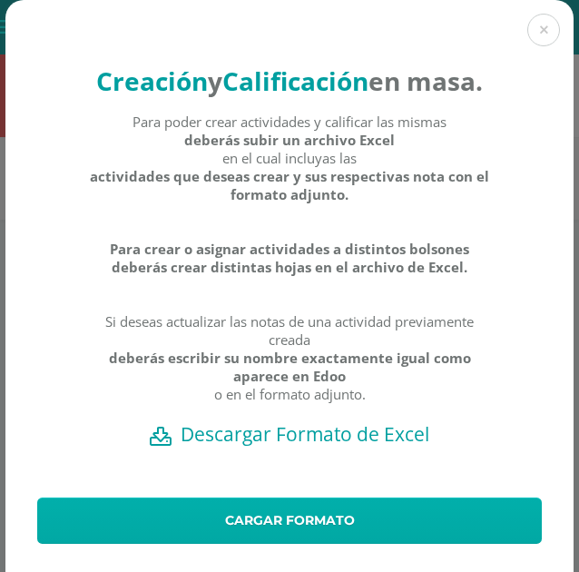
scroll to position [85, 0]
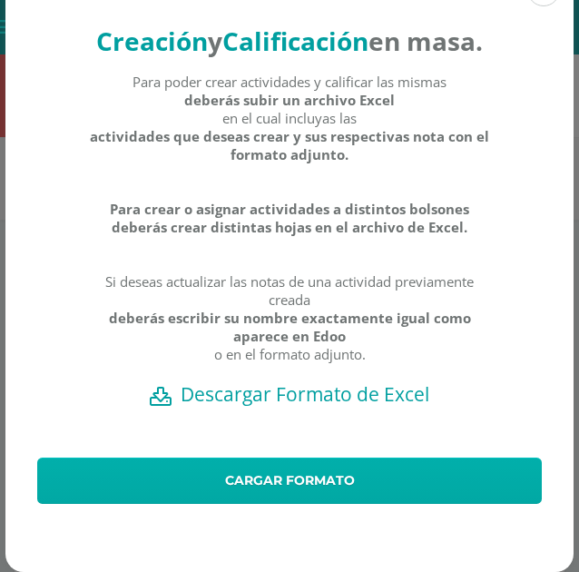
drag, startPoint x: 0, startPoint y: 0, endPoint x: 205, endPoint y: 472, distance: 514.8
click at [205, 472] on link "Cargar formato" at bounding box center [289, 481] width 505 height 46
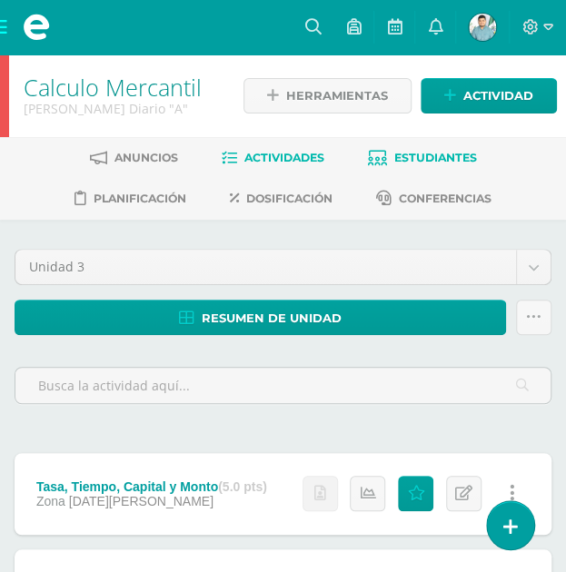
click at [409, 151] on span "Estudiantes" at bounding box center [435, 158] width 83 height 14
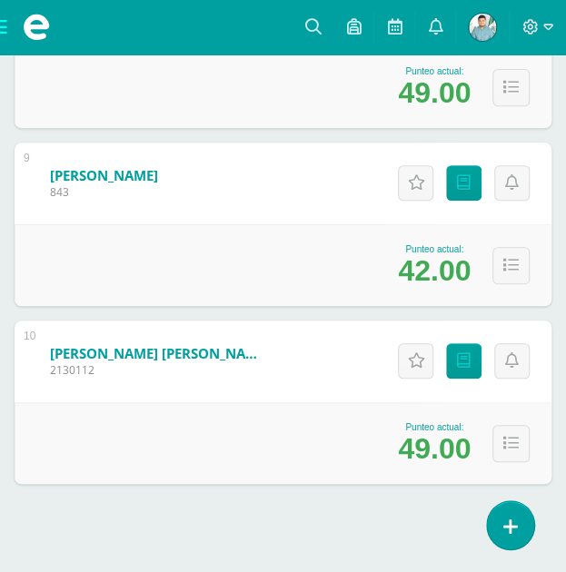
scroll to position [1848, 0]
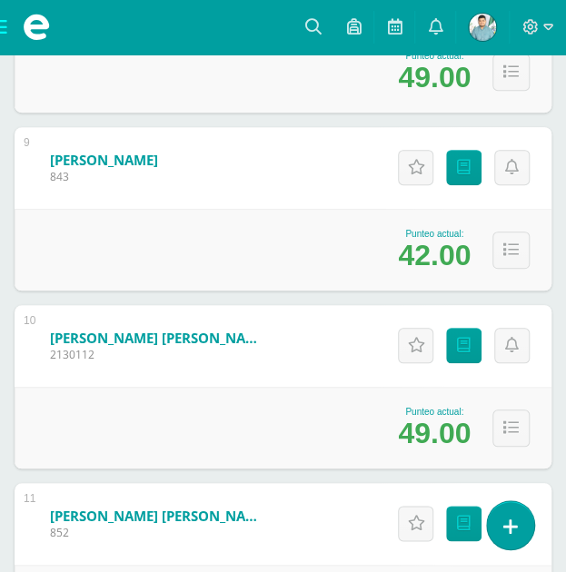
drag, startPoint x: 287, startPoint y: 390, endPoint x: 352, endPoint y: 282, distance: 125.5
click at [352, 282] on div "Punteo actual: 42.00" at bounding box center [283, 250] width 537 height 82
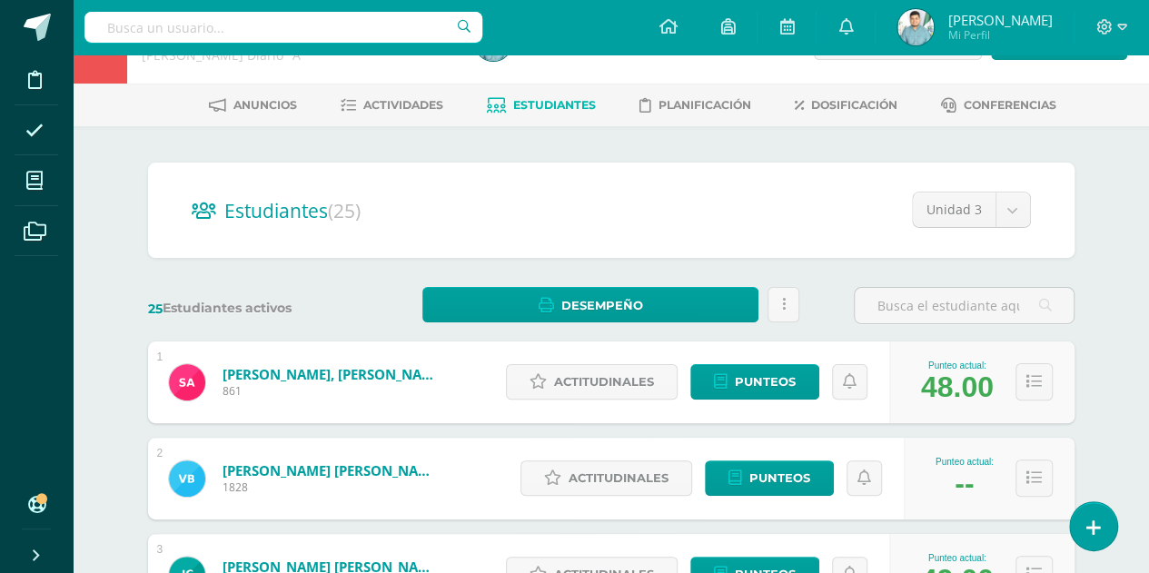
scroll to position [0, 0]
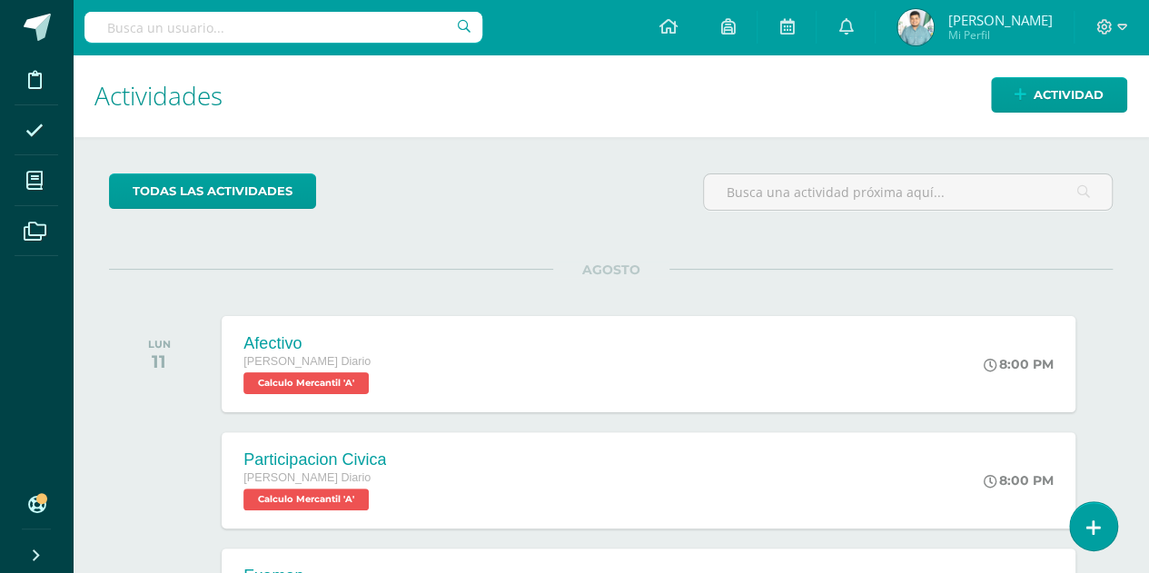
click at [917, 25] on img at bounding box center [915, 27] width 36 height 36
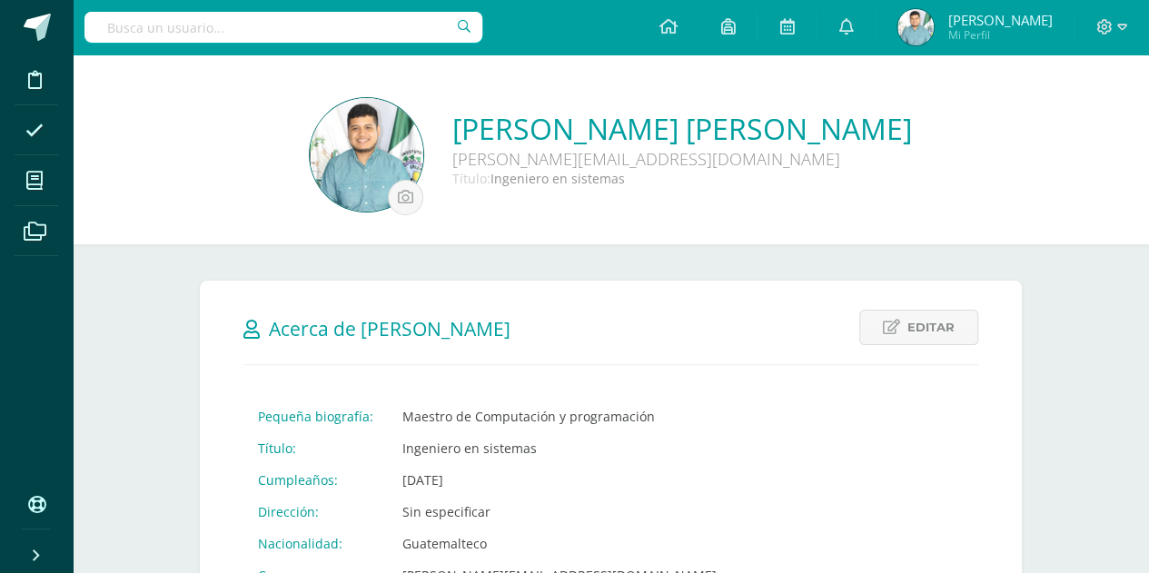
click at [919, 282] on div "Editar Cancelar Guardar Acerca de Elías José Fernando Pequeña biografía: Maestr…" at bounding box center [611, 491] width 822 height 420
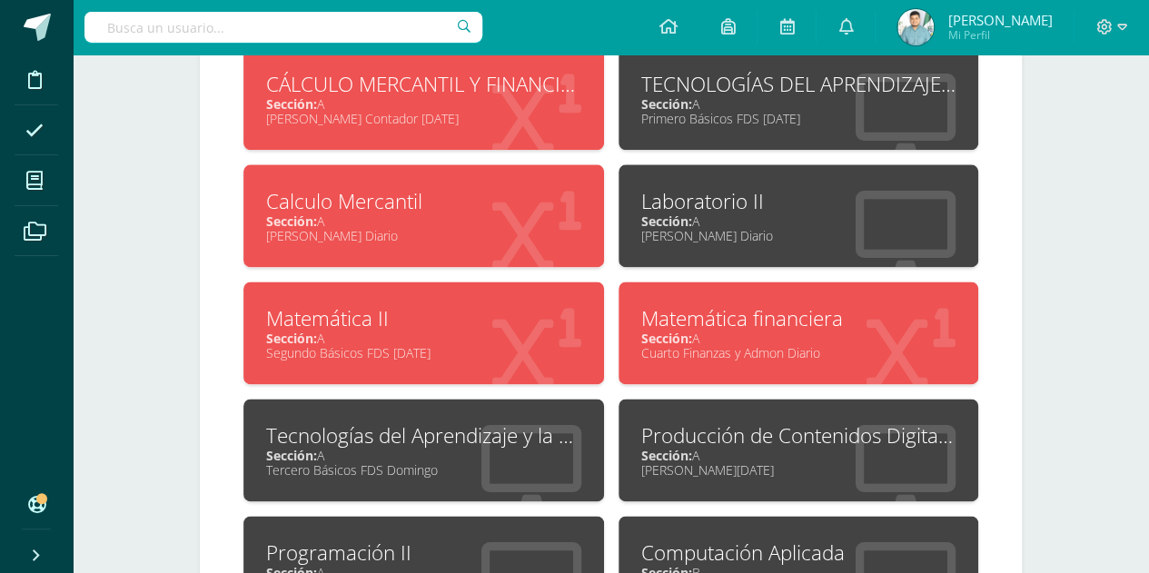
scroll to position [1094, 0]
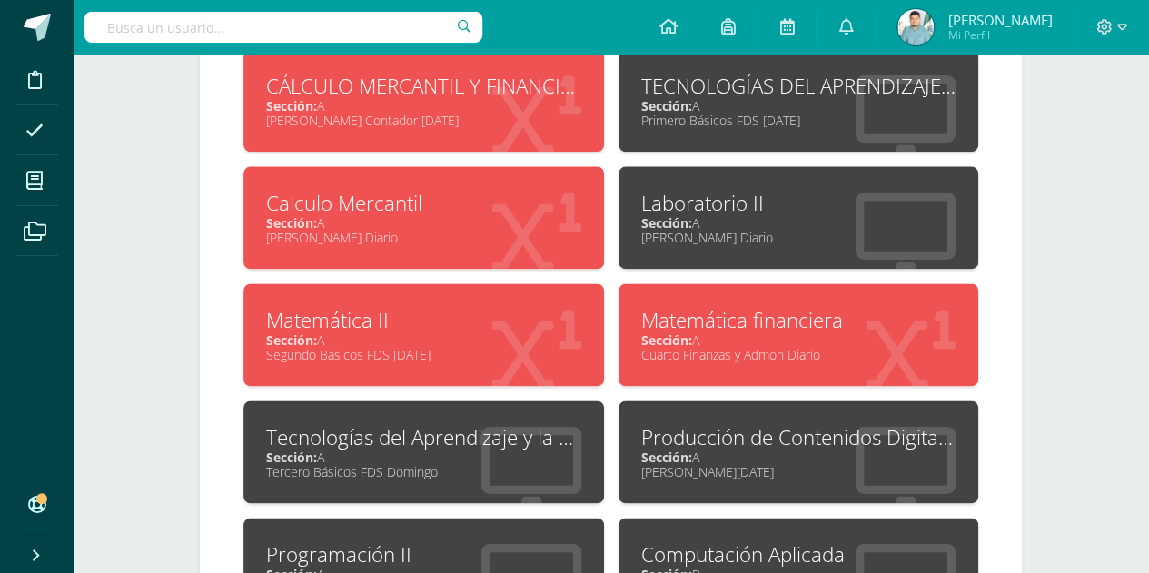
click at [710, 315] on div "Matemática financiera" at bounding box center [798, 320] width 315 height 28
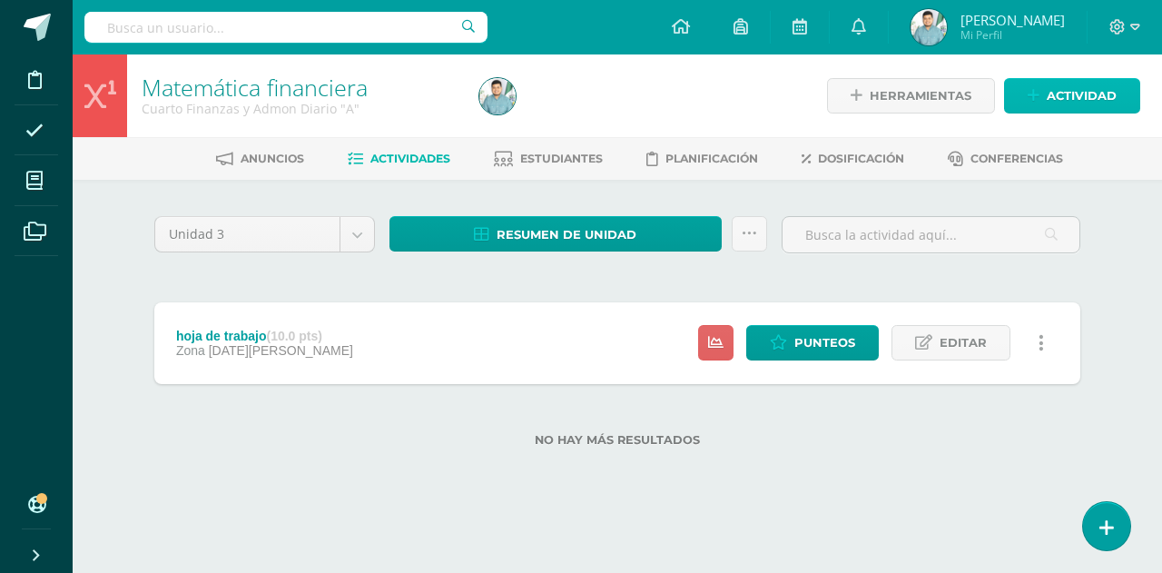
click at [1047, 103] on link "Actividad" at bounding box center [1072, 95] width 136 height 35
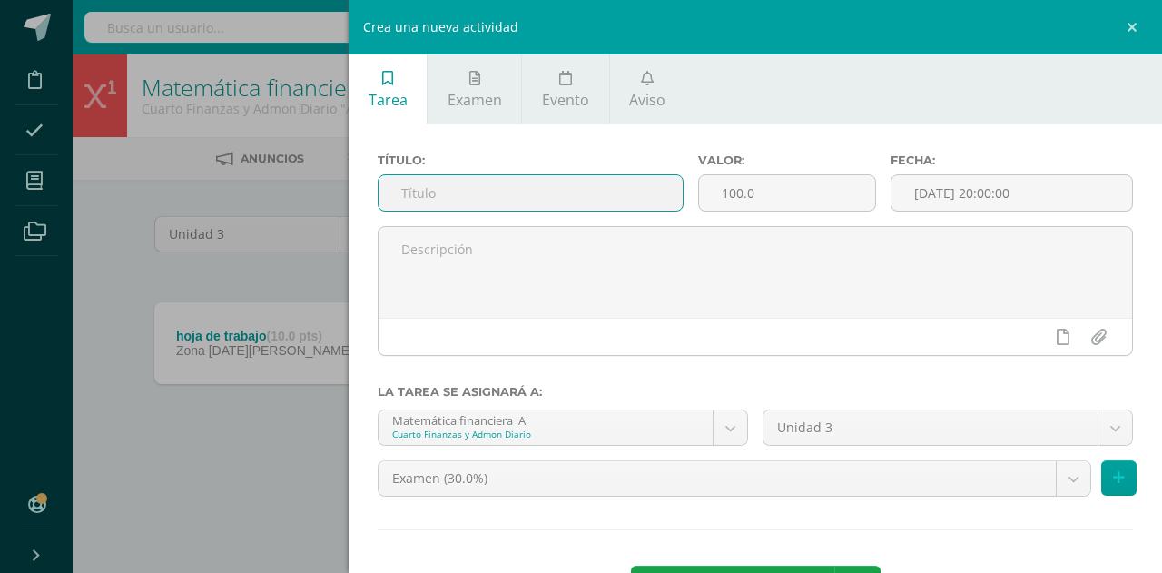
click at [543, 182] on input "text" at bounding box center [531, 192] width 304 height 35
type input "Afectivo"
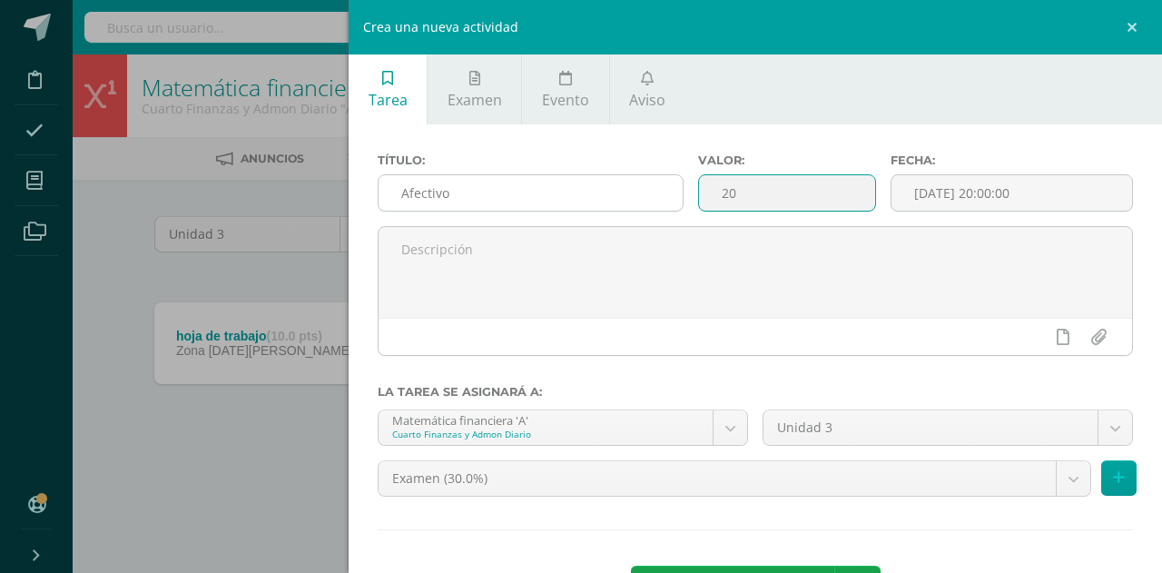
type input "20"
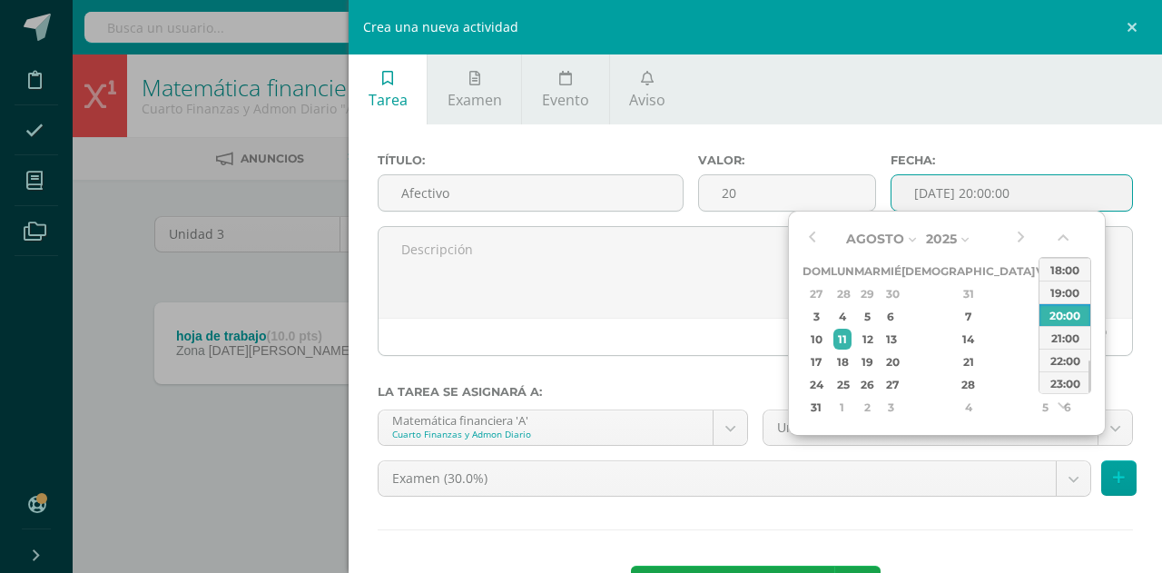
type input "2025-08-11 20:00"
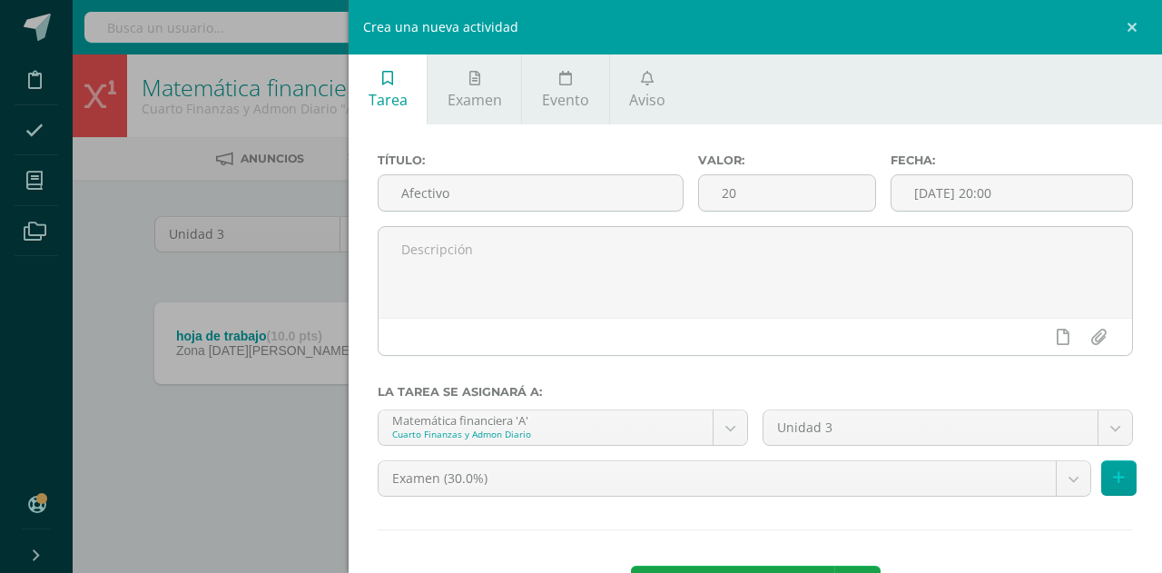
click at [508, 405] on div "Título: Afectivo Valor: 20 Fecha: 2025-08-11 20:00 La tarea se asignará a: Mate…" at bounding box center [756, 384] width 814 height 520
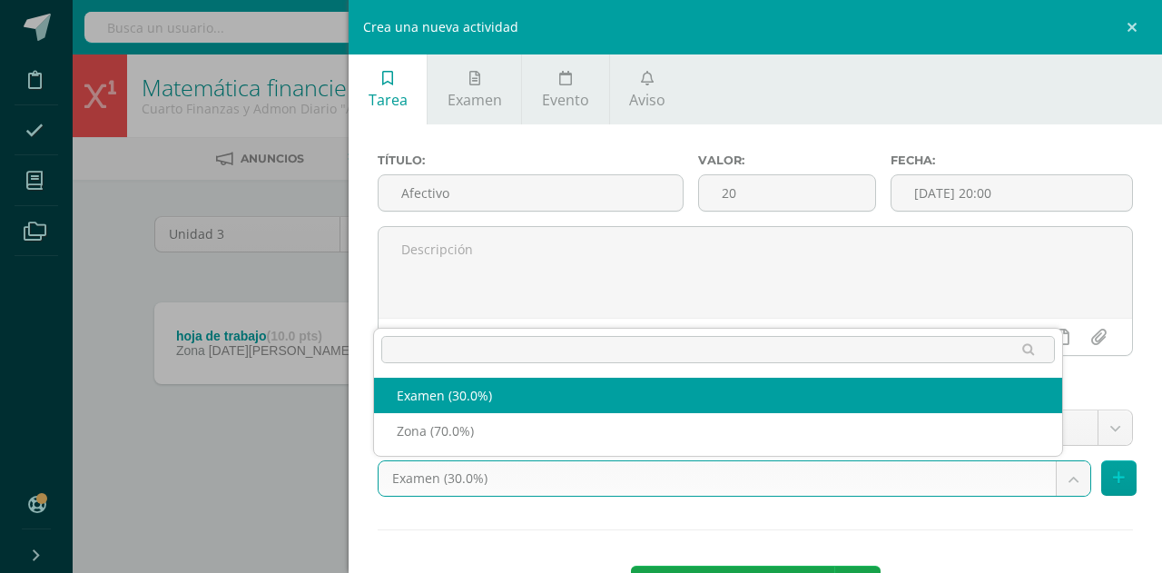
click at [688, 484] on body "Disciplina Asistencia Mis cursos Archivos Soporte Ayuda Reportar un problema Ce…" at bounding box center [581, 252] width 1162 height 505
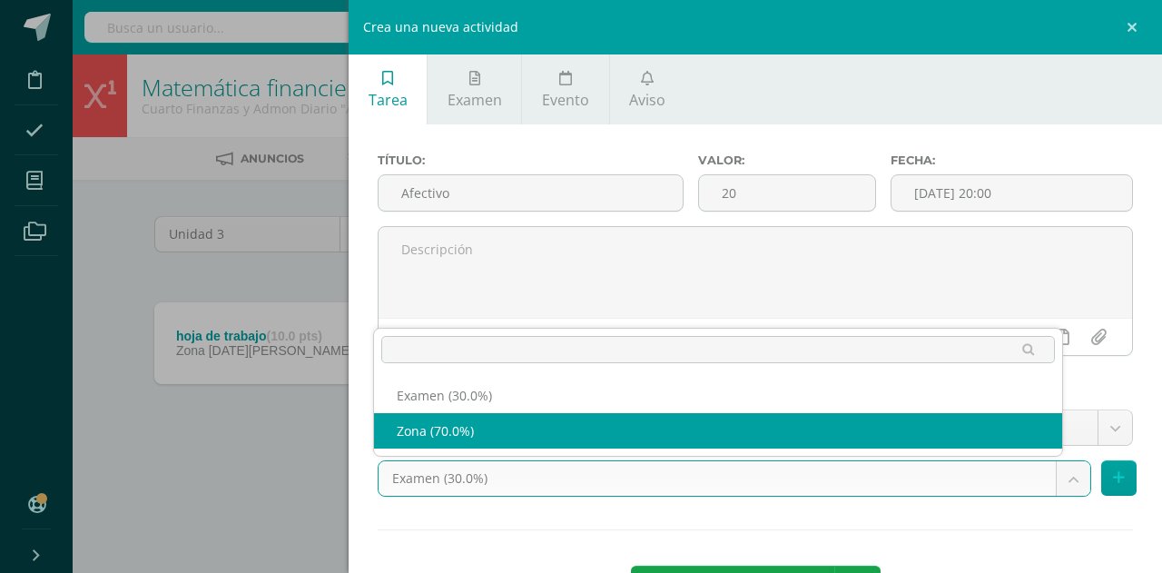
select select "69238"
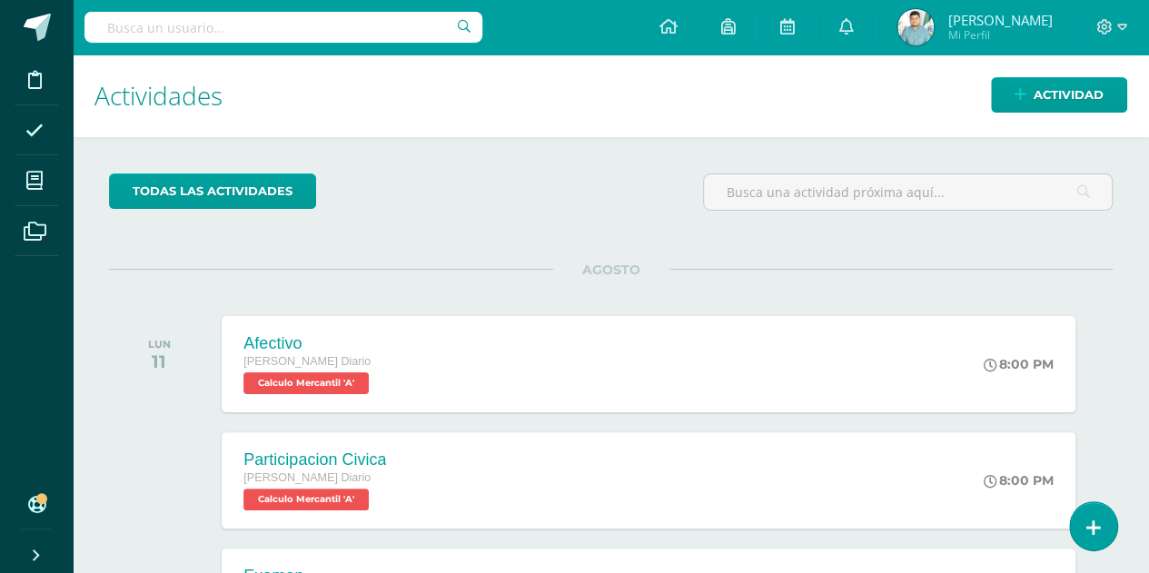
click at [913, 35] on img at bounding box center [915, 27] width 36 height 36
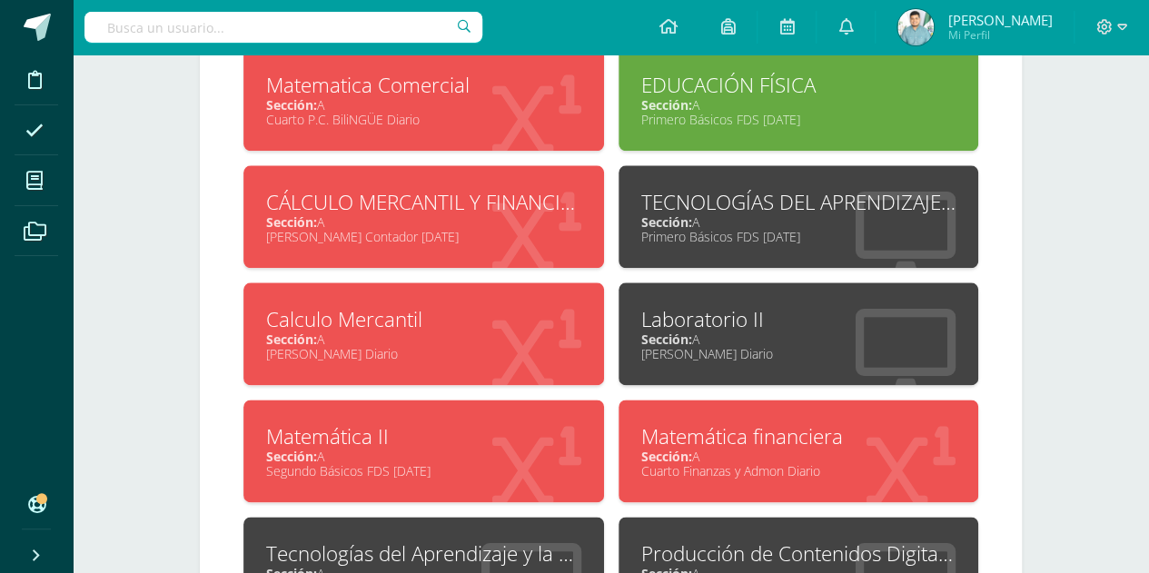
scroll to position [985, 0]
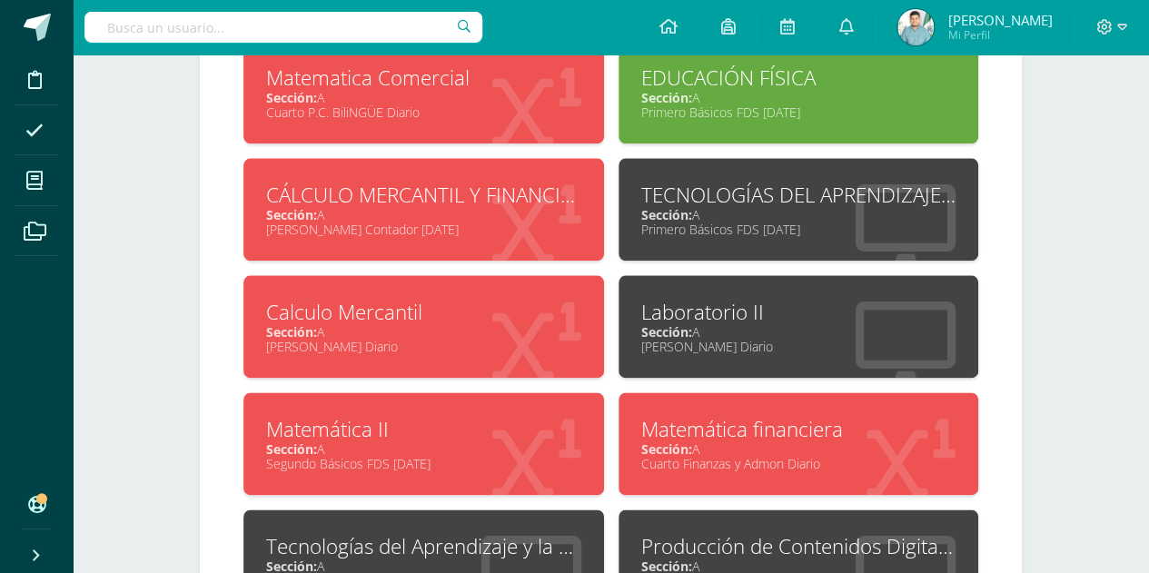
drag, startPoint x: 534, startPoint y: 232, endPoint x: 408, endPoint y: 333, distance: 162.1
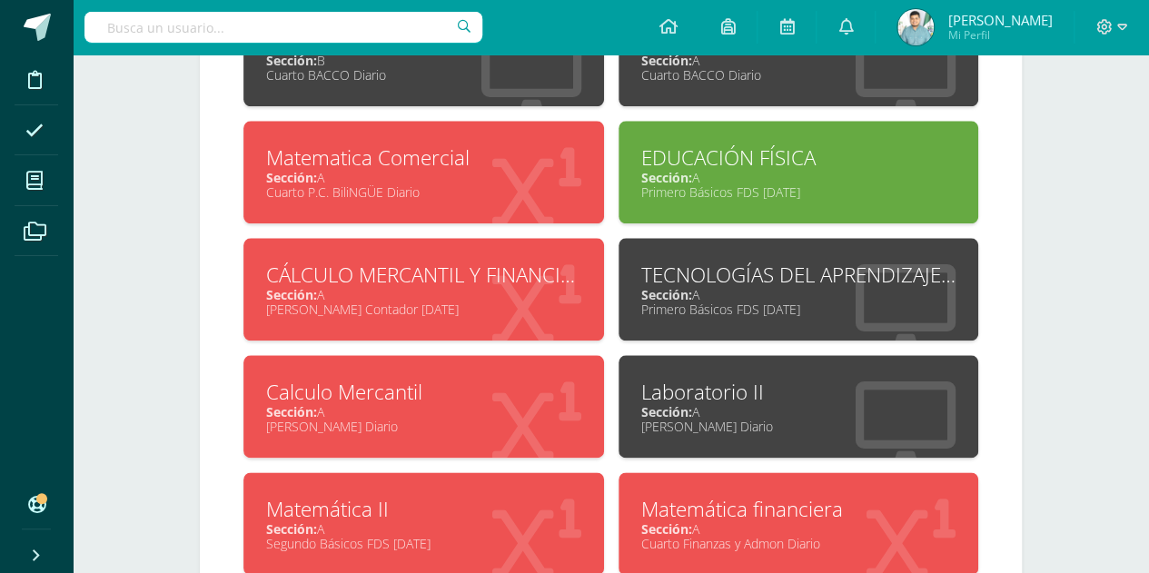
scroll to position [881, 0]
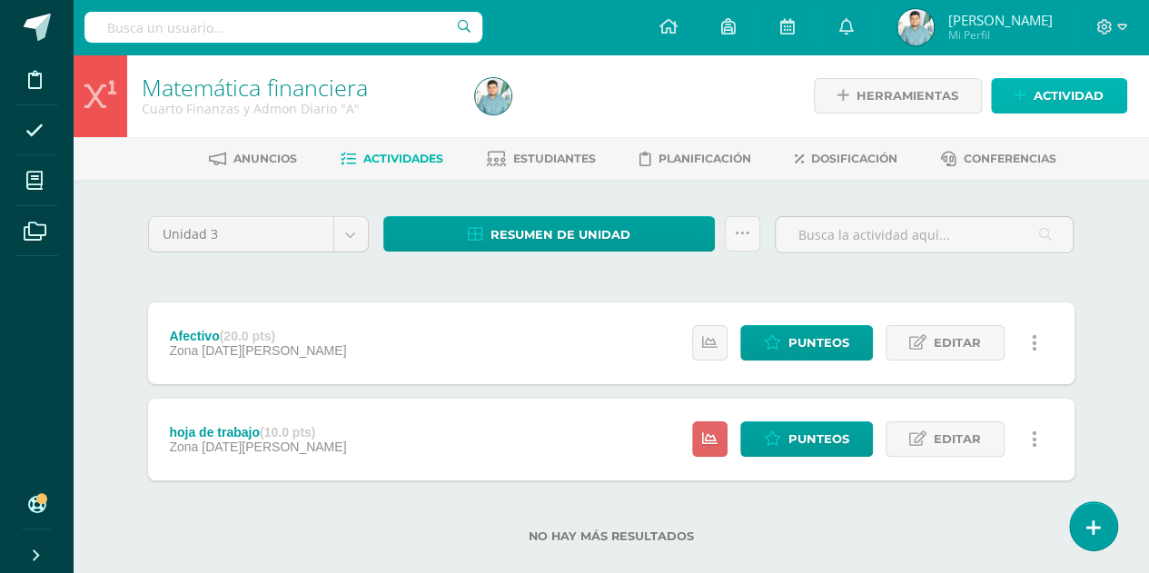
click at [1021, 88] on icon at bounding box center [1020, 95] width 12 height 15
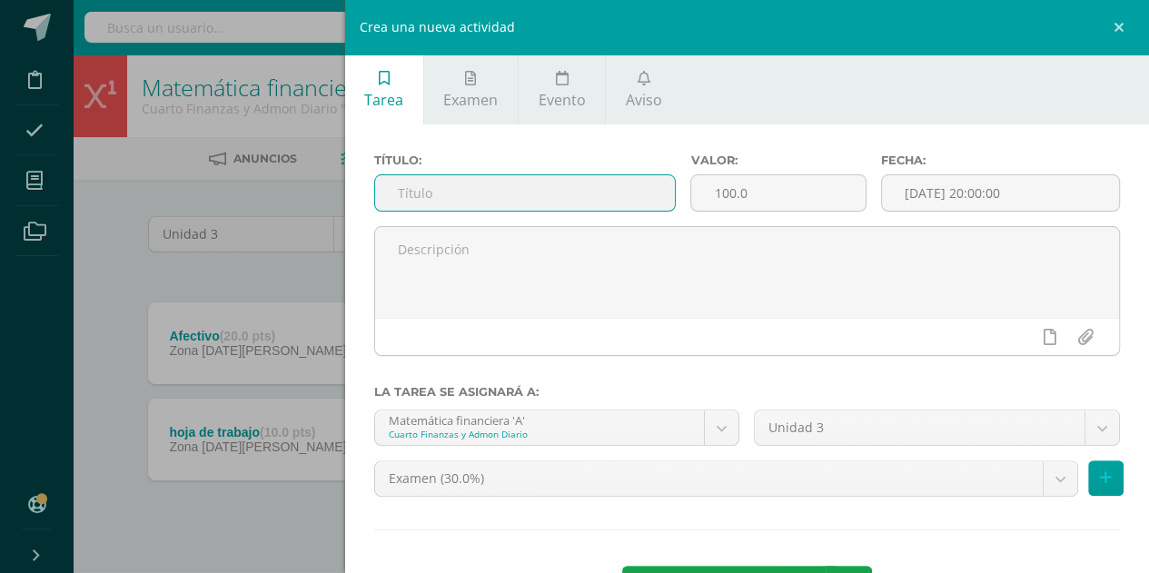
click at [539, 190] on input "text" at bounding box center [525, 192] width 301 height 35
type input "A"
type input "Participacion Civica"
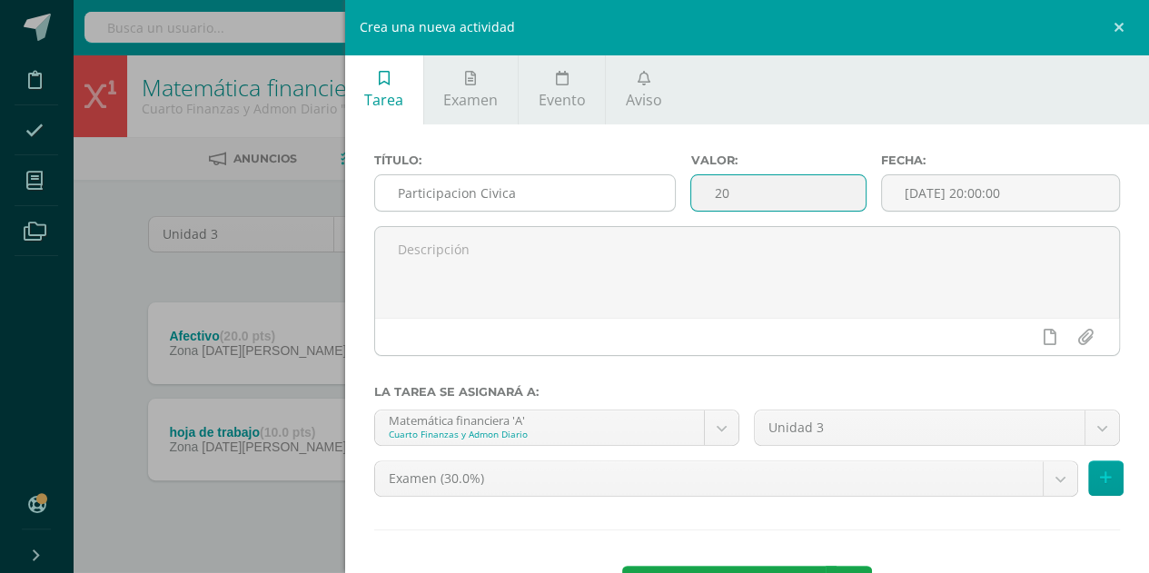
type input "20"
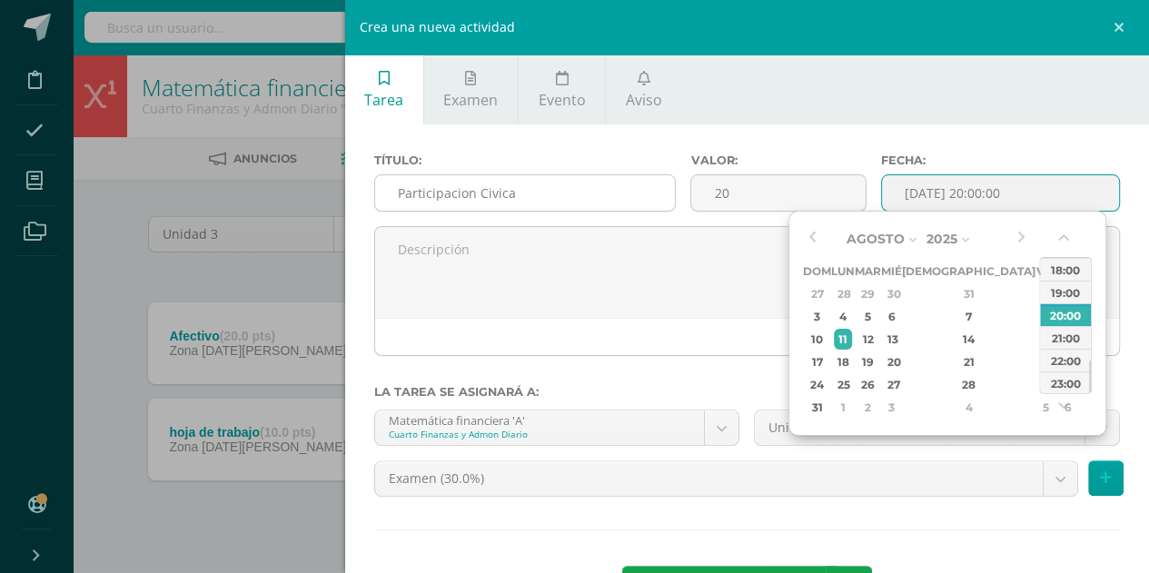
type input "[DATE] 20:00"
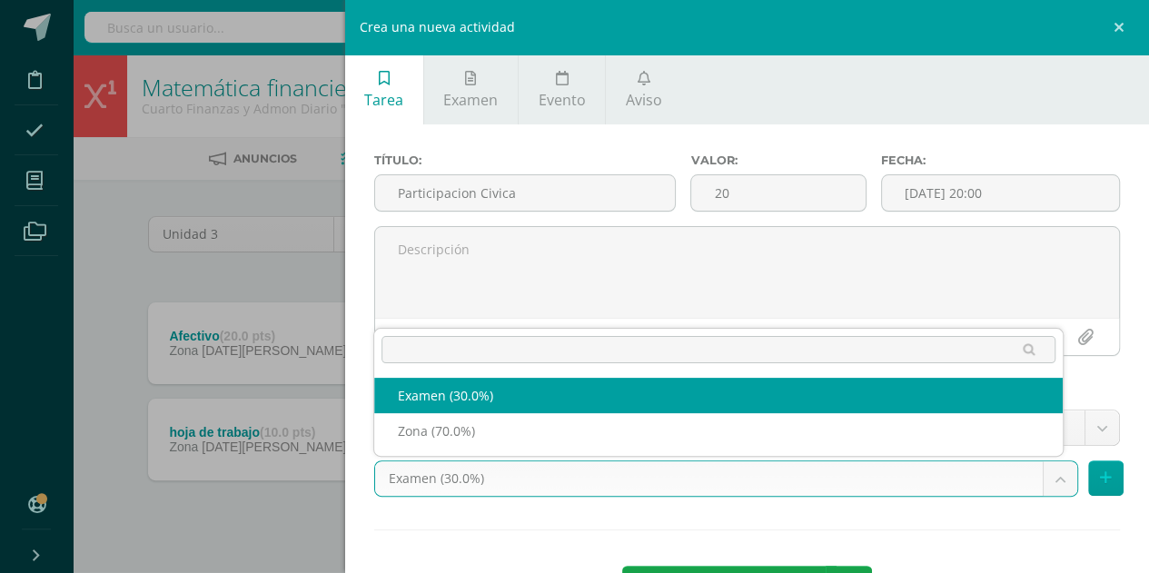
click at [451, 468] on body "Tarea asignada exitosamente Disciplina Asistencia Mis cursos Archivos Soporte A…" at bounding box center [574, 300] width 1149 height 601
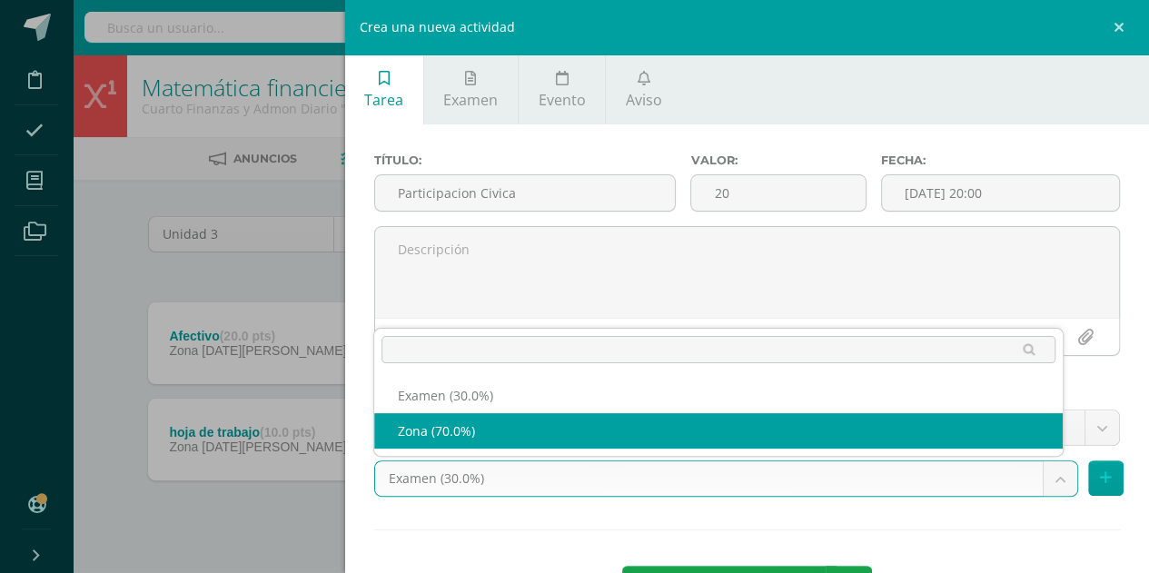
select select "69238"
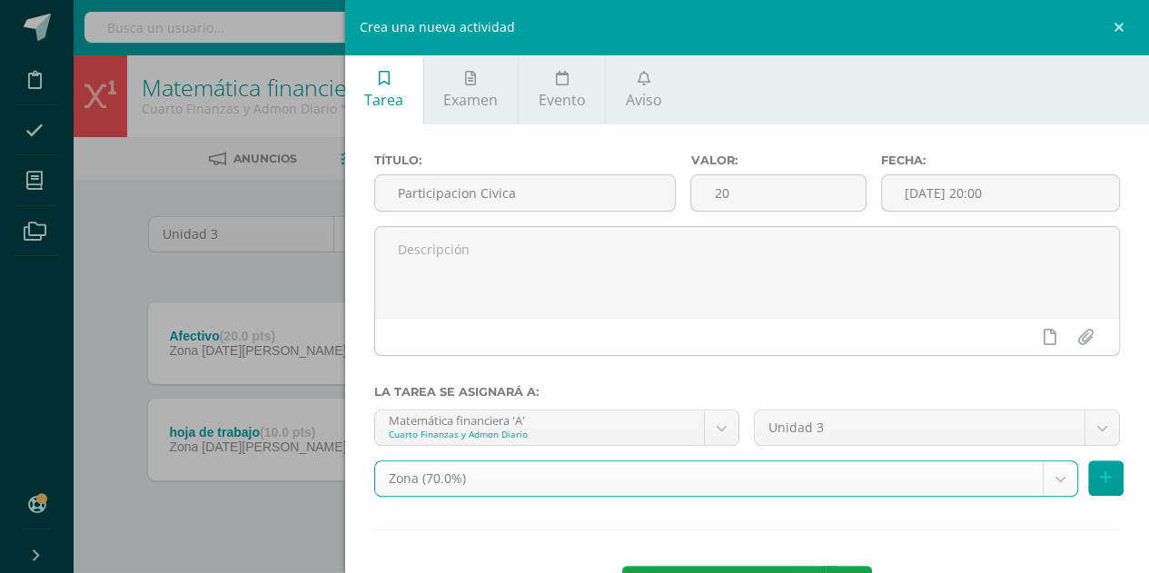
scroll to position [70, 0]
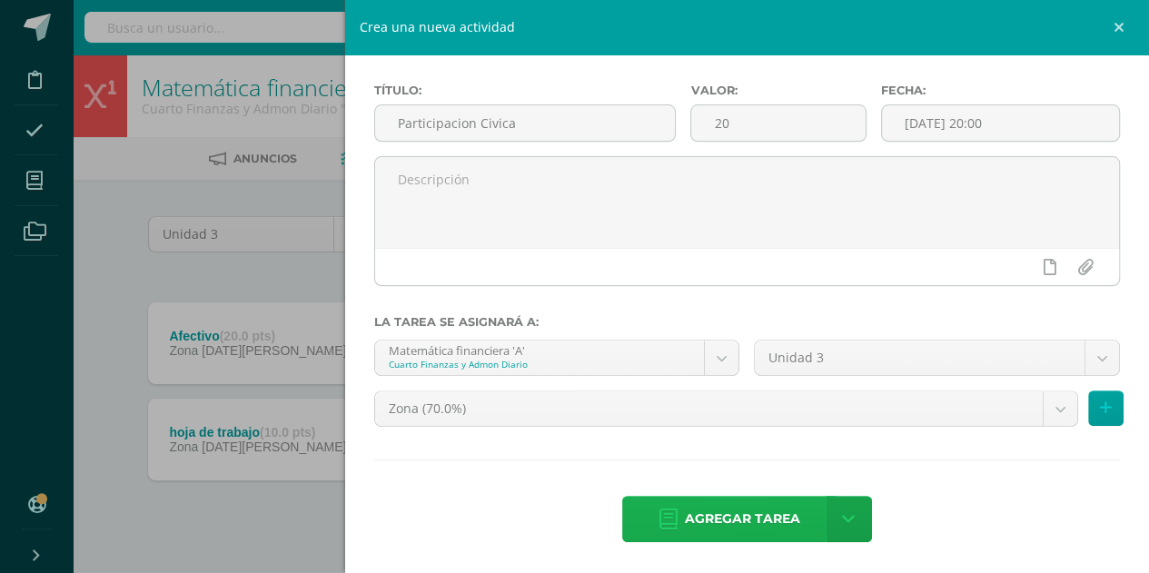
click at [690, 529] on span "Agregar tarea" at bounding box center [742, 519] width 115 height 44
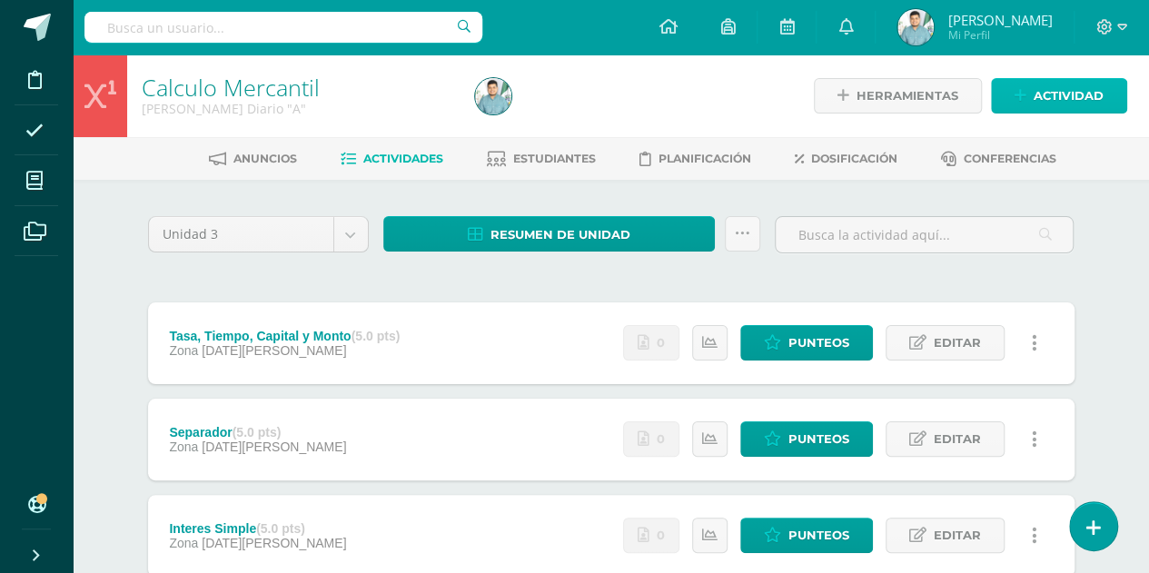
click at [1056, 83] on span "Actividad" at bounding box center [1068, 96] width 70 height 34
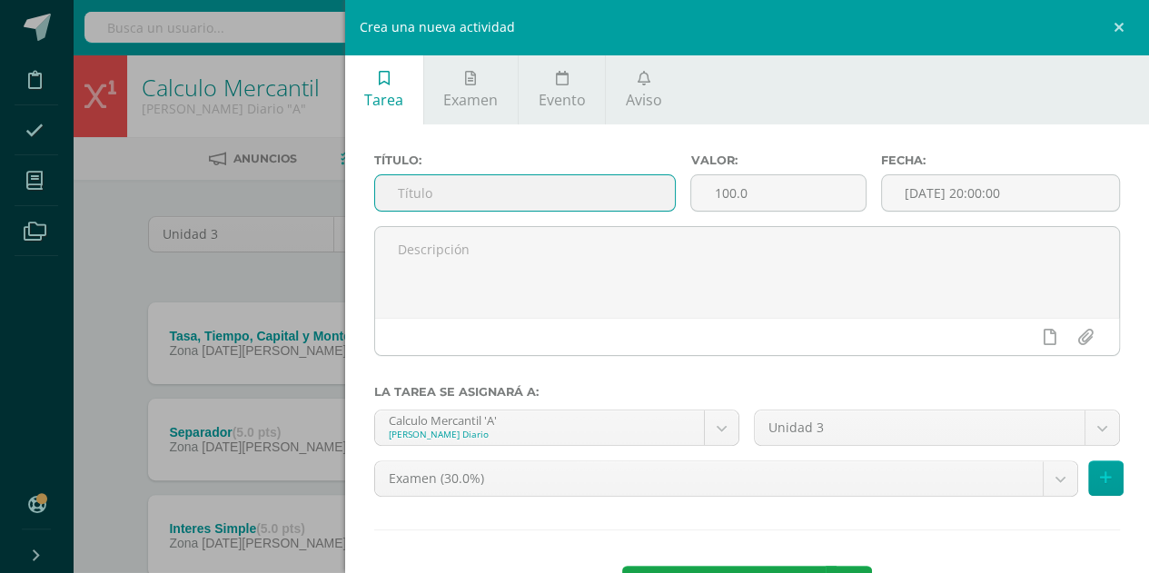
click at [532, 199] on input "text" at bounding box center [525, 192] width 301 height 35
type input "Segunda hoja de trabjao"
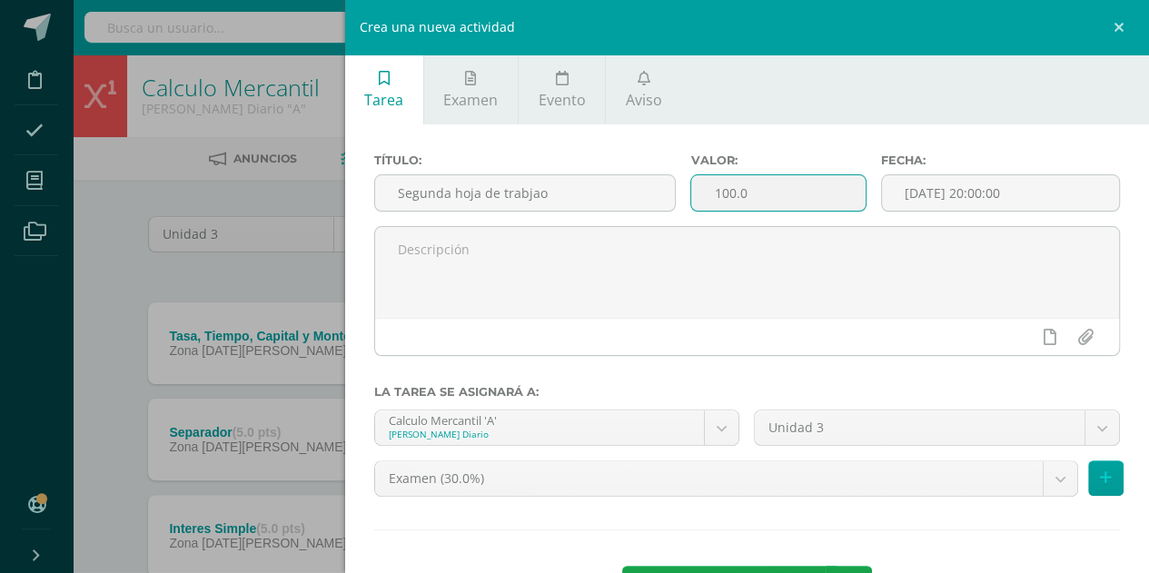
click at [762, 185] on input "100.0" at bounding box center [777, 192] width 173 height 35
type input "1"
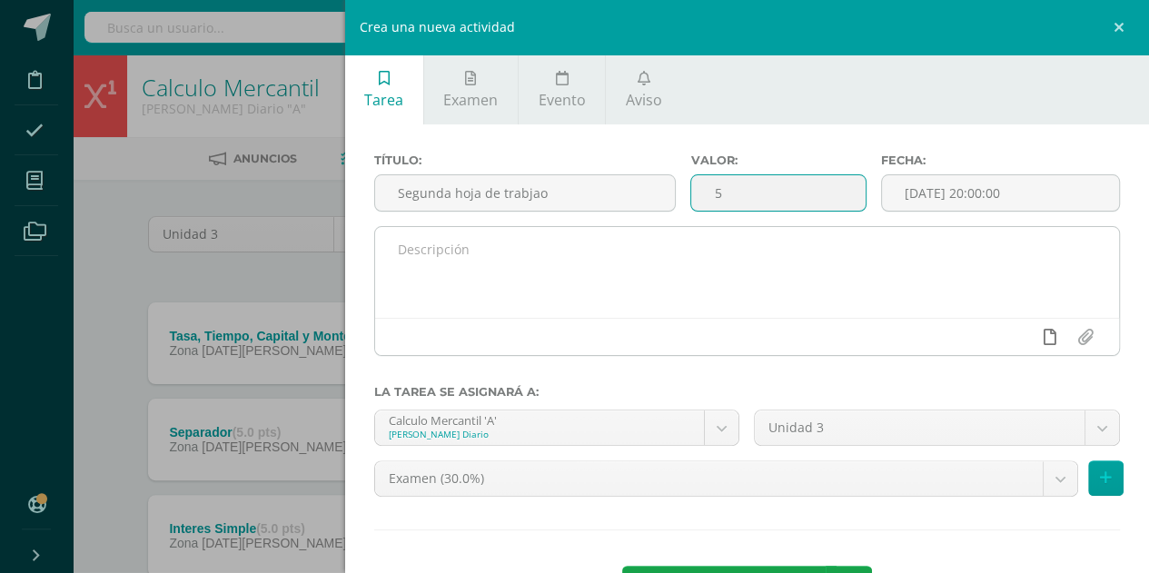
type input "5"
click at [1031, 325] on link at bounding box center [1048, 337] width 35 height 35
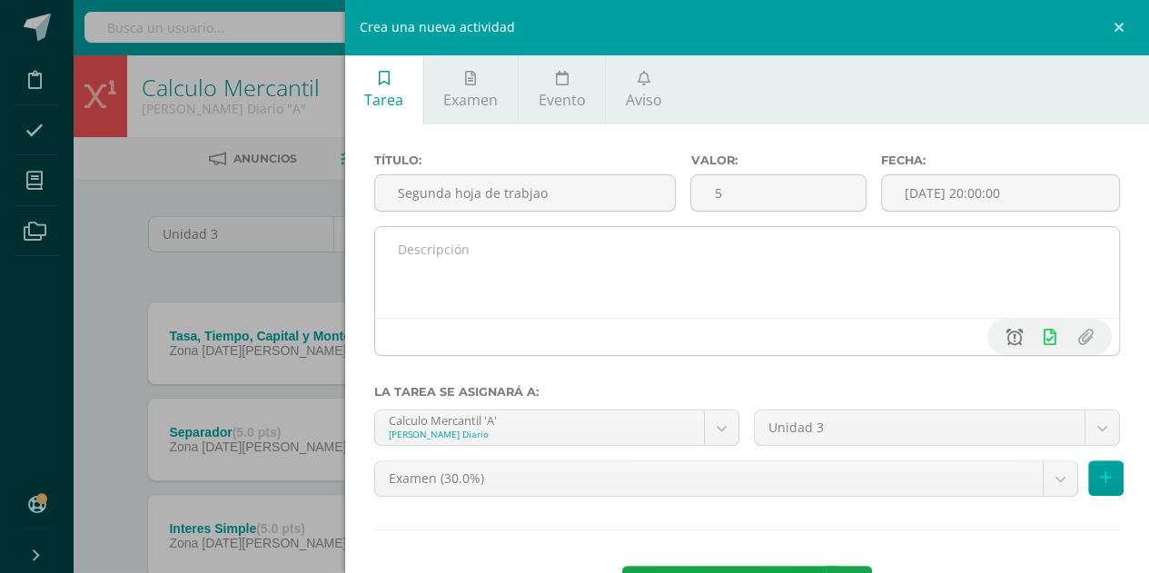
click at [1008, 339] on link at bounding box center [1013, 337] width 35 height 35
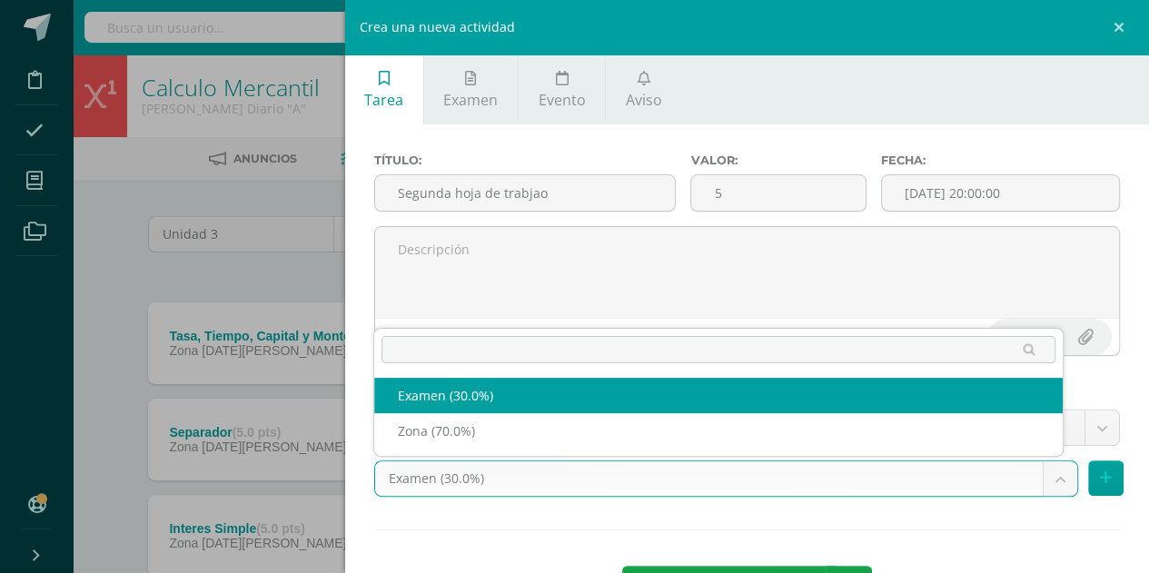
click at [797, 470] on body "Disciplina Asistencia Mis cursos Archivos Soporte Ayuda Reportar un problema Ce…" at bounding box center [574, 541] width 1149 height 1082
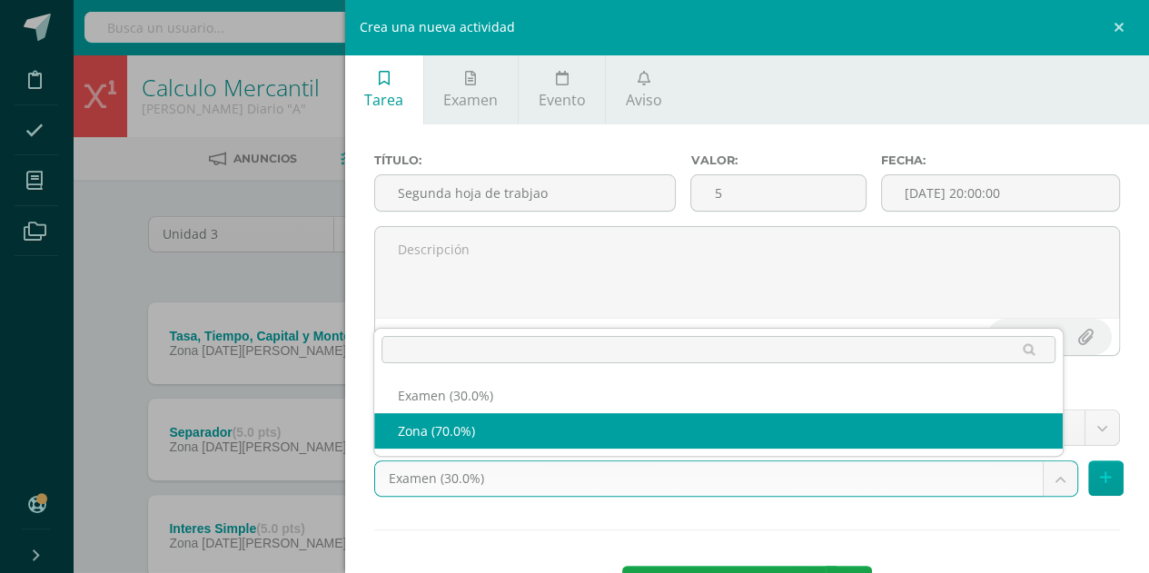
select select "69004"
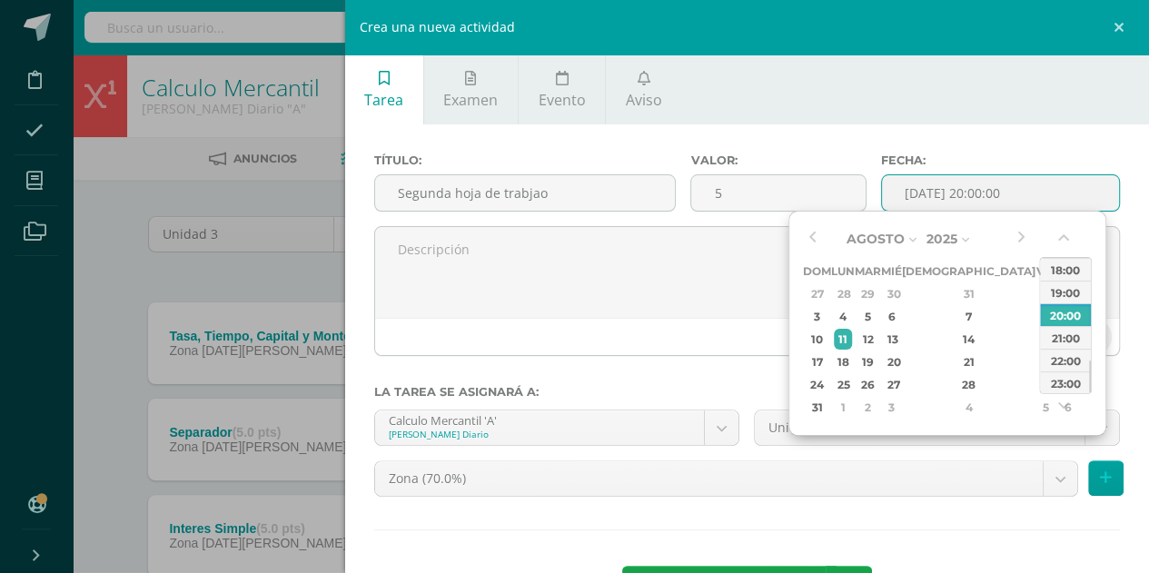
click at [1023, 192] on input "[DATE] 20:00:00" at bounding box center [1000, 192] width 237 height 35
click at [820, 353] on div "17" at bounding box center [816, 361] width 23 height 21
click at [1079, 382] on div "23:00" at bounding box center [1065, 382] width 51 height 23
type input "2025-08-17 23:00"
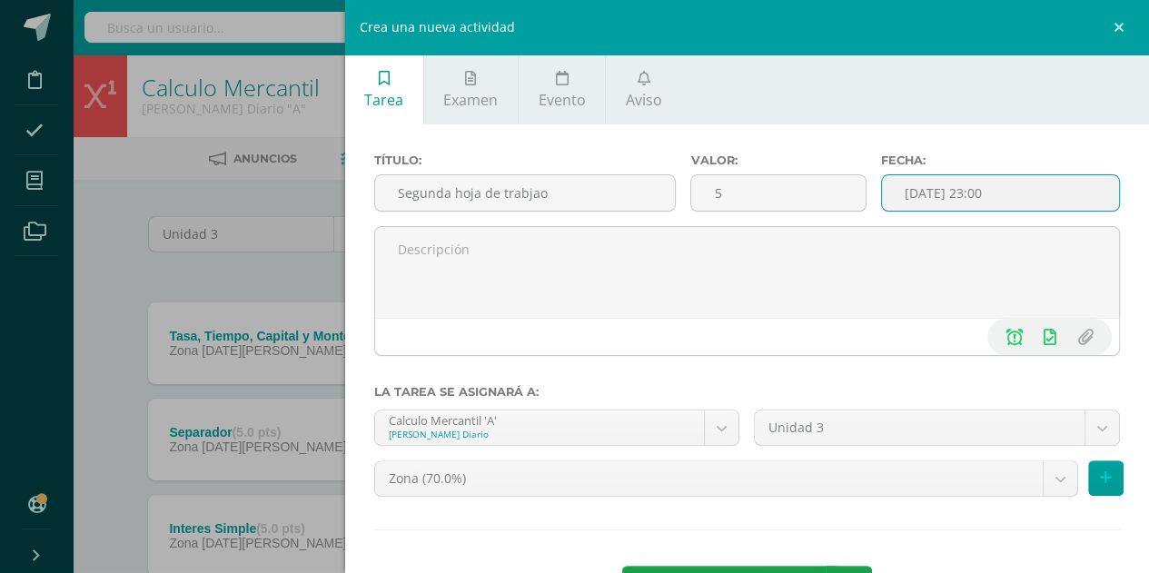
scroll to position [70, 0]
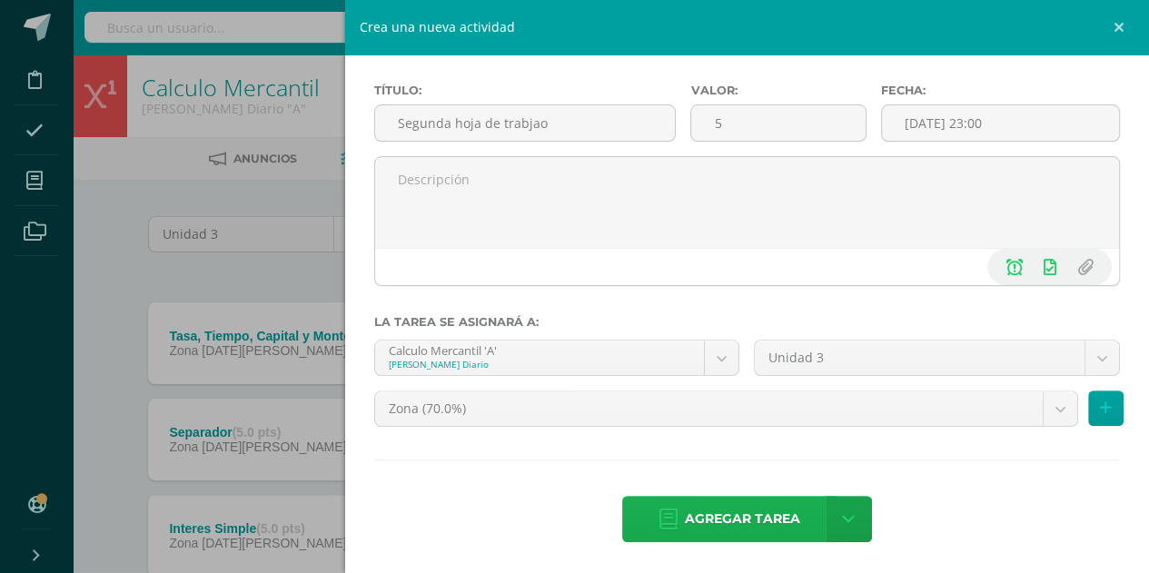
click at [689, 514] on span "Agregar tarea" at bounding box center [742, 519] width 115 height 44
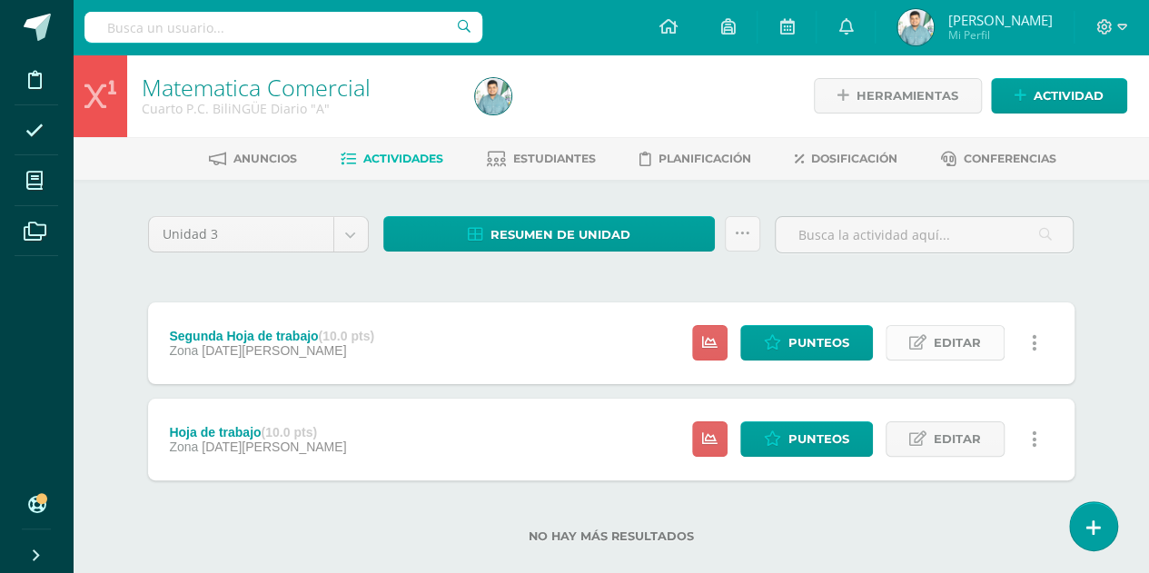
click at [907, 328] on link "Editar" at bounding box center [944, 342] width 119 height 35
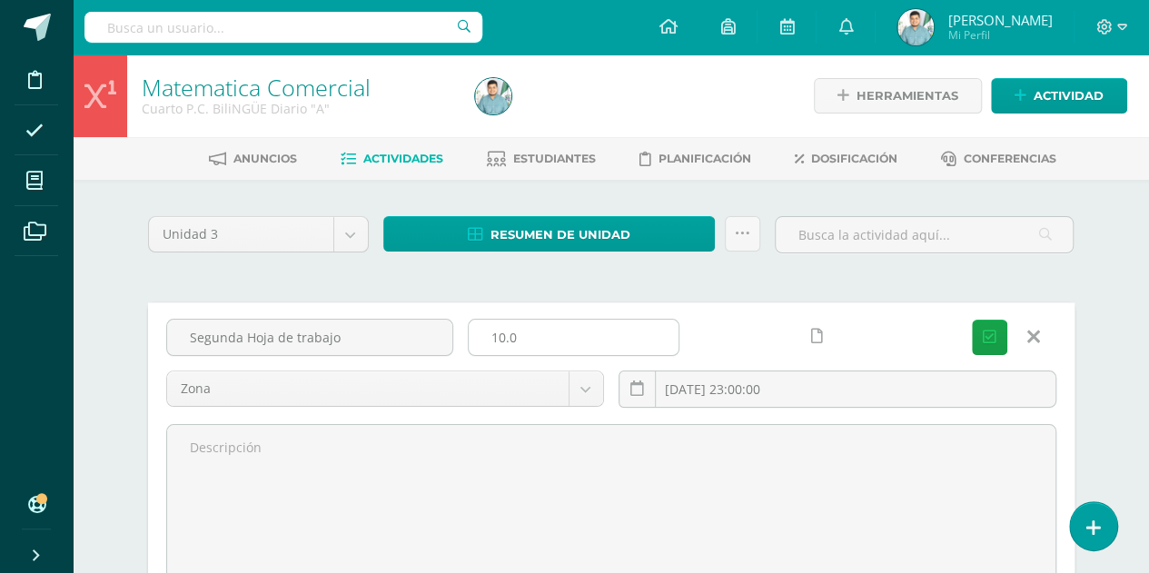
click at [532, 342] on input "10.0" at bounding box center [573, 337] width 210 height 35
type input "1"
type input "5"
click at [986, 338] on icon "submit" at bounding box center [989, 337] width 14 height 15
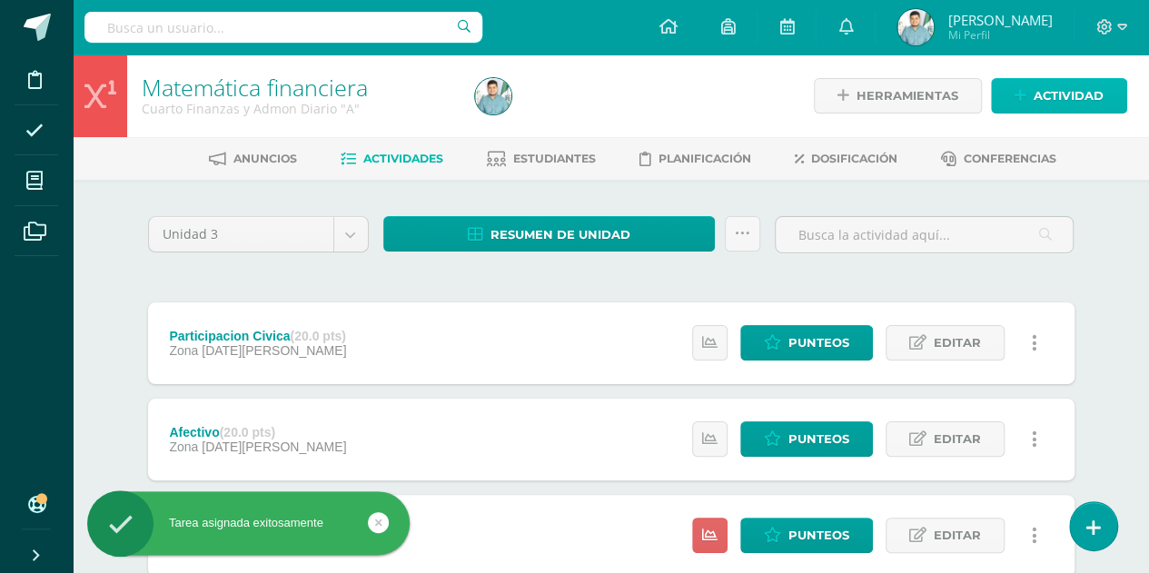
click at [1027, 94] on link "Actividad" at bounding box center [1059, 95] width 136 height 35
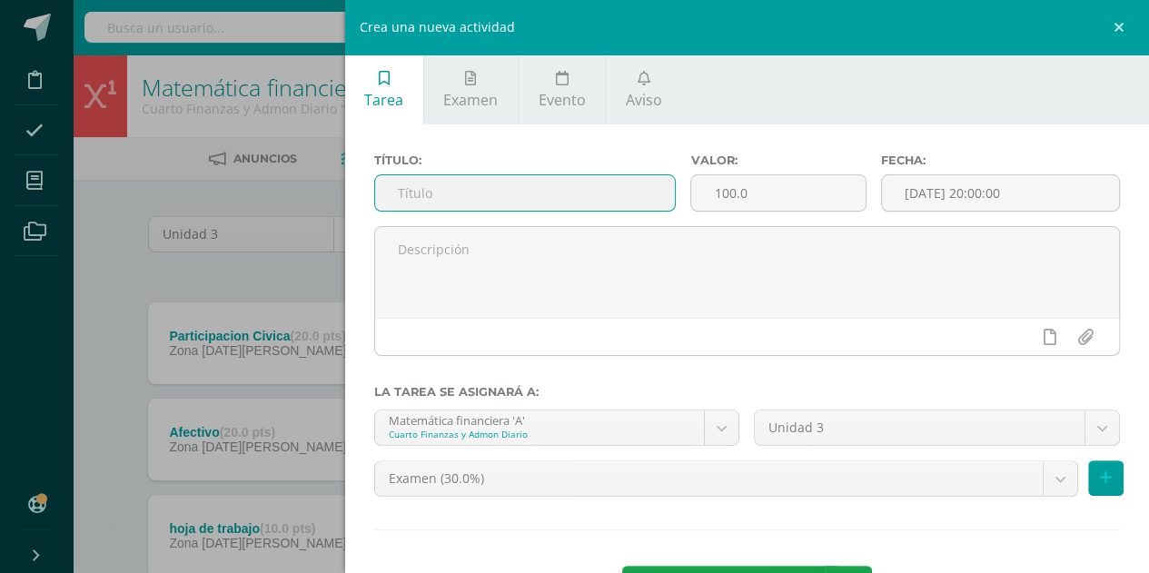
click at [620, 181] on input "text" at bounding box center [525, 192] width 301 height 35
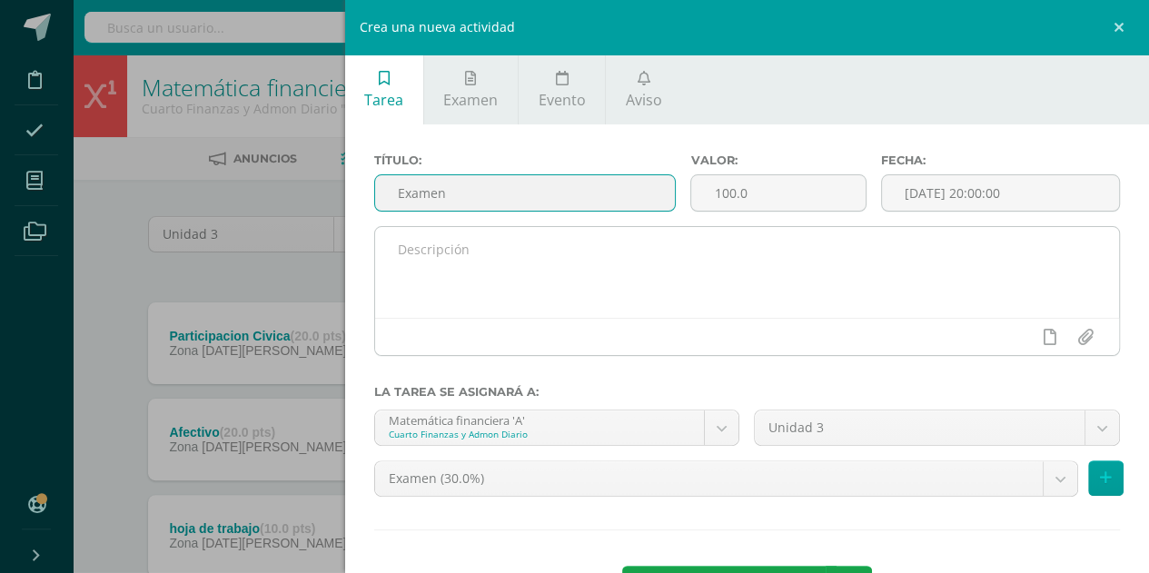
type input "Examen"
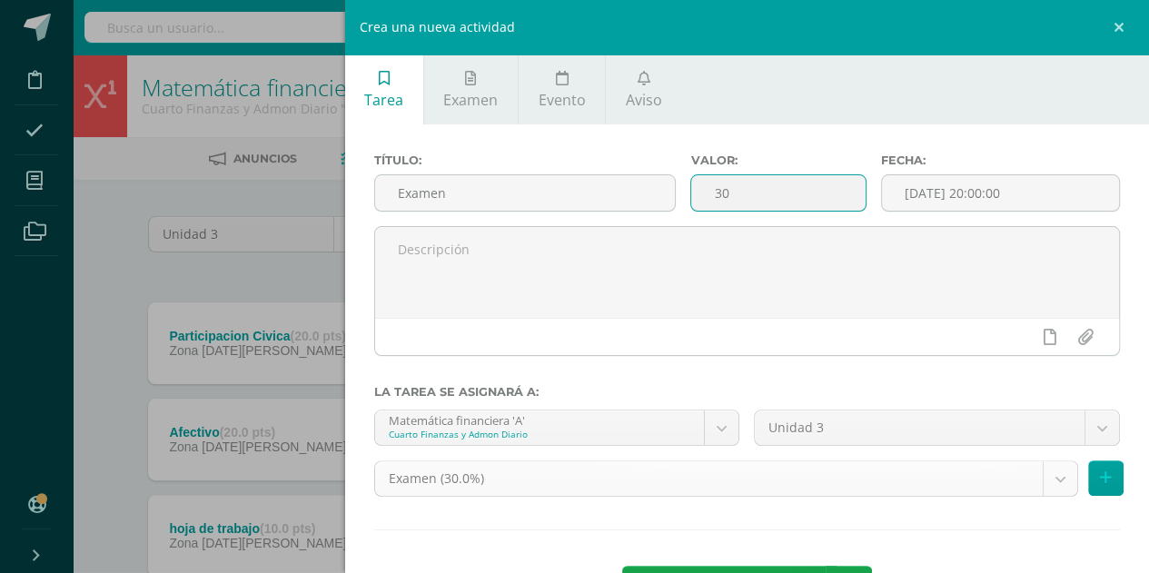
scroll to position [70, 0]
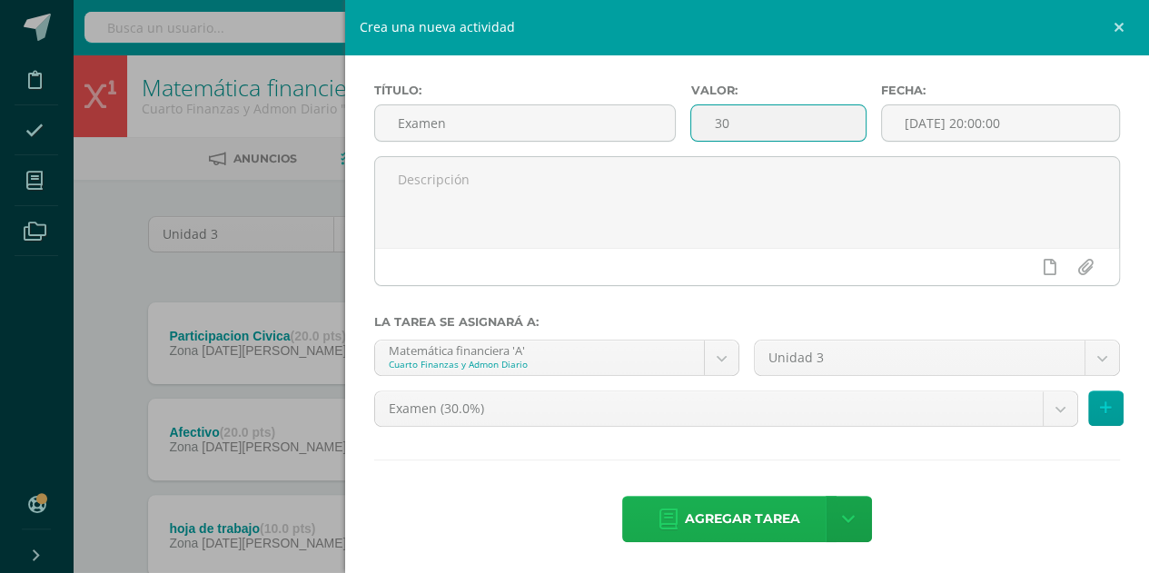
type input "30"
click at [704, 516] on span "Agregar tarea" at bounding box center [742, 519] width 115 height 44
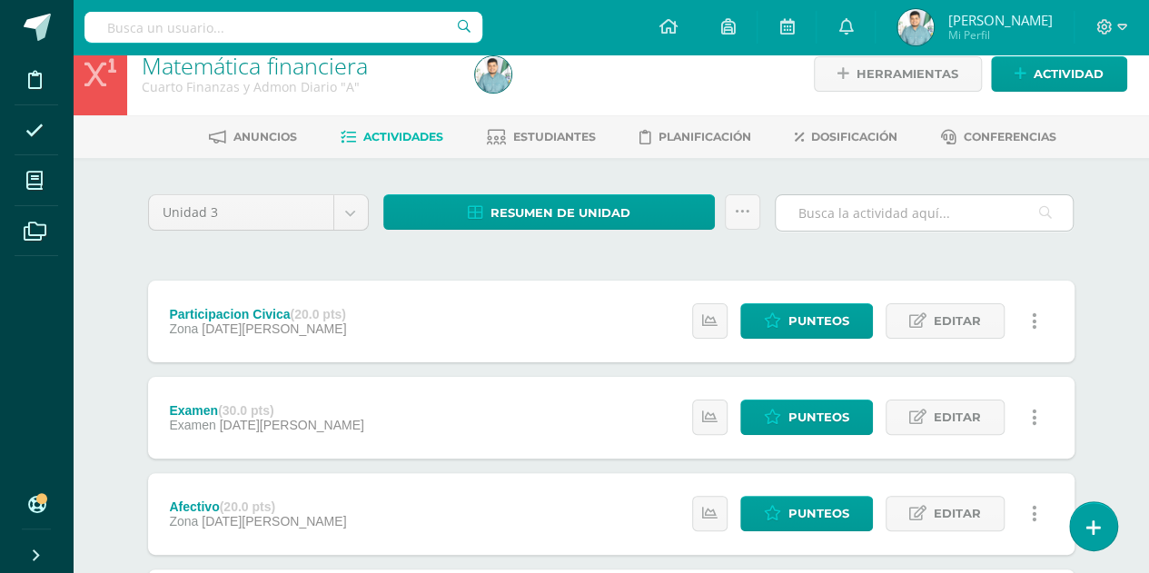
scroll to position [16, 0]
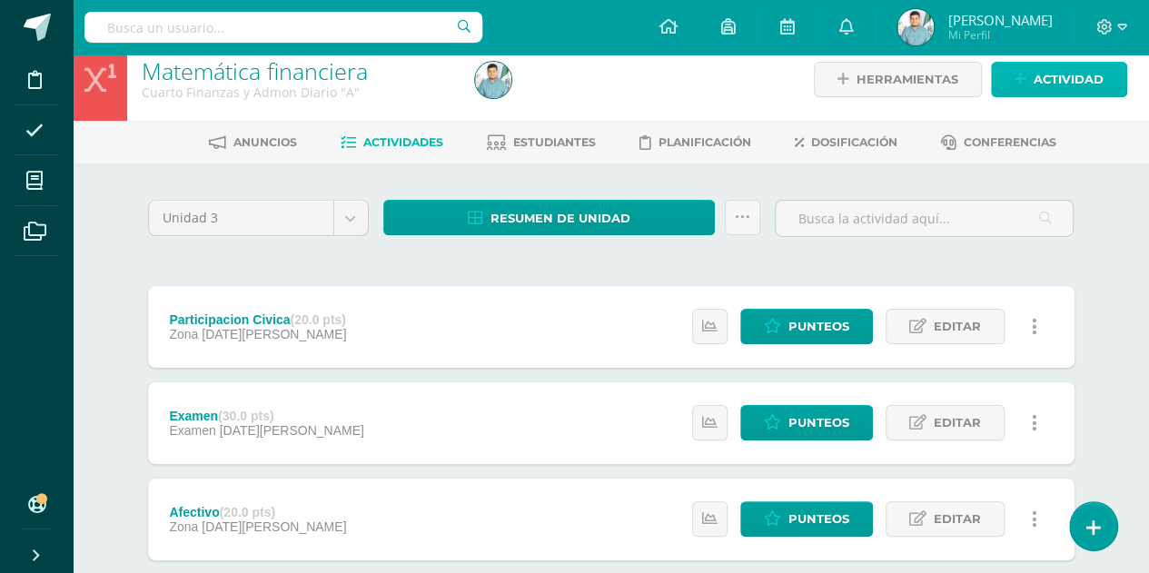
click at [1020, 89] on link "Actividad" at bounding box center [1059, 79] width 136 height 35
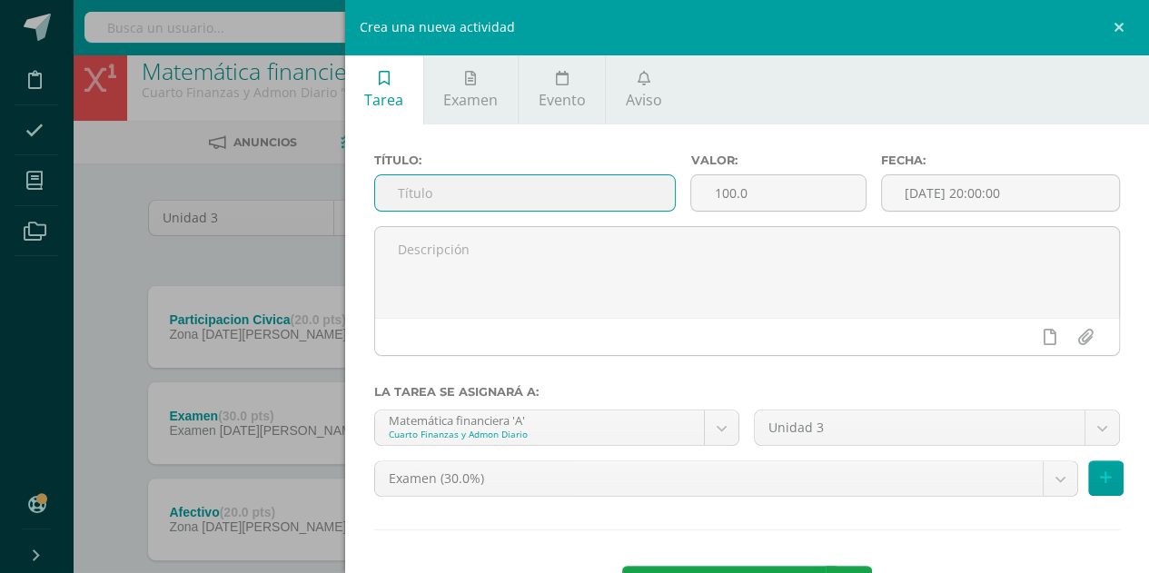
click at [597, 202] on input "text" at bounding box center [525, 192] width 301 height 35
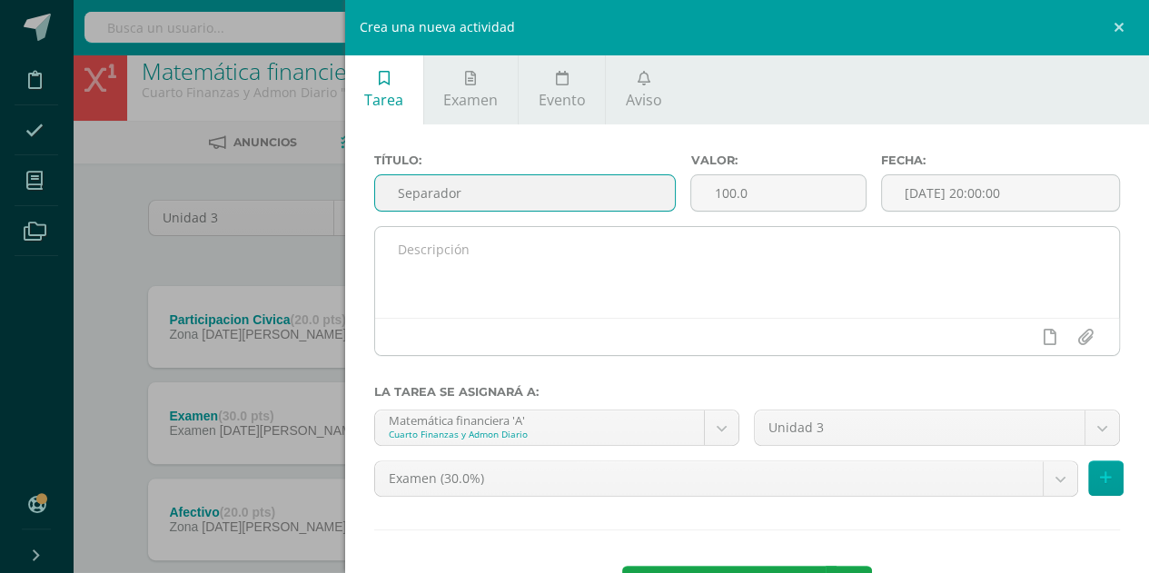
type input "Separador"
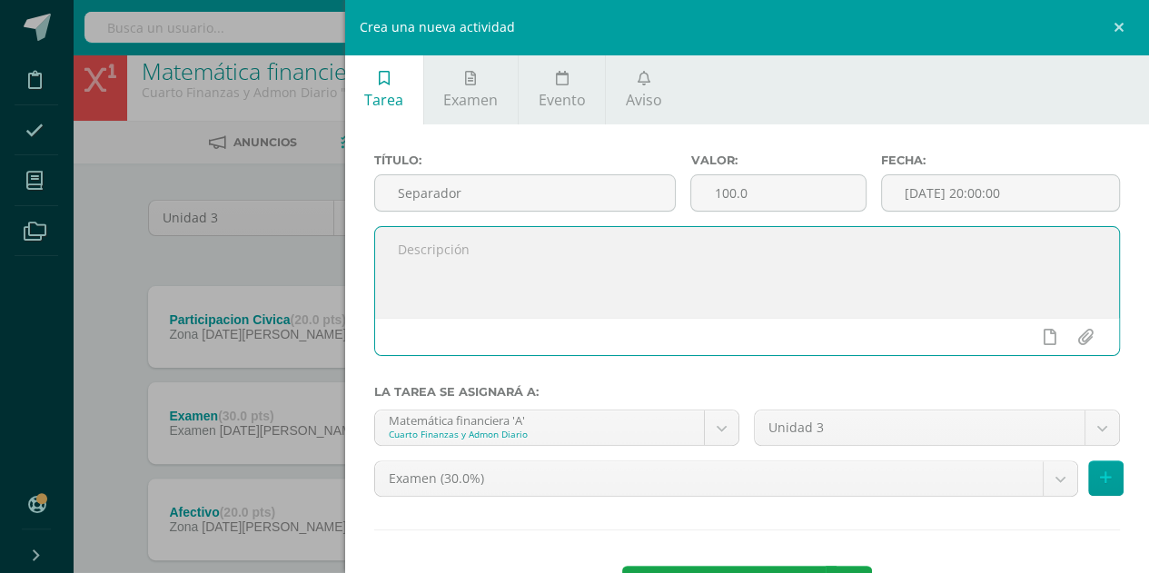
click at [761, 232] on textarea at bounding box center [747, 272] width 745 height 91
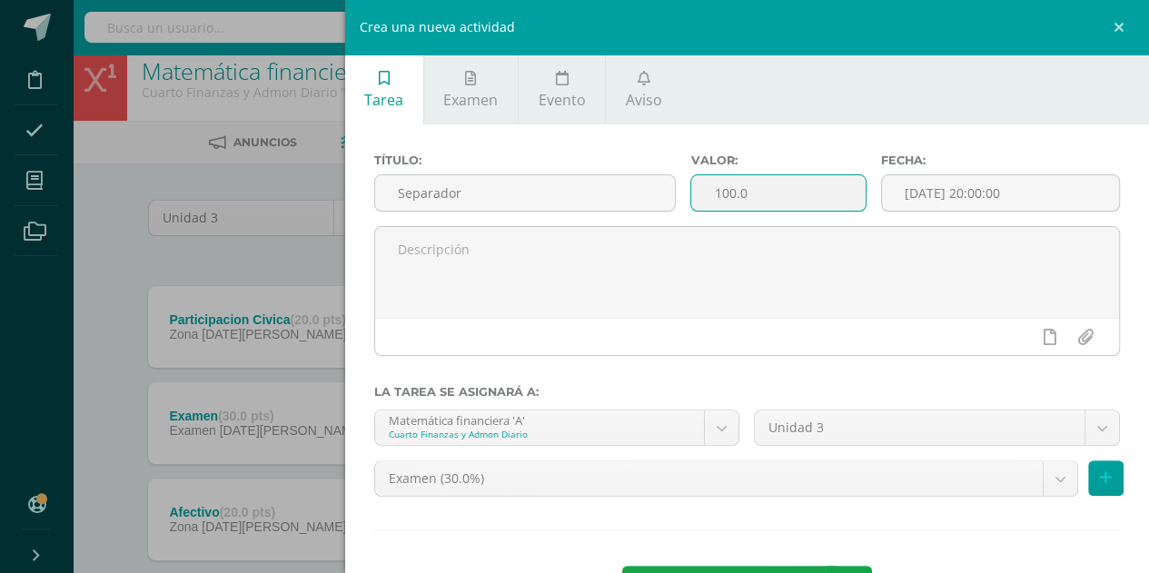
click at [774, 208] on input "100.0" at bounding box center [777, 192] width 173 height 35
type input "1"
type input "5"
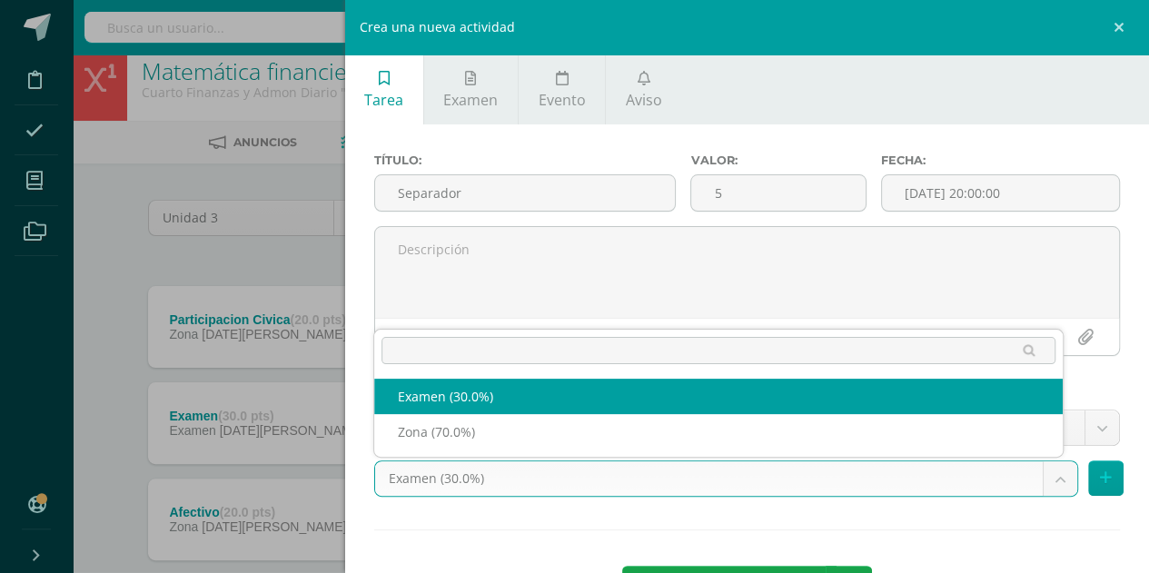
click at [779, 478] on body "Tarea asignada exitosamente Disciplina Asistencia Mis cursos Archivos Soporte A…" at bounding box center [574, 381] width 1149 height 794
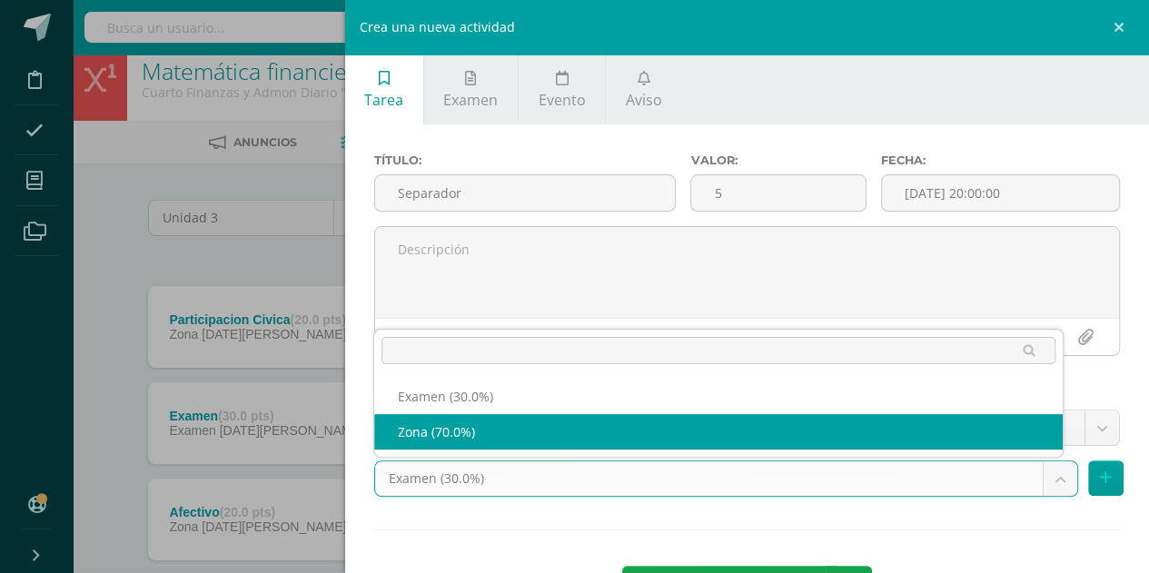
select select "69238"
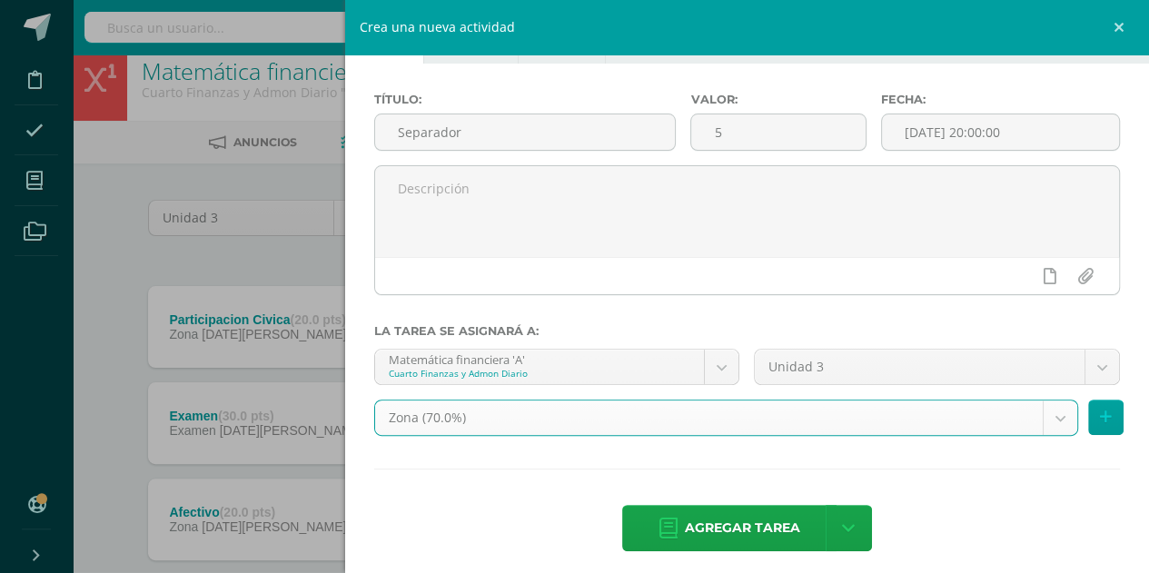
scroll to position [70, 0]
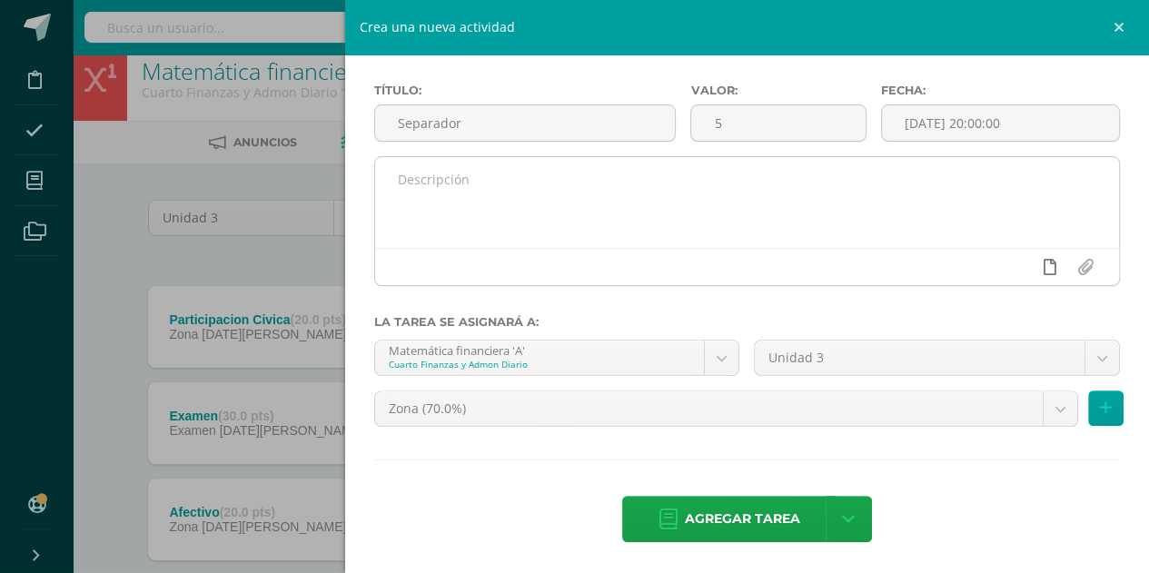
click at [1043, 259] on icon at bounding box center [1049, 267] width 13 height 16
click at [1008, 259] on link at bounding box center [1013, 267] width 35 height 35
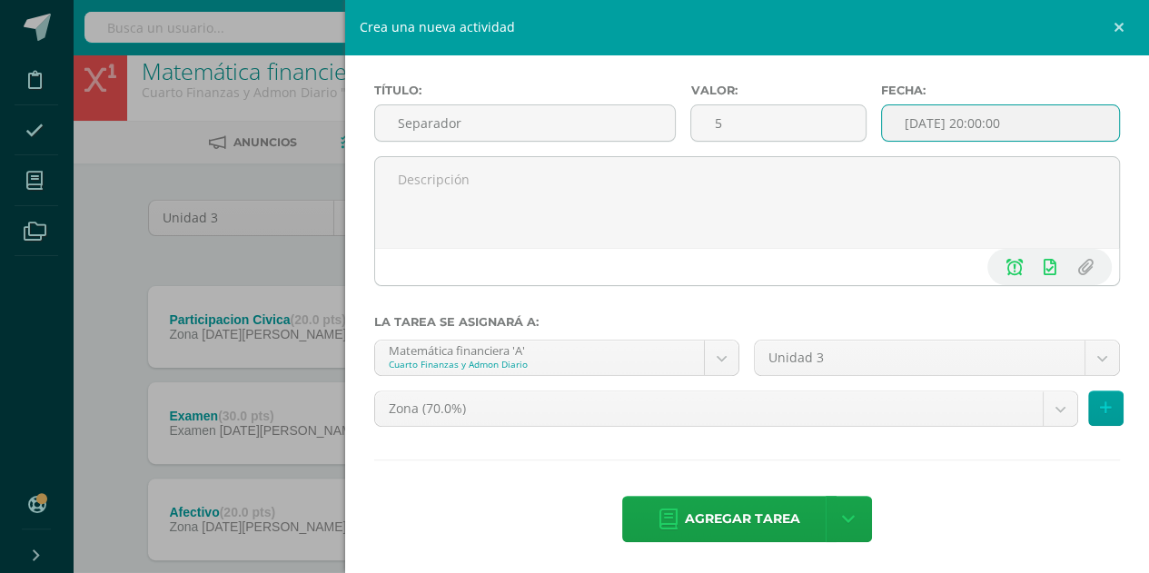
click at [1005, 114] on input "[DATE] 20:00:00" at bounding box center [1000, 122] width 237 height 35
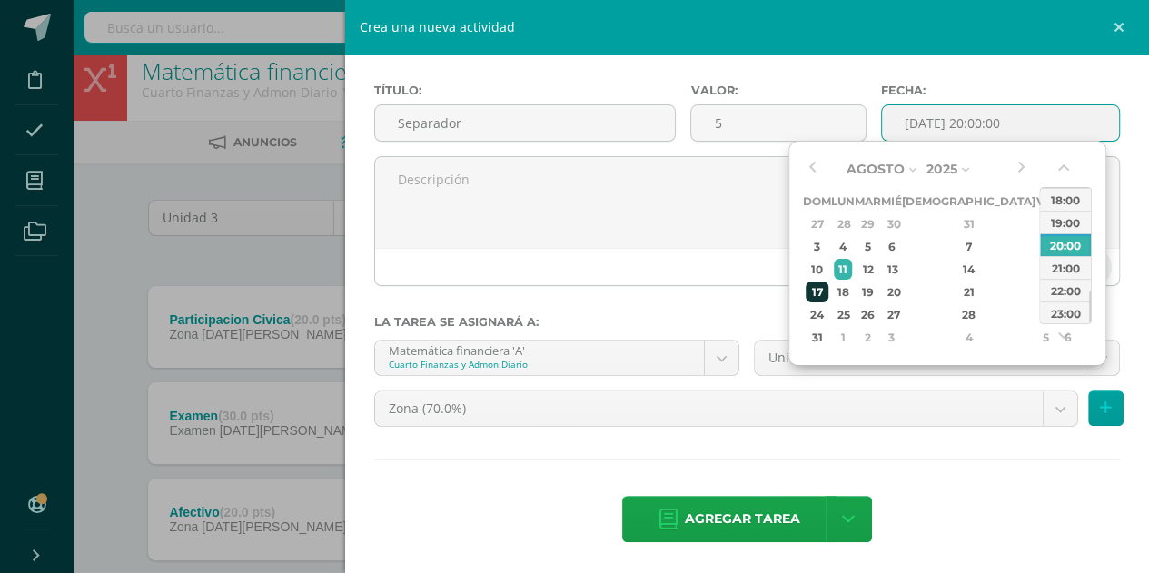
click at [826, 290] on div "17" at bounding box center [816, 291] width 23 height 21
click at [1053, 306] on div "23:00" at bounding box center [1065, 312] width 51 height 23
type input "2025-08-17 23:00"
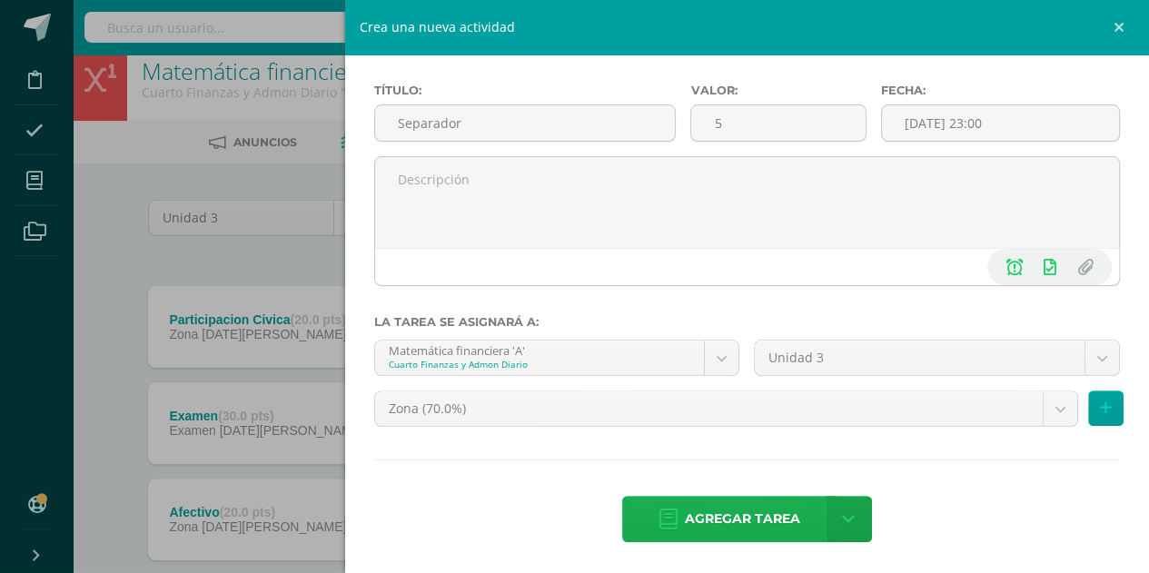
click at [715, 524] on span "Agregar tarea" at bounding box center [742, 519] width 115 height 44
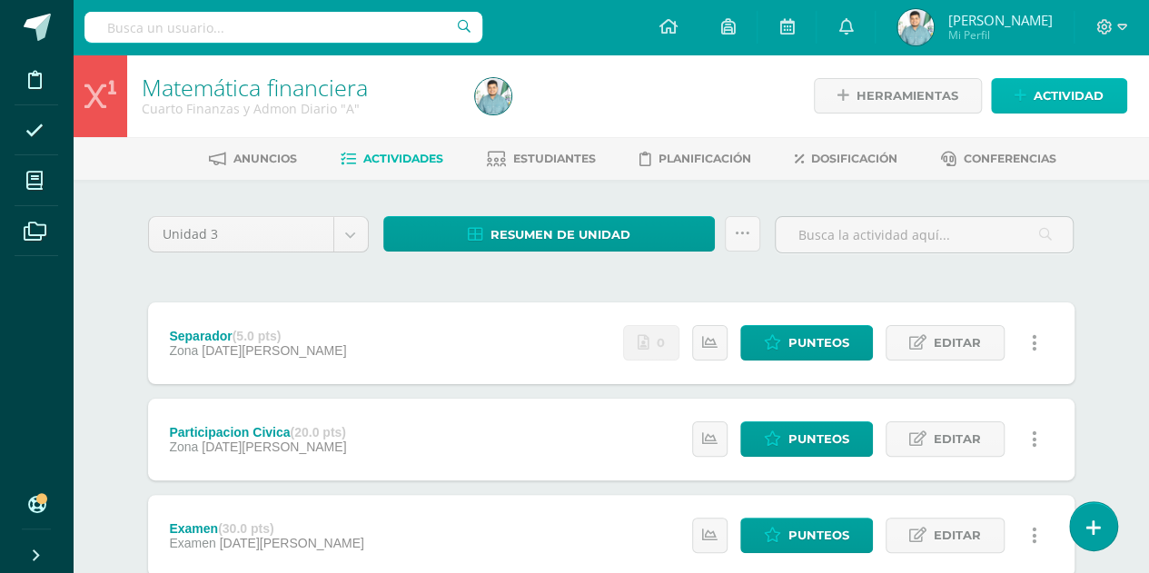
click at [1028, 86] on link "Actividad" at bounding box center [1059, 95] width 136 height 35
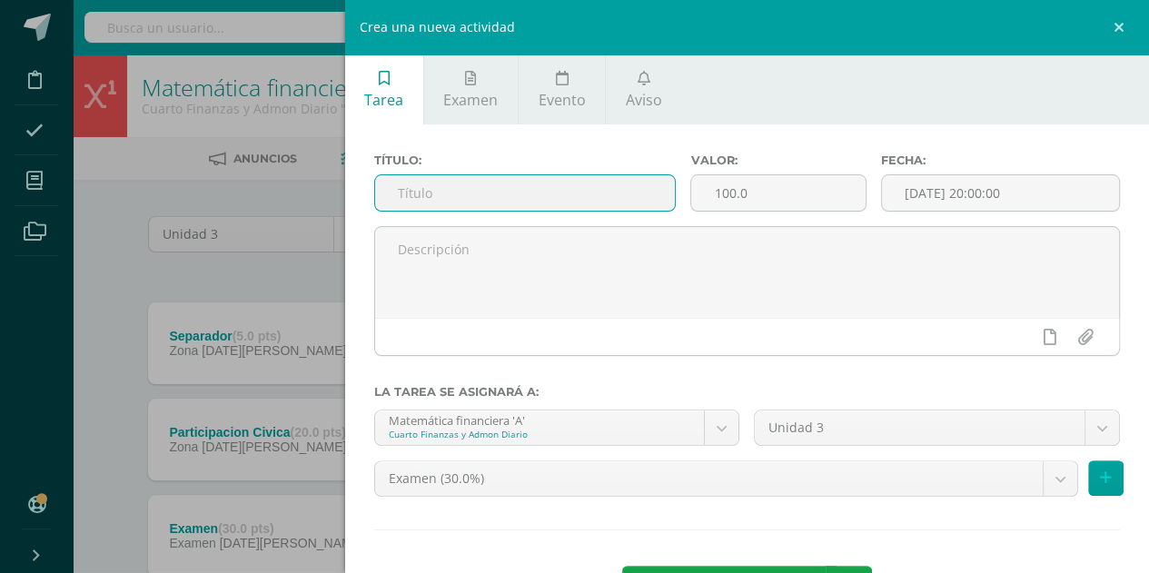
click at [530, 181] on input "text" at bounding box center [525, 192] width 301 height 35
type input "Ejercicios Reparto Directo"
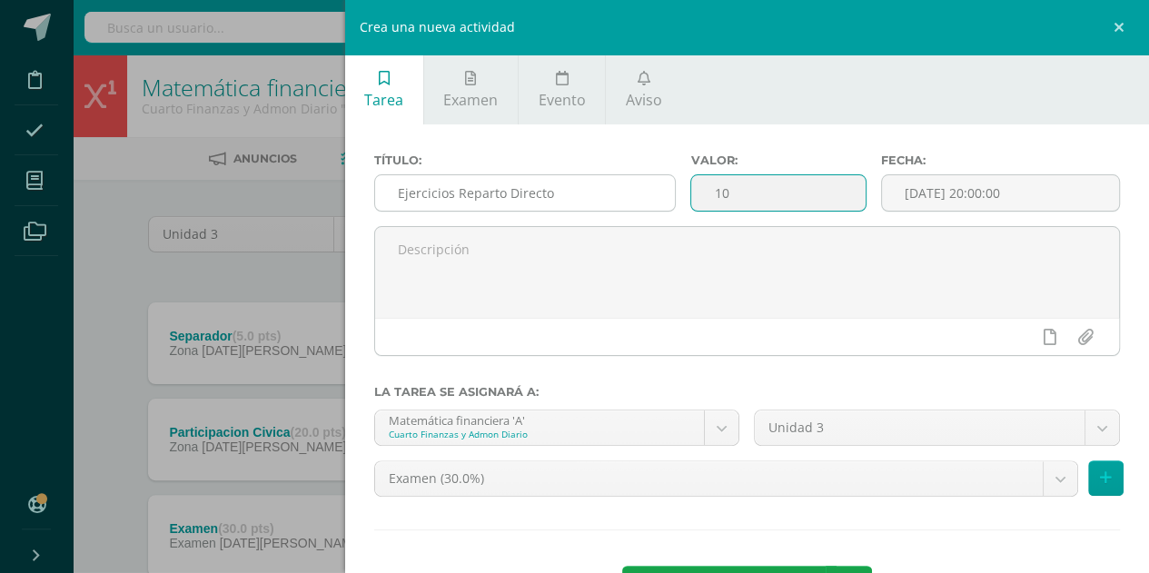
type input "1"
type input "5"
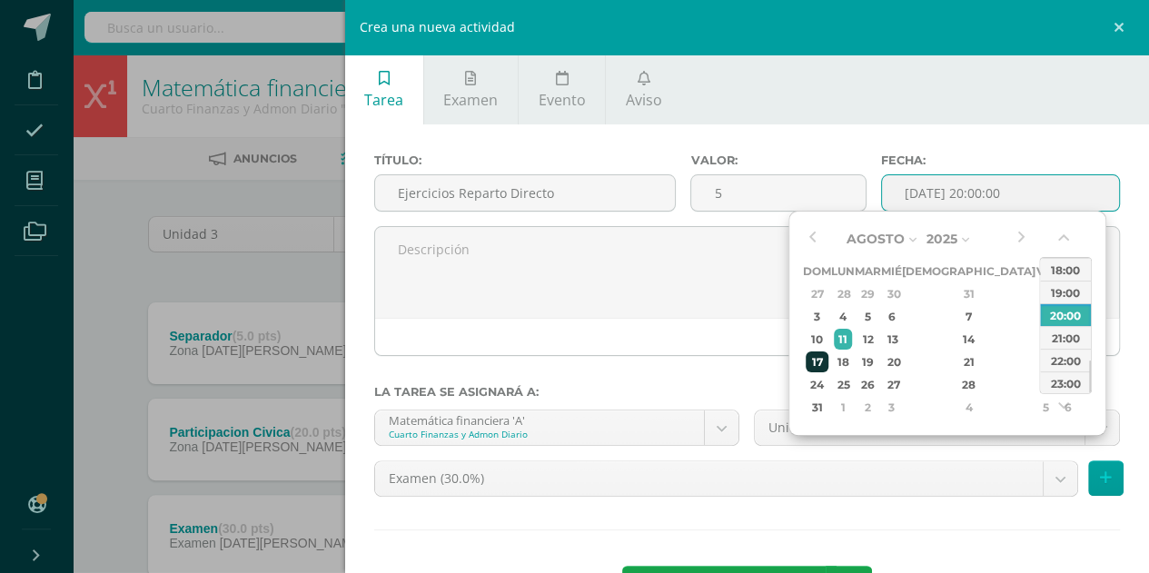
click at [811, 360] on div "17" at bounding box center [816, 361] width 23 height 21
click at [1069, 379] on div "23:00" at bounding box center [1065, 382] width 51 height 23
type input "[DATE] 23:00"
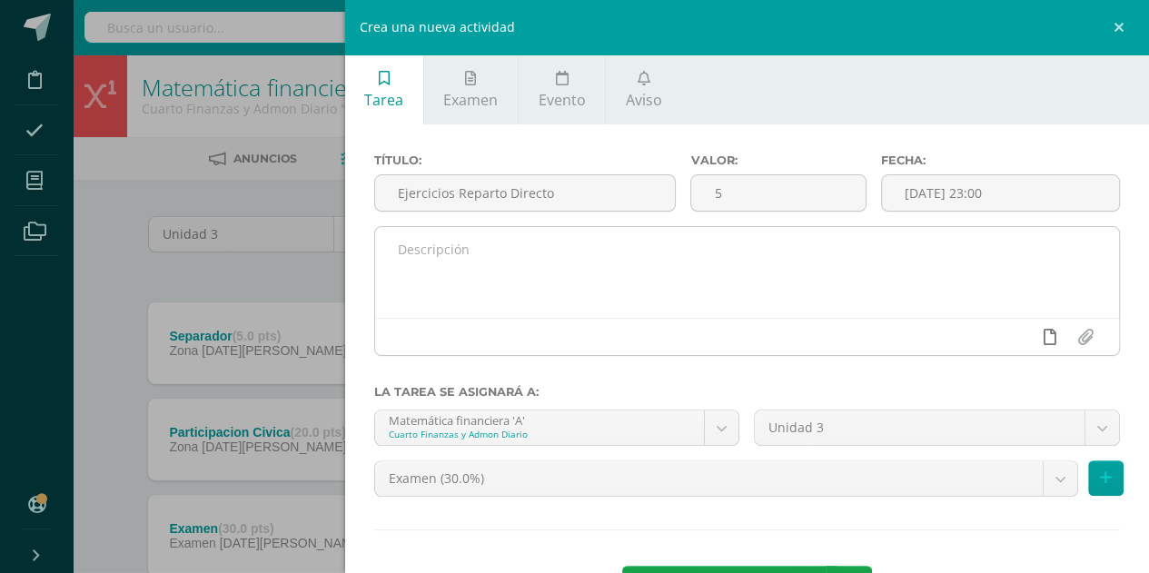
click at [1043, 344] on icon at bounding box center [1049, 337] width 13 height 16
click at [1006, 330] on icon at bounding box center [1014, 337] width 16 height 16
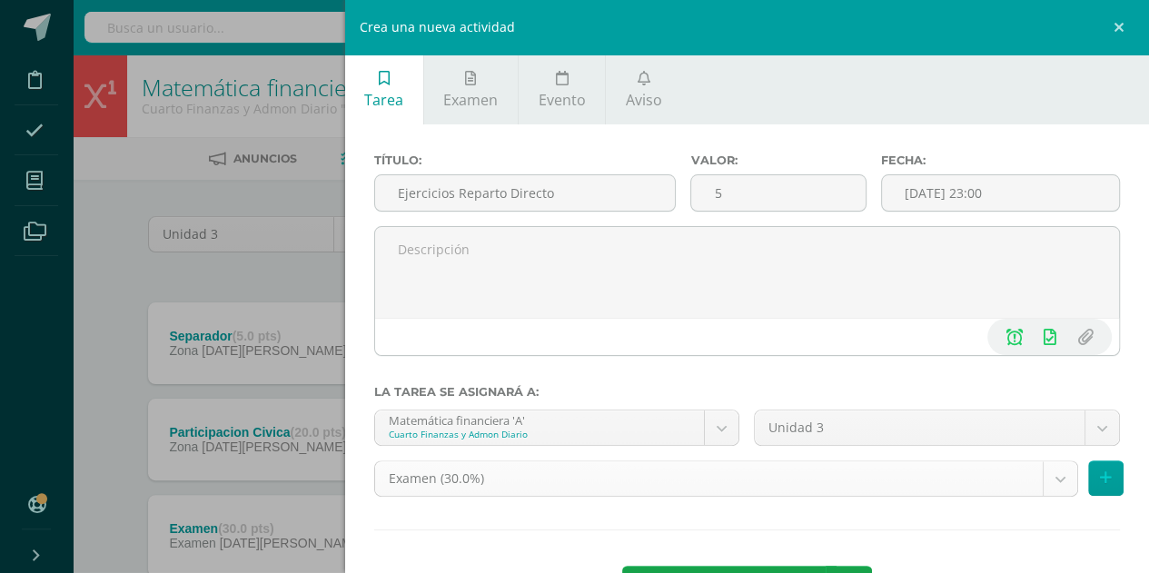
click at [759, 488] on body "Tarea asignada exitosamente Disciplina Asistencia Mis cursos Archivos Soporte A…" at bounding box center [574, 445] width 1149 height 890
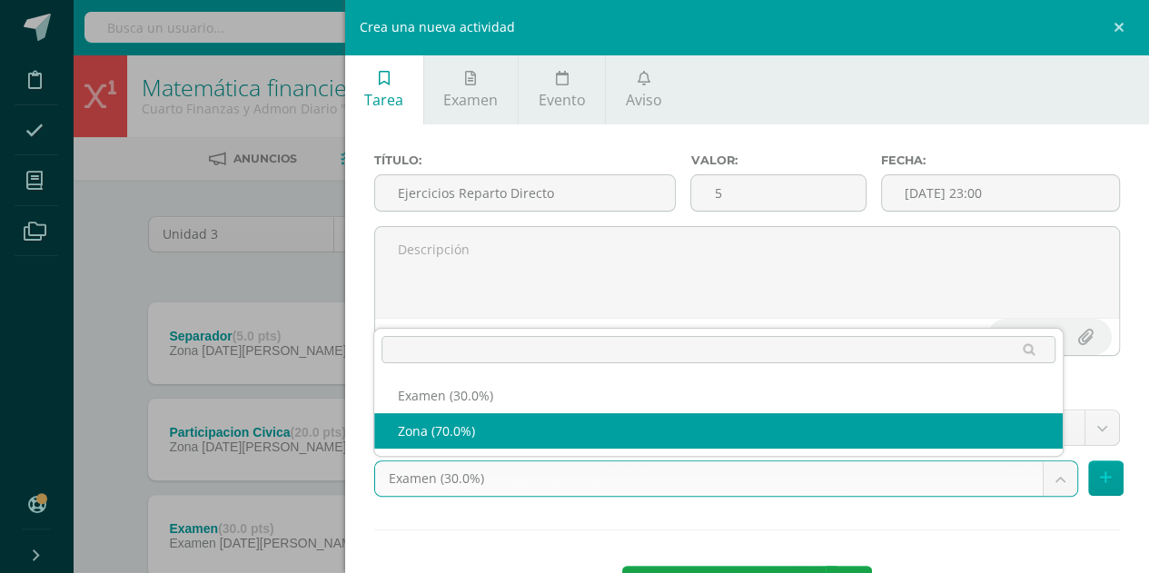
select select "69238"
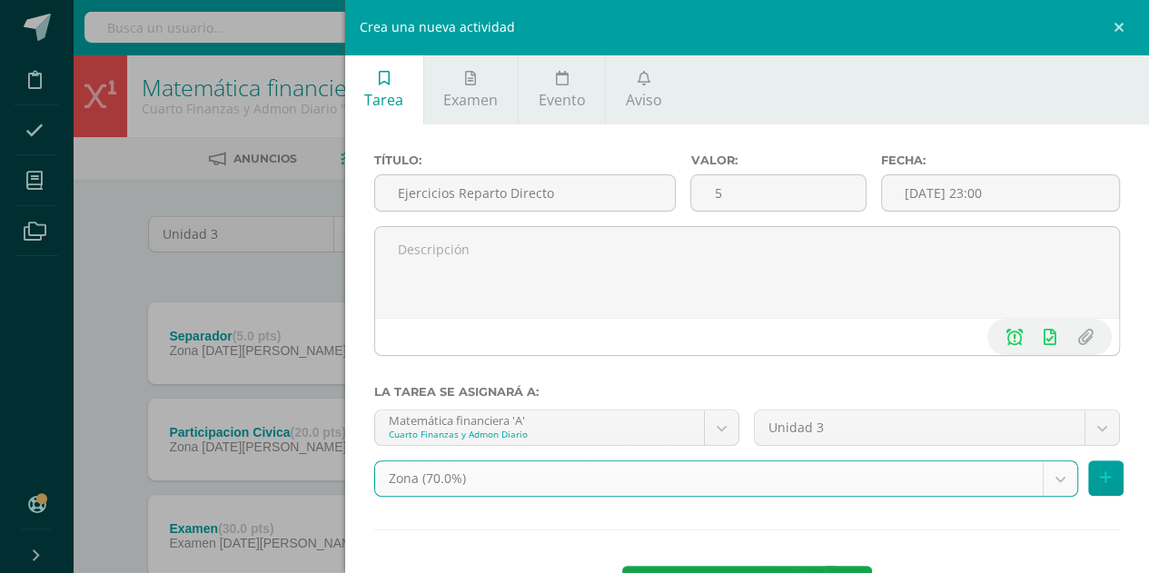
scroll to position [70, 0]
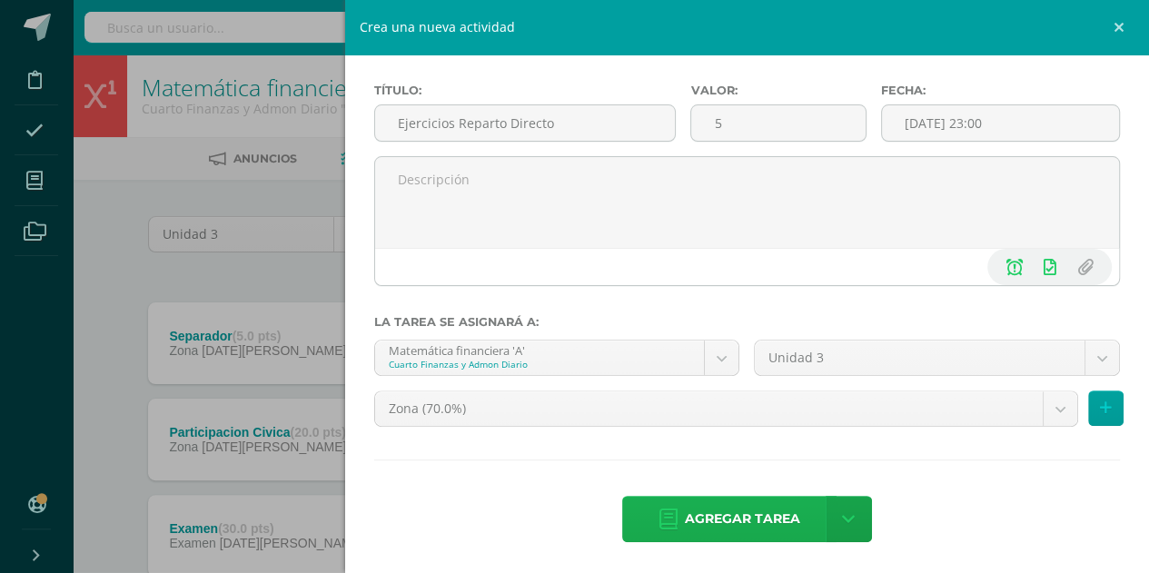
click at [666, 511] on icon at bounding box center [668, 519] width 18 height 20
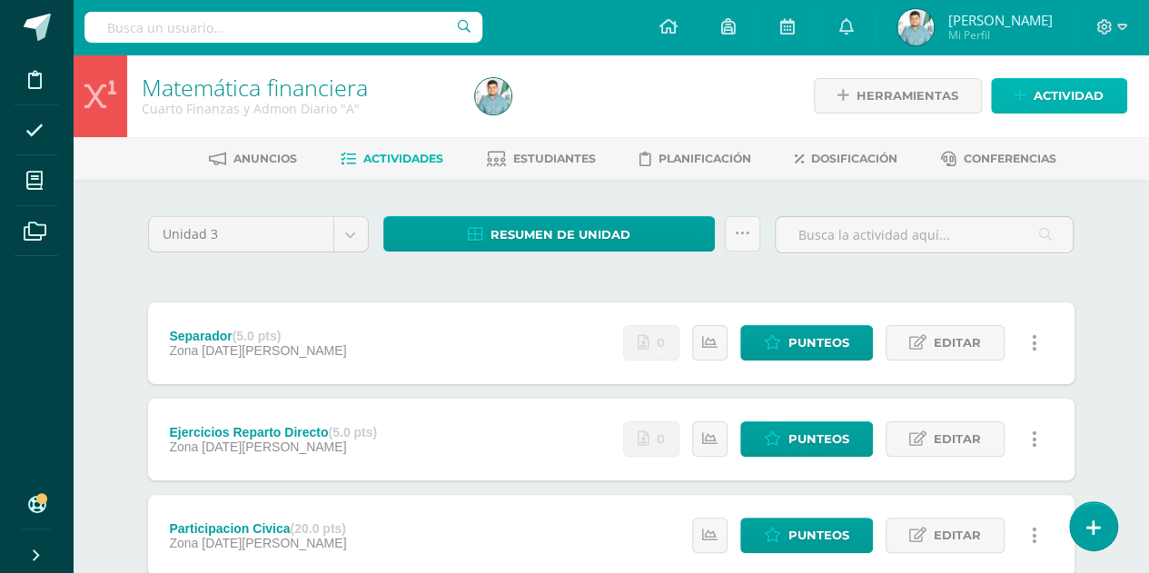
click at [1057, 103] on span "Actividad" at bounding box center [1068, 96] width 70 height 34
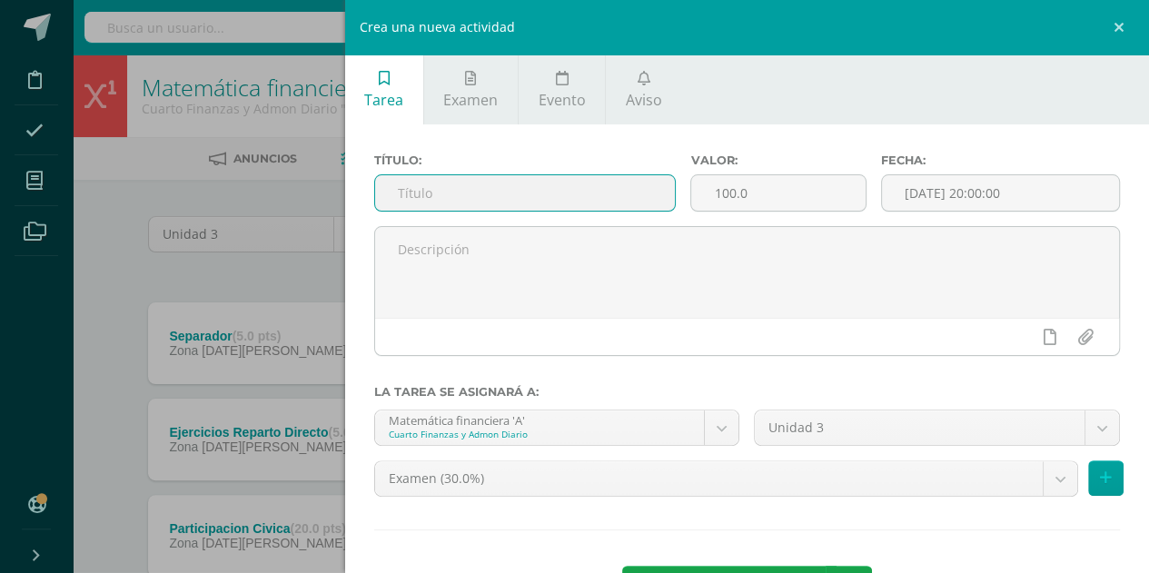
click at [632, 199] on input "text" at bounding box center [525, 192] width 301 height 35
type input "Ejercicios Reparto Inverso"
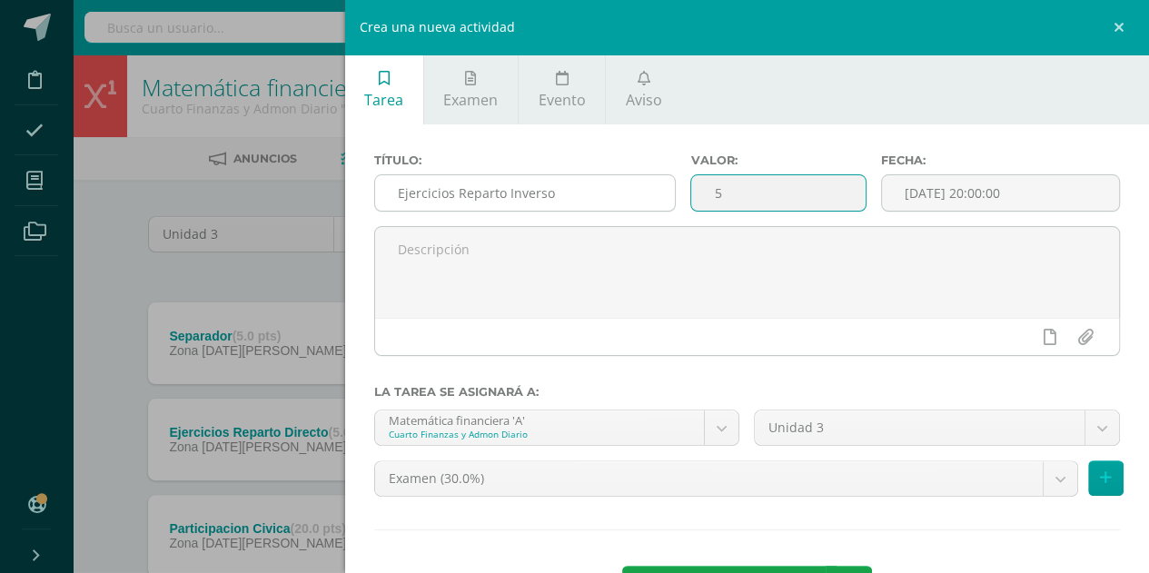
type input "5"
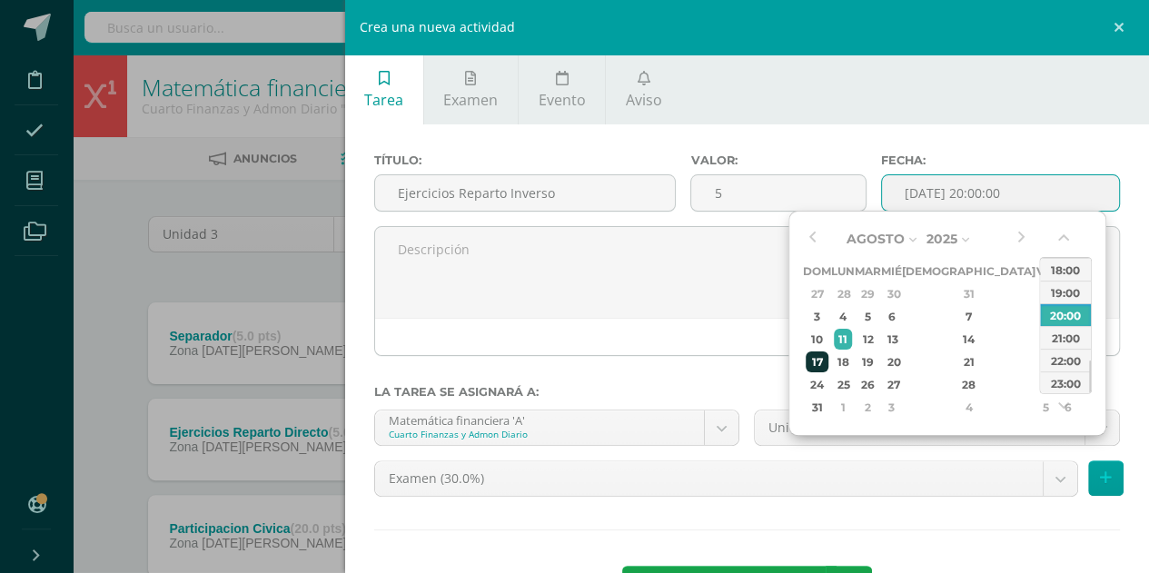
click at [813, 358] on div "17" at bounding box center [816, 361] width 23 height 21
click at [1083, 388] on div "23:00" at bounding box center [1065, 382] width 51 height 23
type input "[DATE] 23:00"
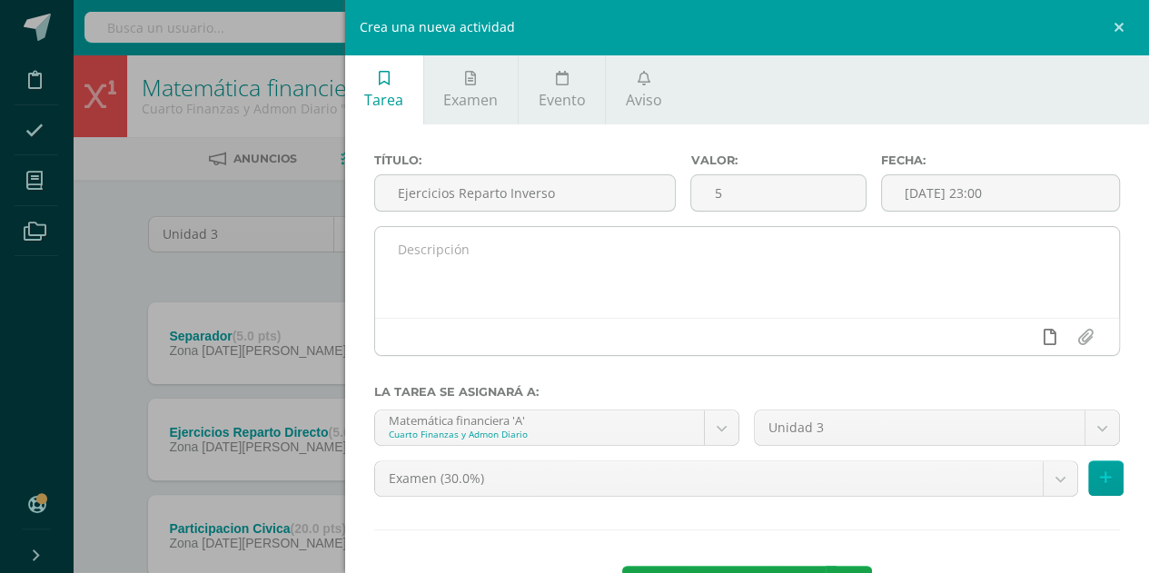
click at [1043, 344] on icon at bounding box center [1049, 337] width 13 height 16
click at [1007, 342] on icon at bounding box center [1014, 337] width 16 height 16
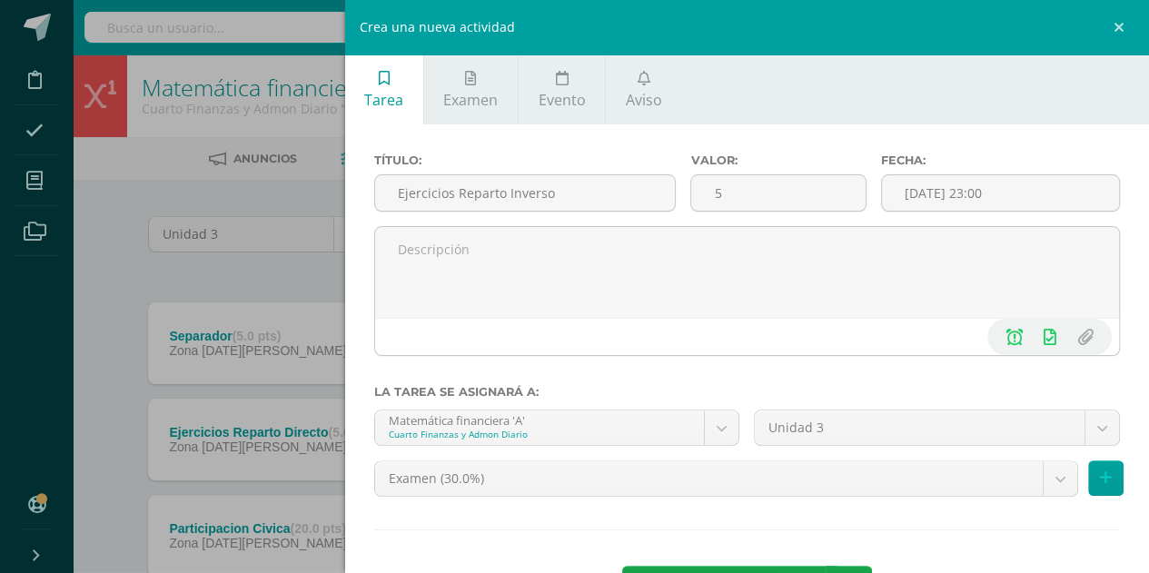
click at [884, 457] on div "Unidad 3 Unidad 3 Unidad 4" at bounding box center [936, 434] width 380 height 51
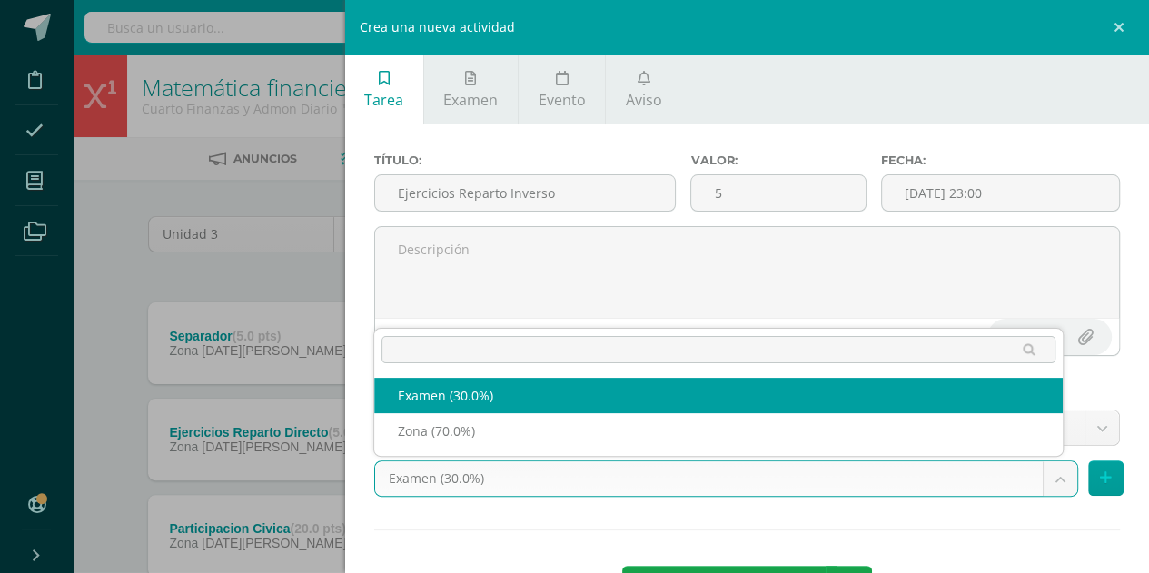
click at [838, 469] on body "Tarea asignada exitosamente Disciplina Asistencia Mis cursos Archivos Soporte A…" at bounding box center [574, 493] width 1149 height 986
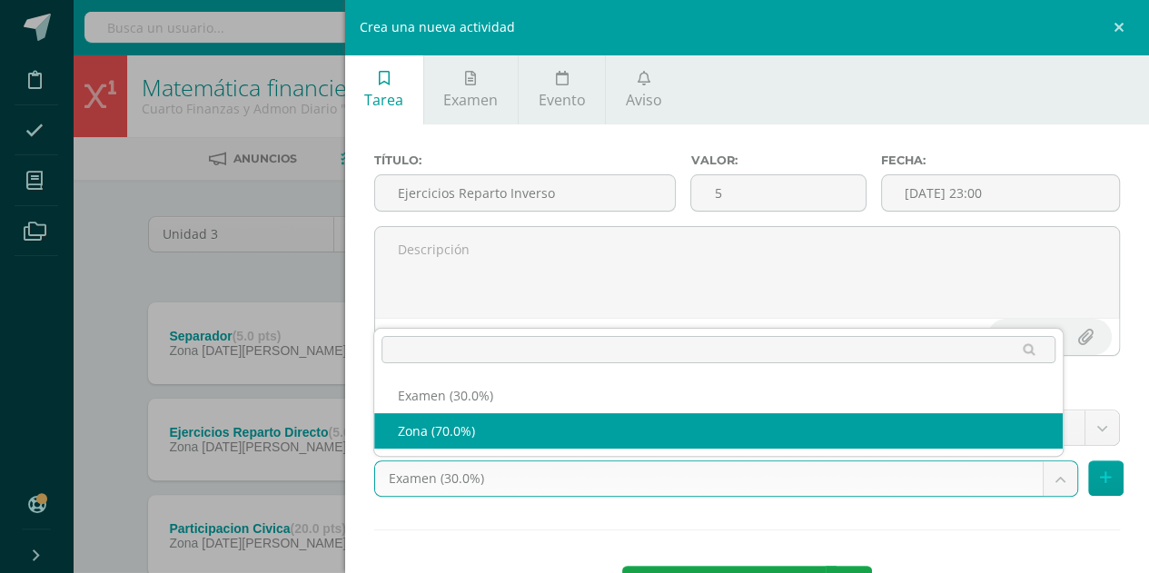
select select "69238"
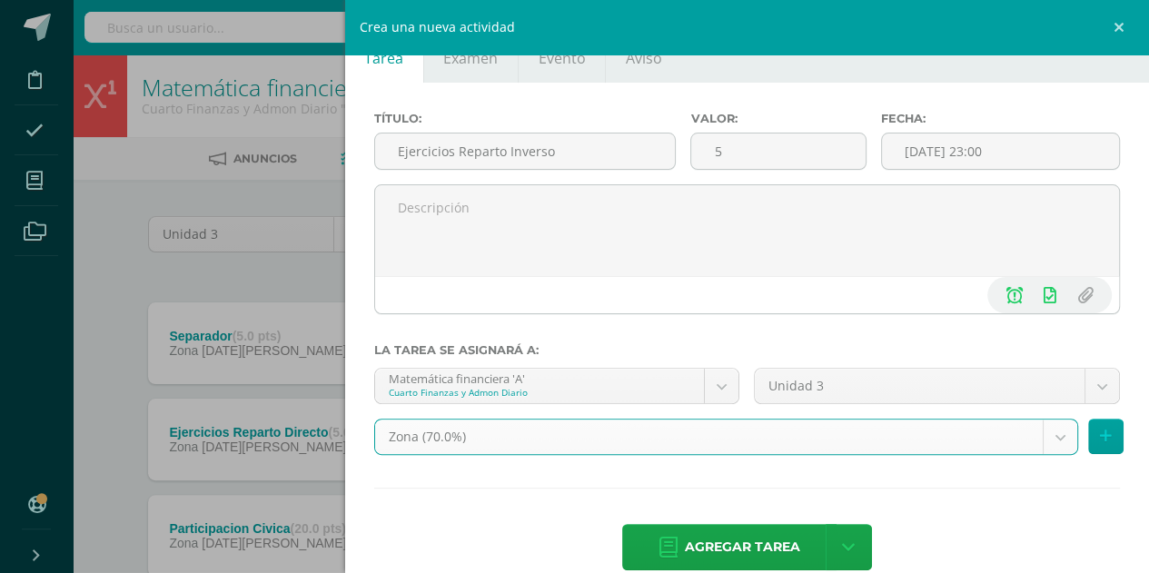
scroll to position [70, 0]
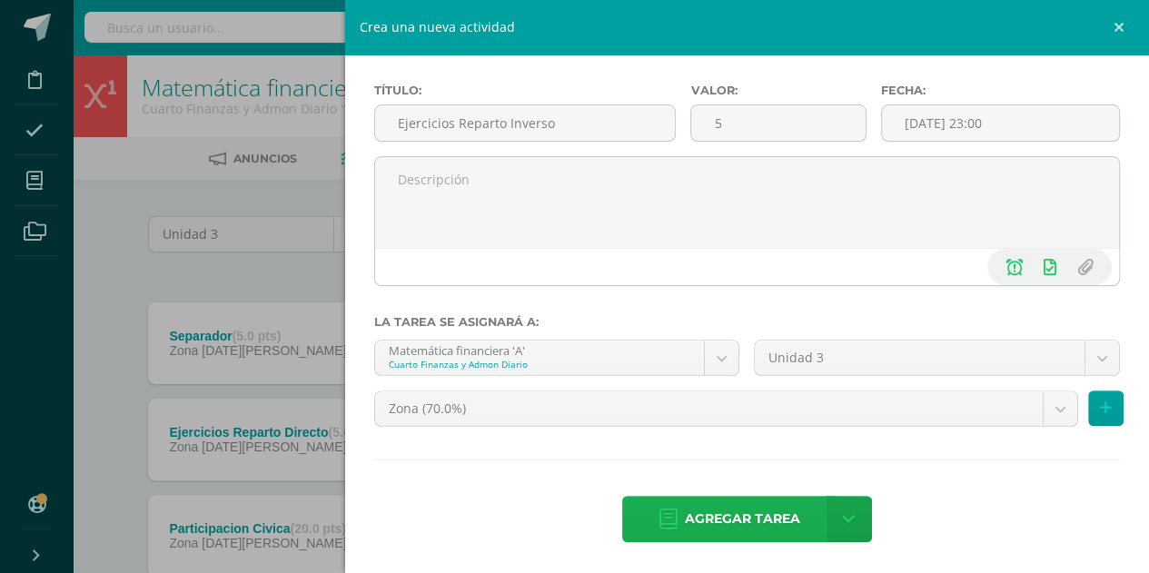
click at [665, 500] on link "Agregar tarea" at bounding box center [729, 519] width 214 height 46
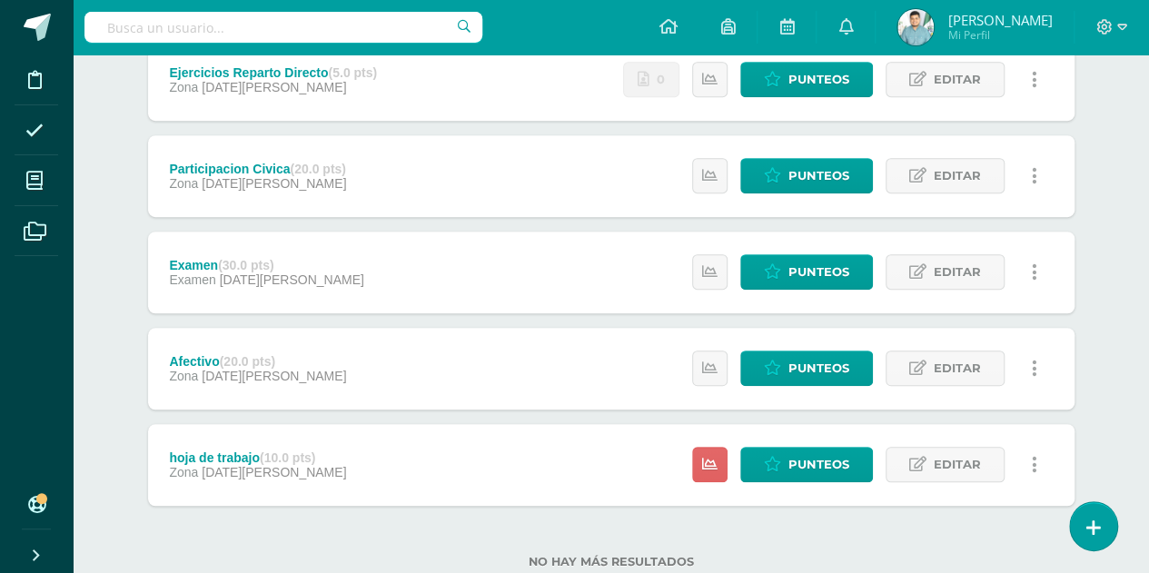
scroll to position [476, 0]
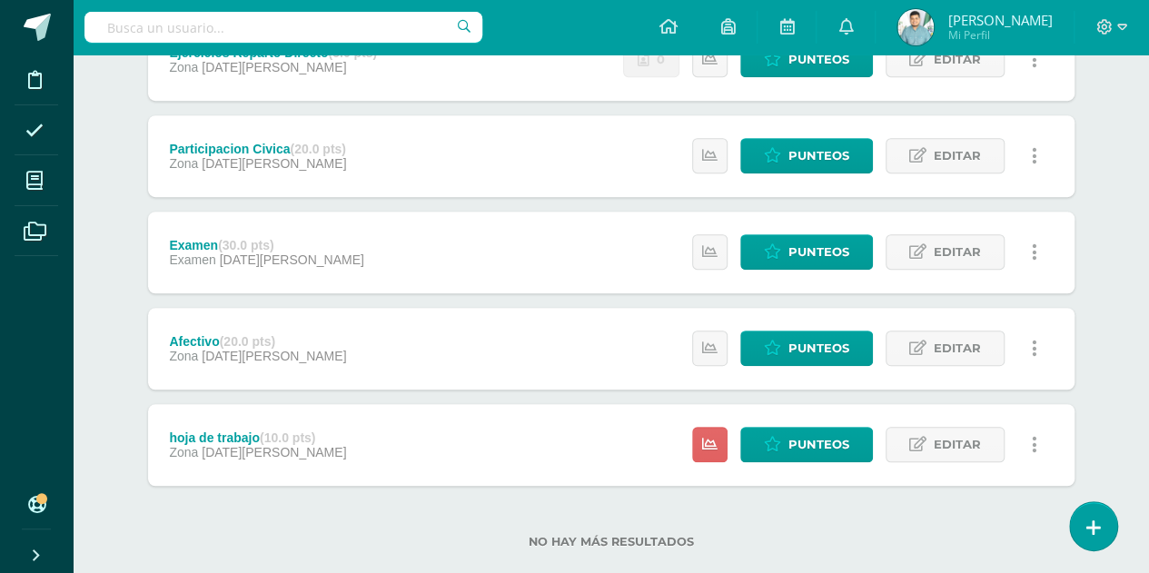
click at [558, 454] on div "hoja de trabajo (10.0 pts) Zona 01 de Agosto Estatus de Actividad: 29 Estudiant…" at bounding box center [611, 445] width 926 height 82
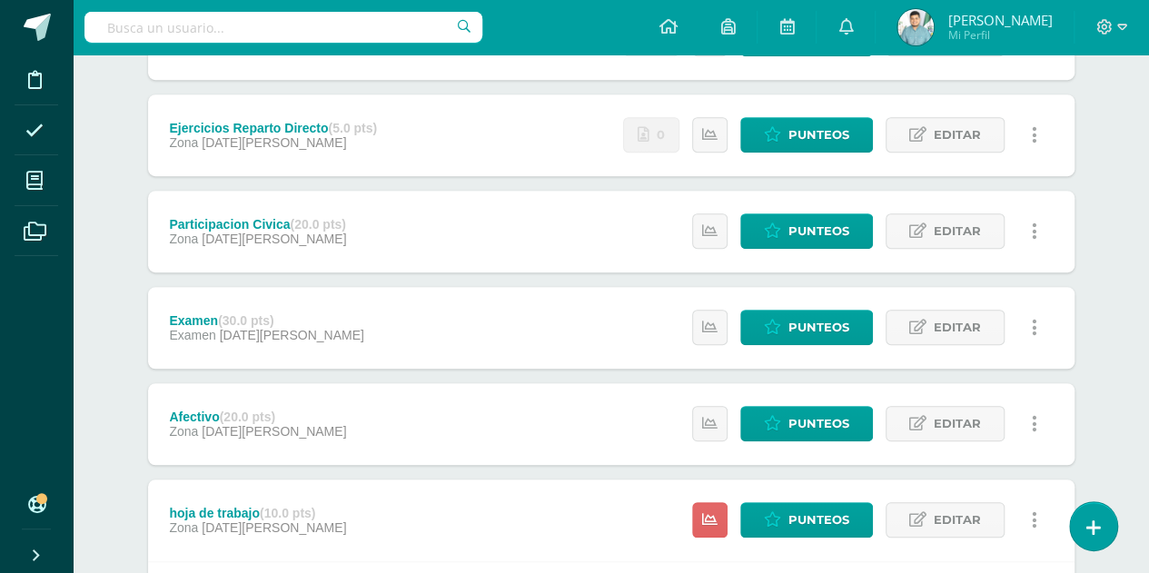
scroll to position [567, 0]
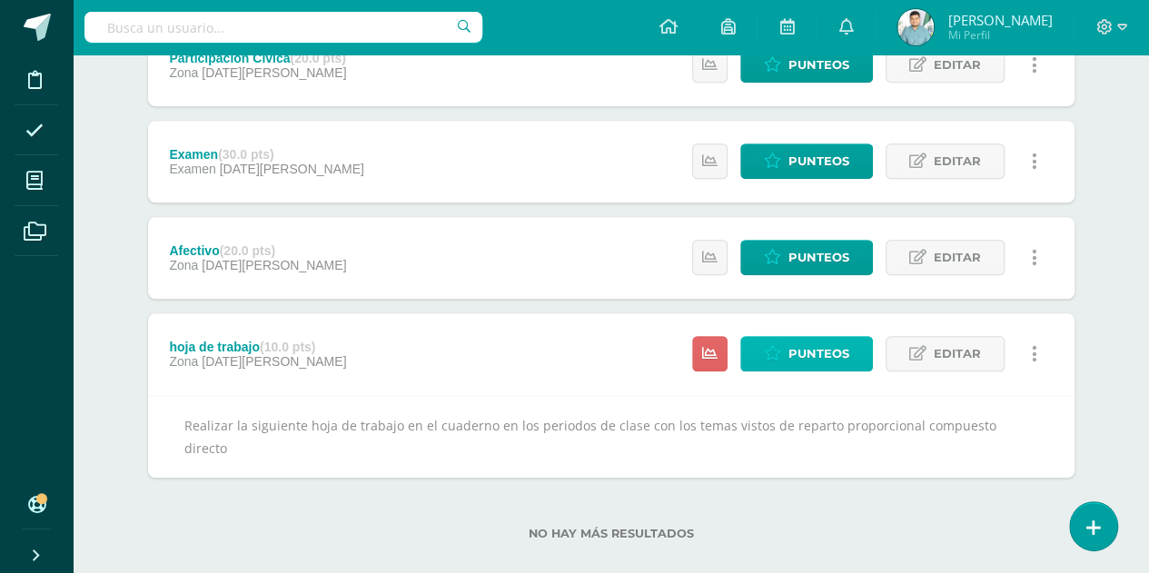
click at [833, 357] on span "Punteos" at bounding box center [818, 354] width 61 height 34
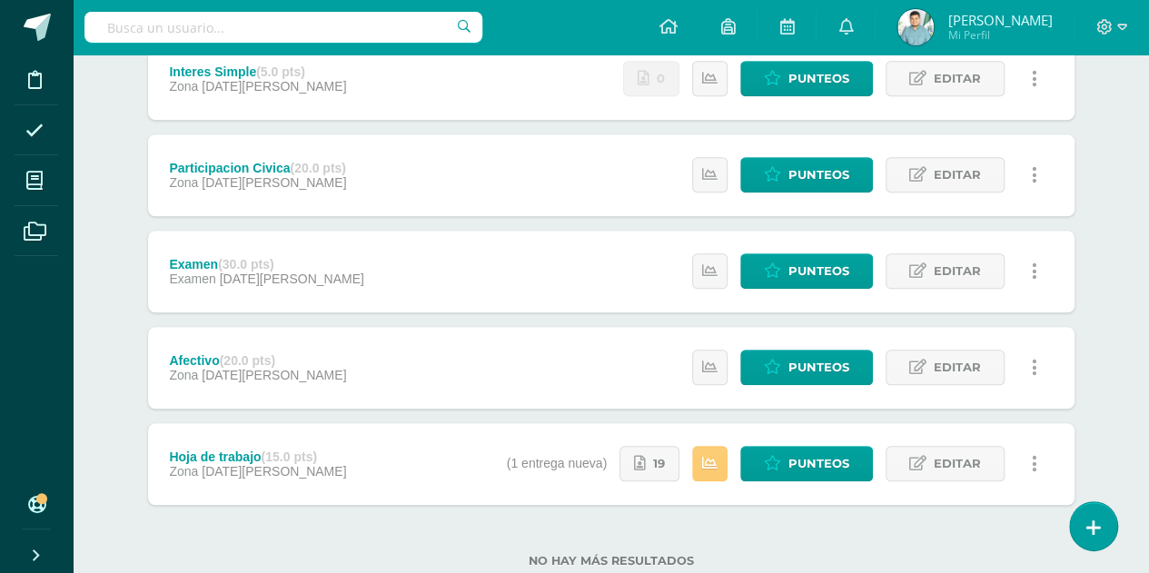
scroll to position [552, 0]
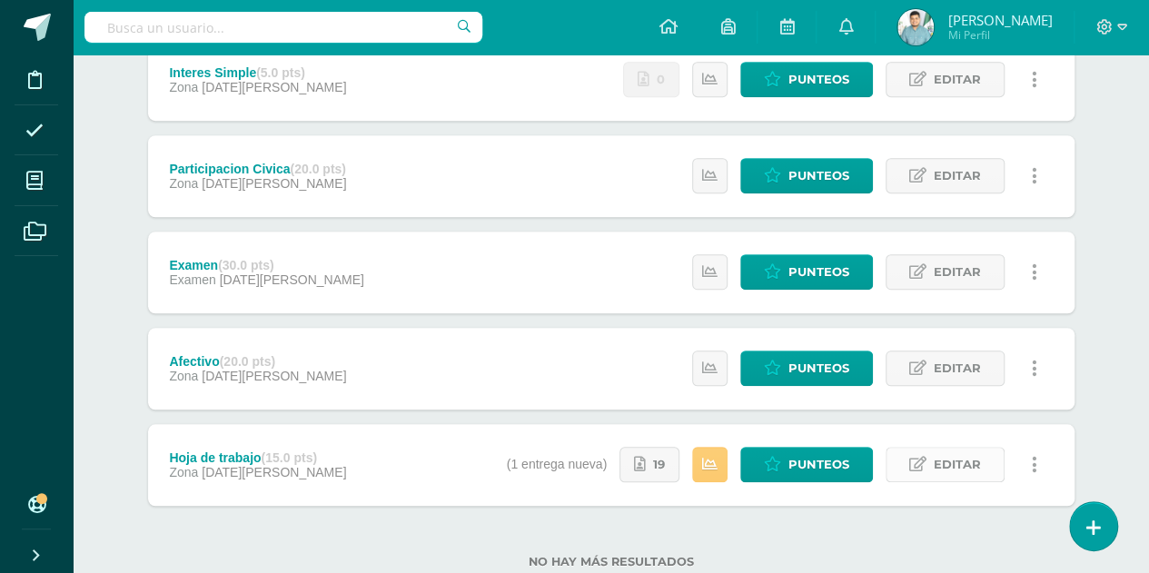
click at [922, 454] on link "Editar" at bounding box center [944, 464] width 119 height 35
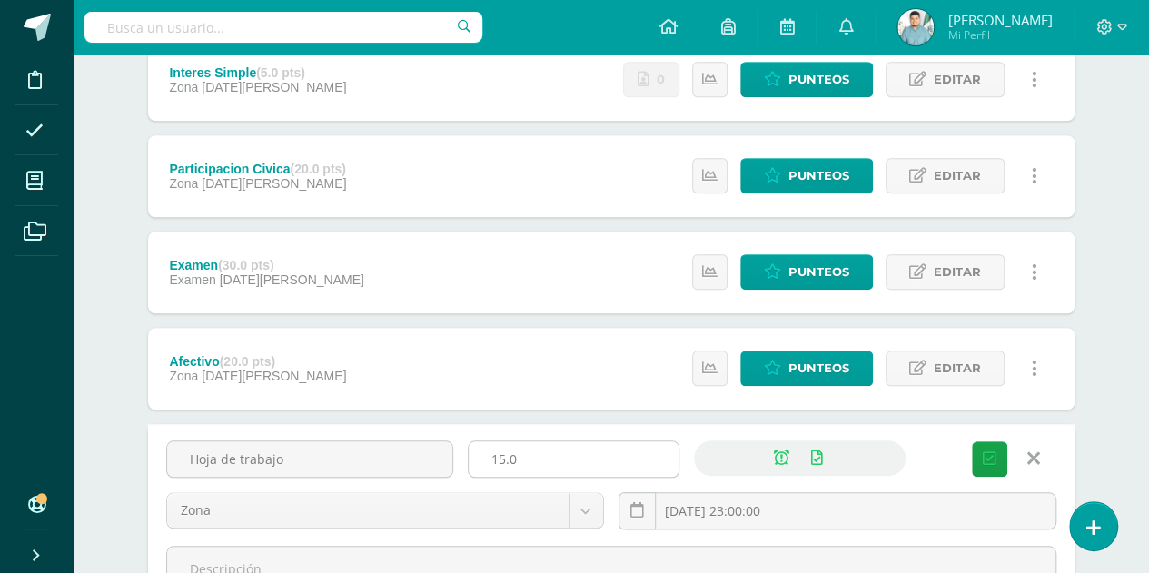
click at [605, 452] on input "15.0" at bounding box center [573, 458] width 210 height 35
type input "10"
click at [982, 446] on button "Guardar" at bounding box center [988, 458] width 35 height 35
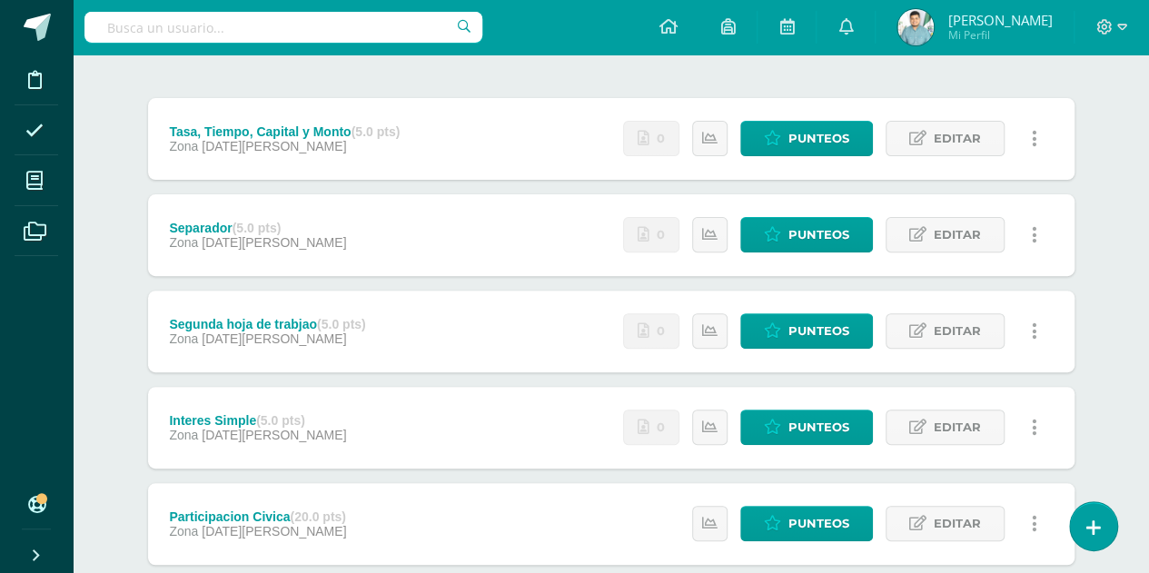
scroll to position [603, 0]
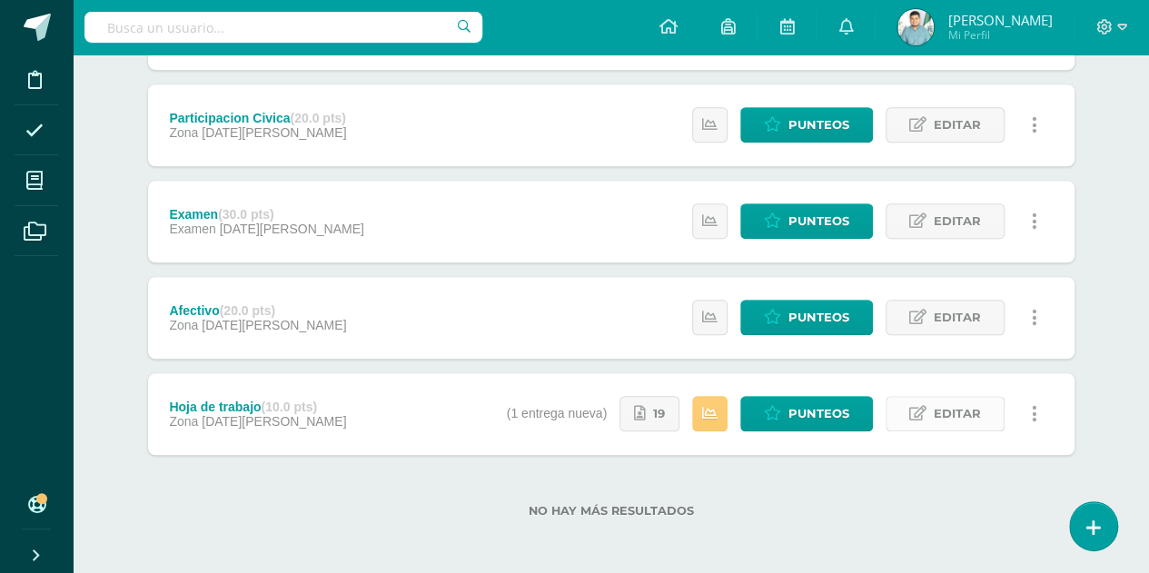
click at [939, 404] on span "Editar" at bounding box center [956, 414] width 47 height 34
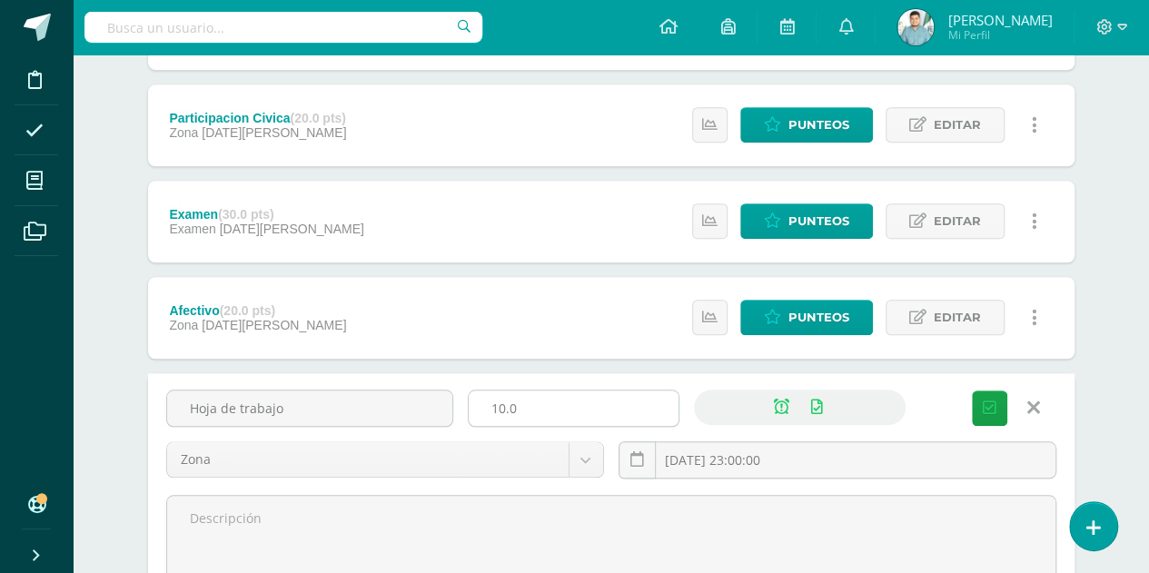
click at [568, 399] on input "10.0" at bounding box center [573, 407] width 210 height 35
type input "1"
type input "15"
click at [990, 395] on button "Guardar" at bounding box center [988, 407] width 35 height 35
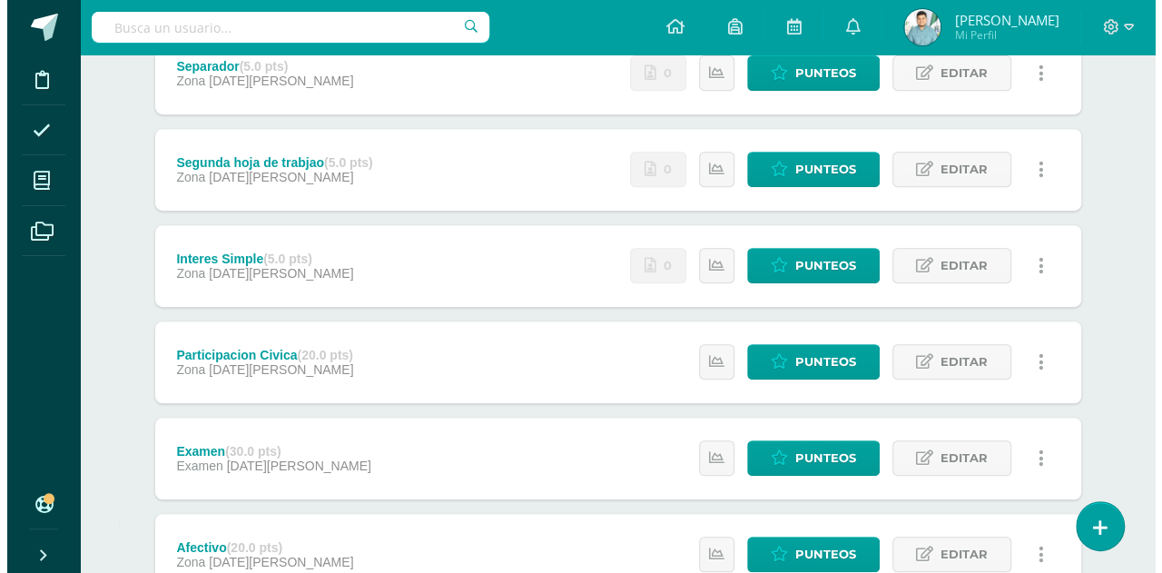
scroll to position [360, 0]
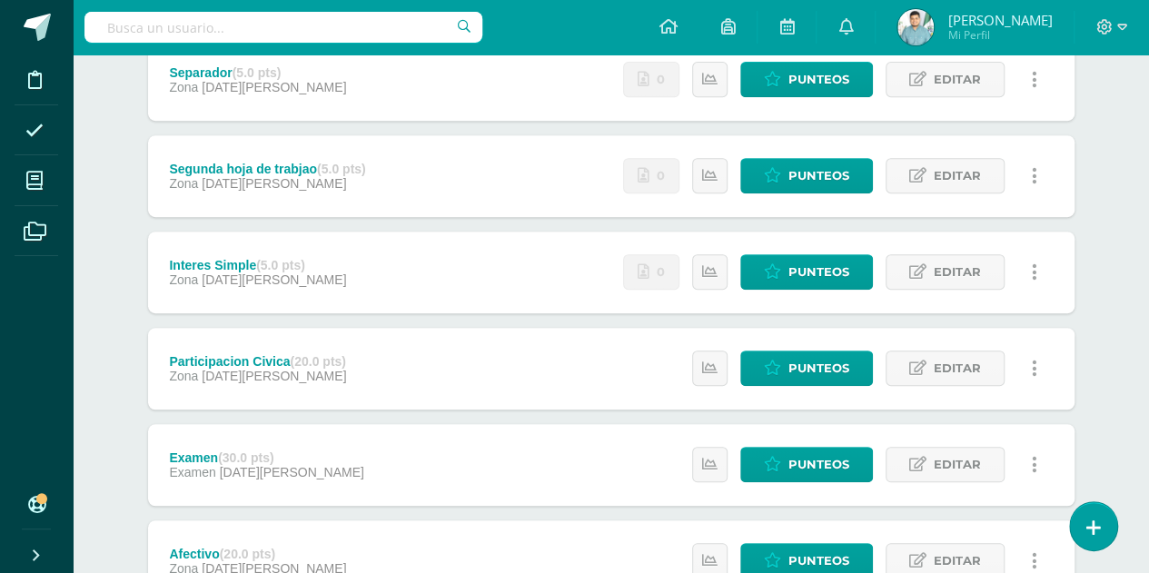
click at [1032, 173] on icon at bounding box center [1033, 176] width 5 height 20
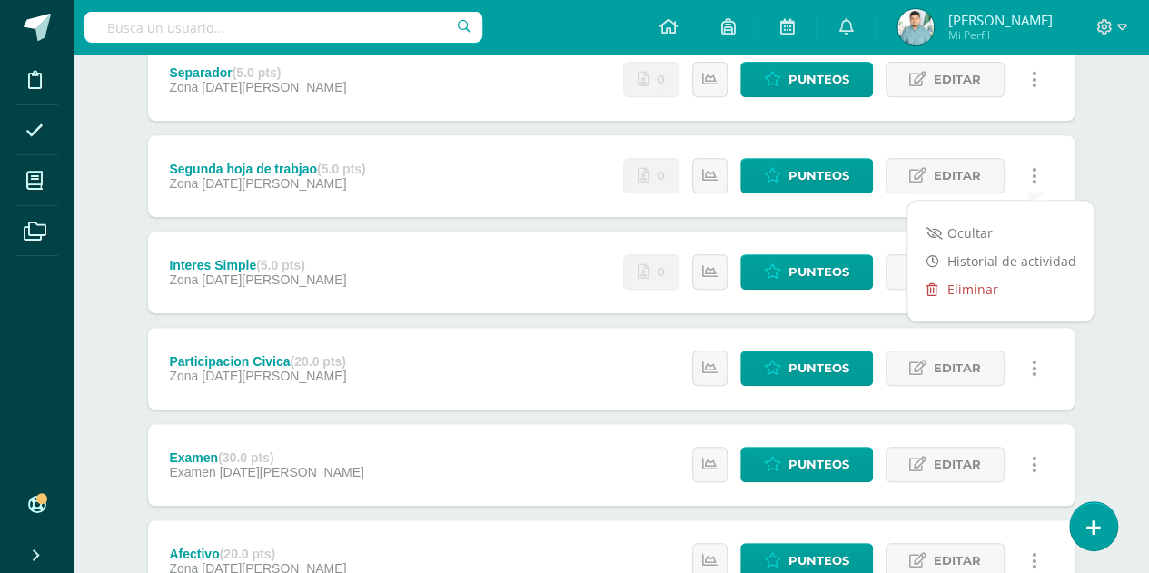
click at [971, 291] on link "Eliminar" at bounding box center [1000, 289] width 186 height 28
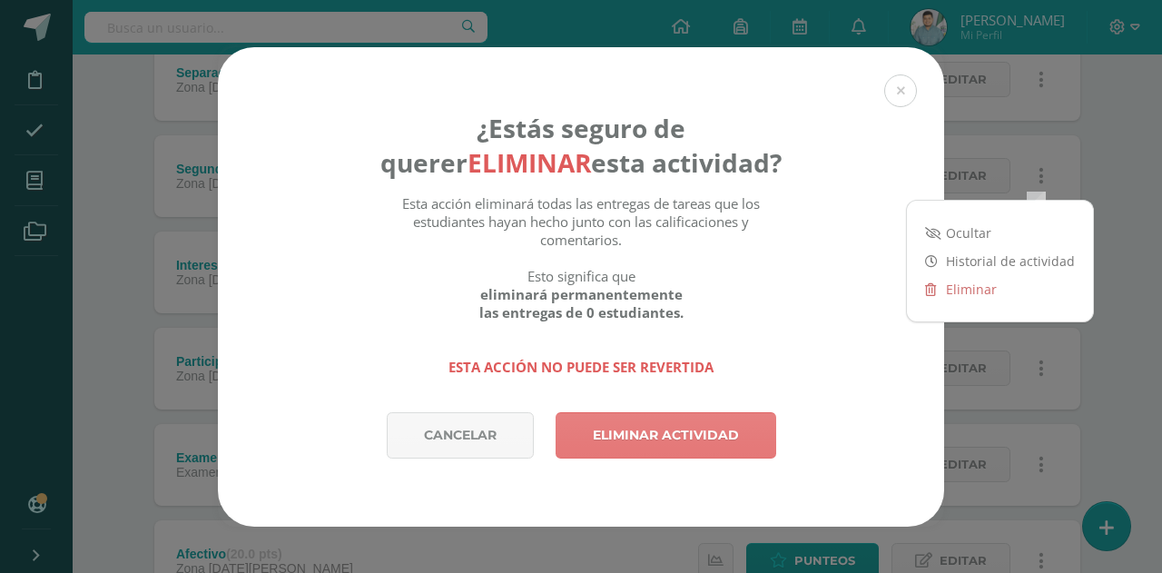
click at [643, 439] on link "Eliminar actividad" at bounding box center [666, 435] width 221 height 46
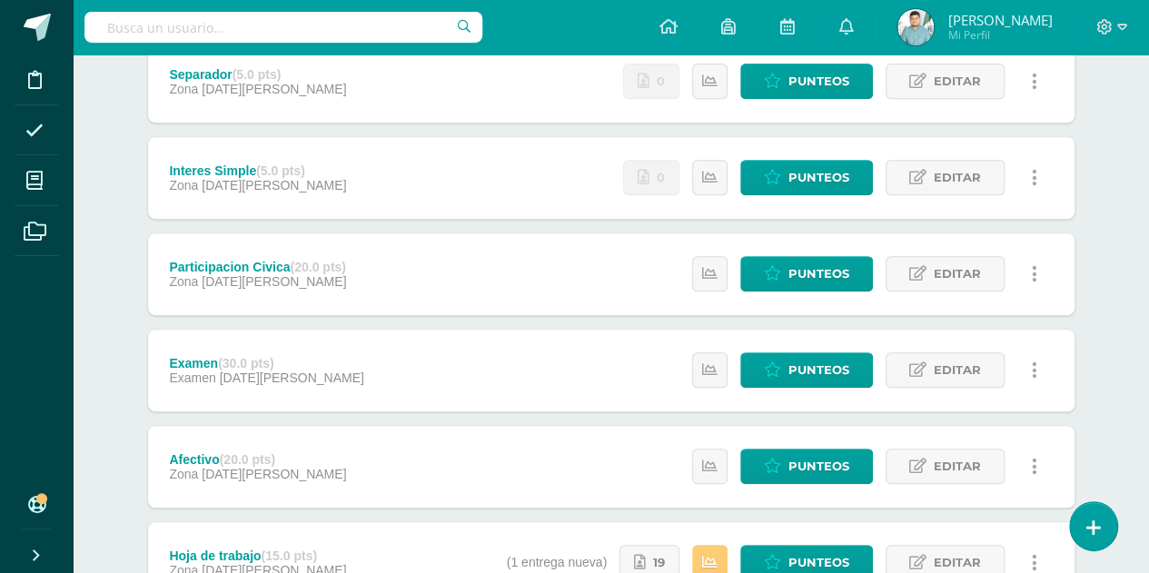
scroll to position [507, 0]
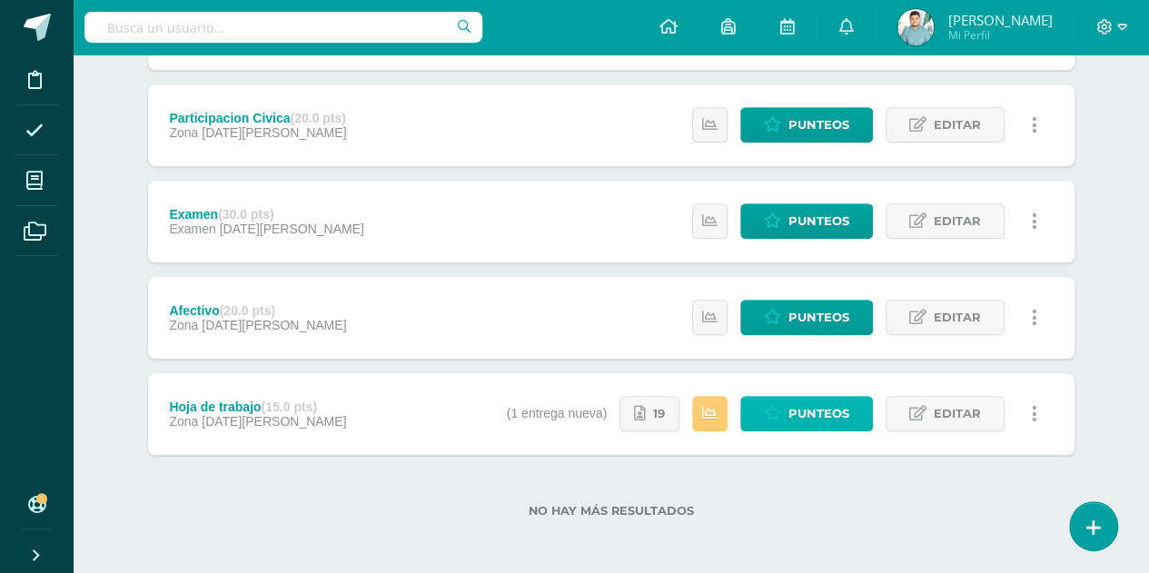
click at [833, 409] on span "Punteos" at bounding box center [818, 414] width 61 height 34
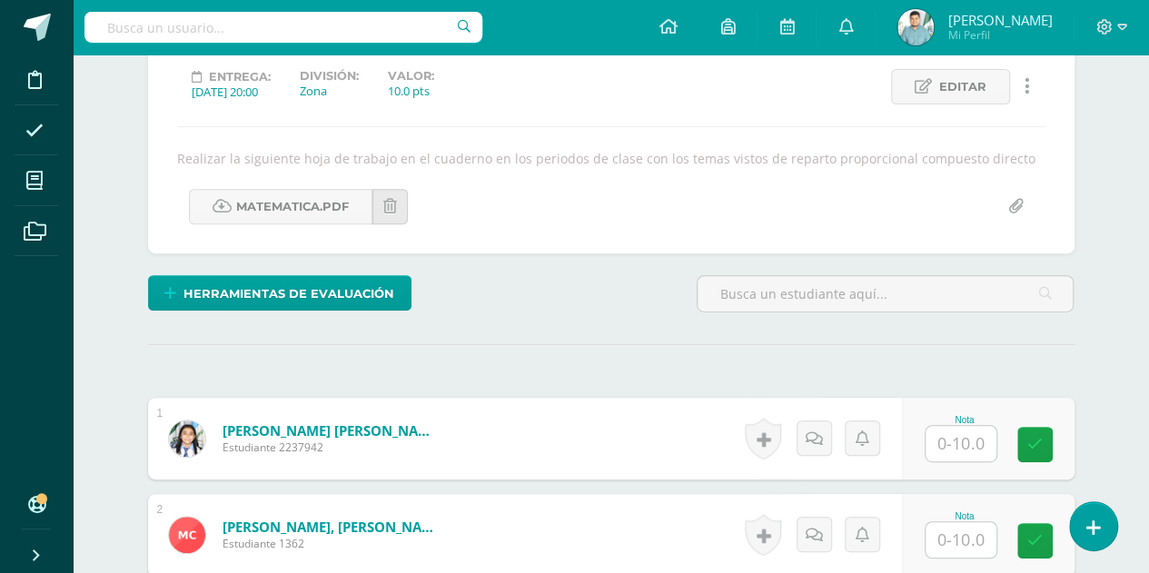
scroll to position [263, 0]
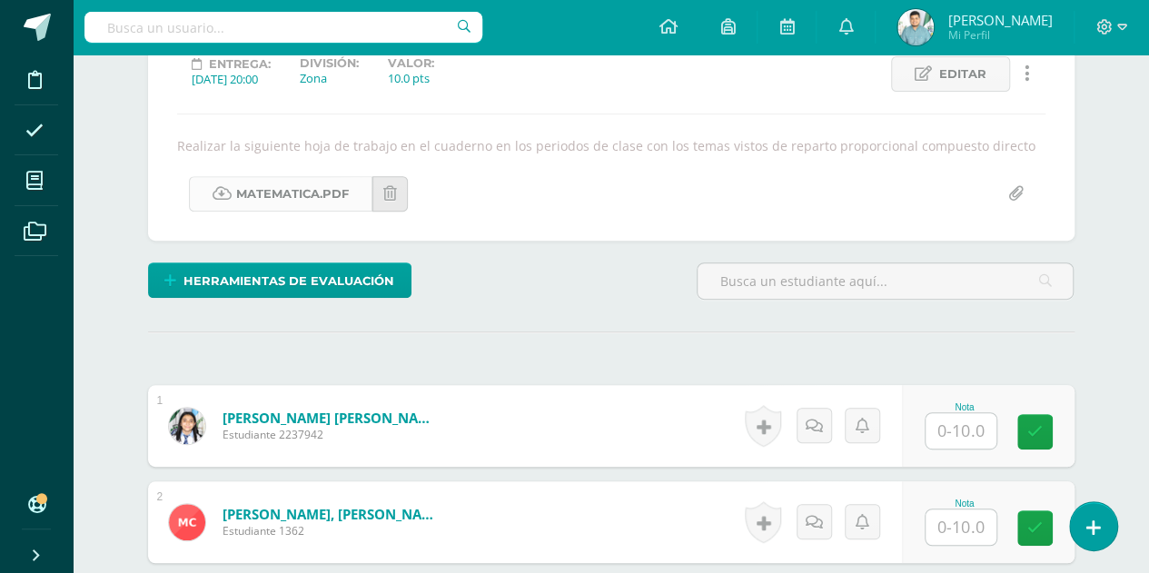
click at [314, 189] on link "matematica.pdf" at bounding box center [280, 193] width 183 height 35
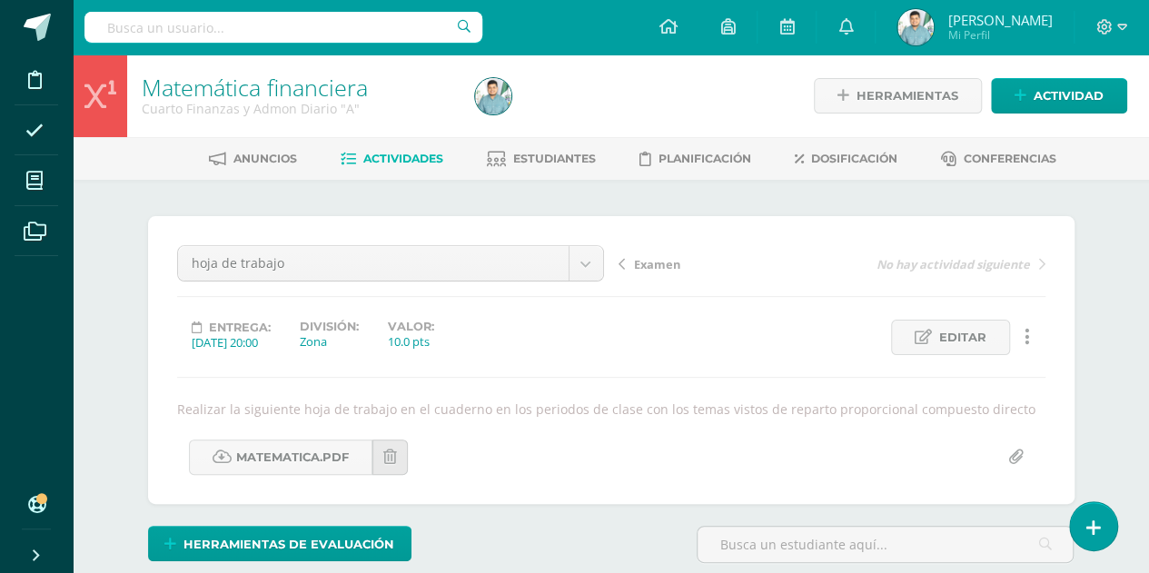
click at [366, 150] on link "Actividades" at bounding box center [391, 158] width 103 height 29
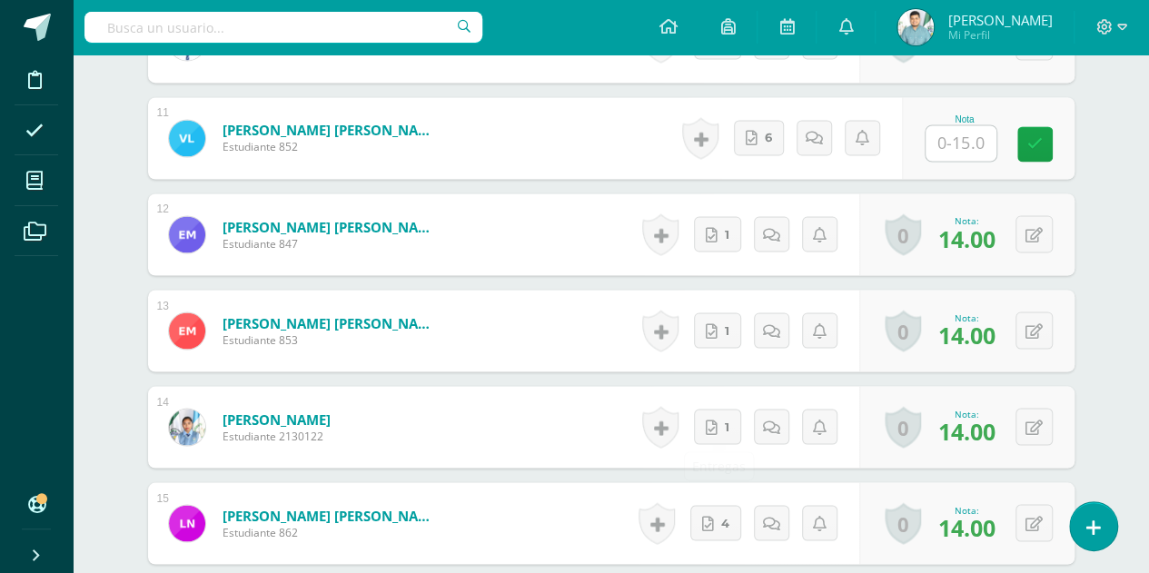
scroll to position [1559, 0]
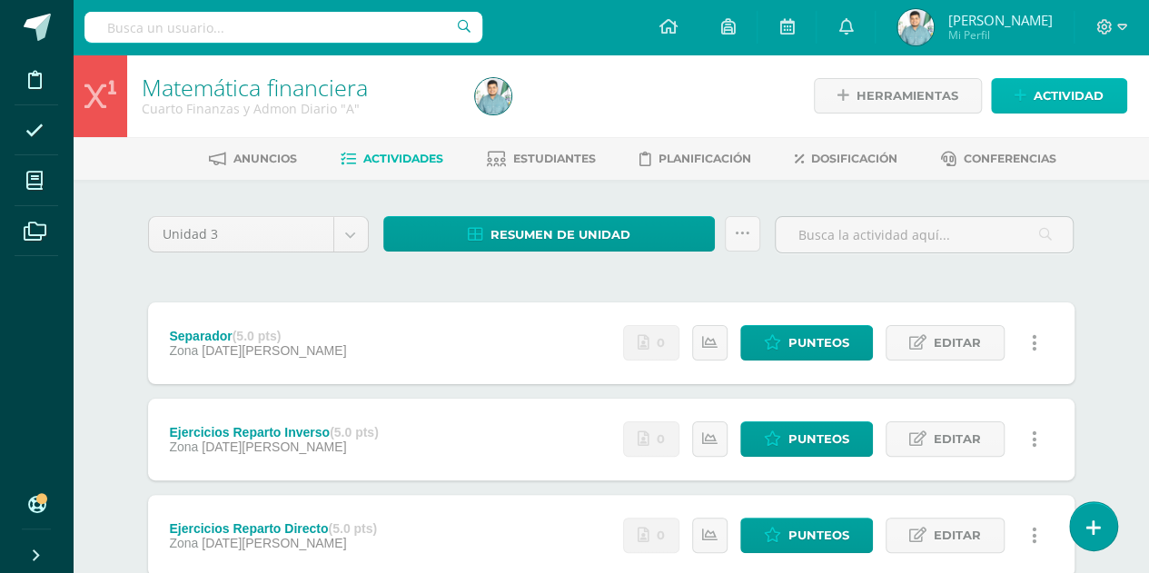
click at [1031, 106] on link "Actividad" at bounding box center [1059, 95] width 136 height 35
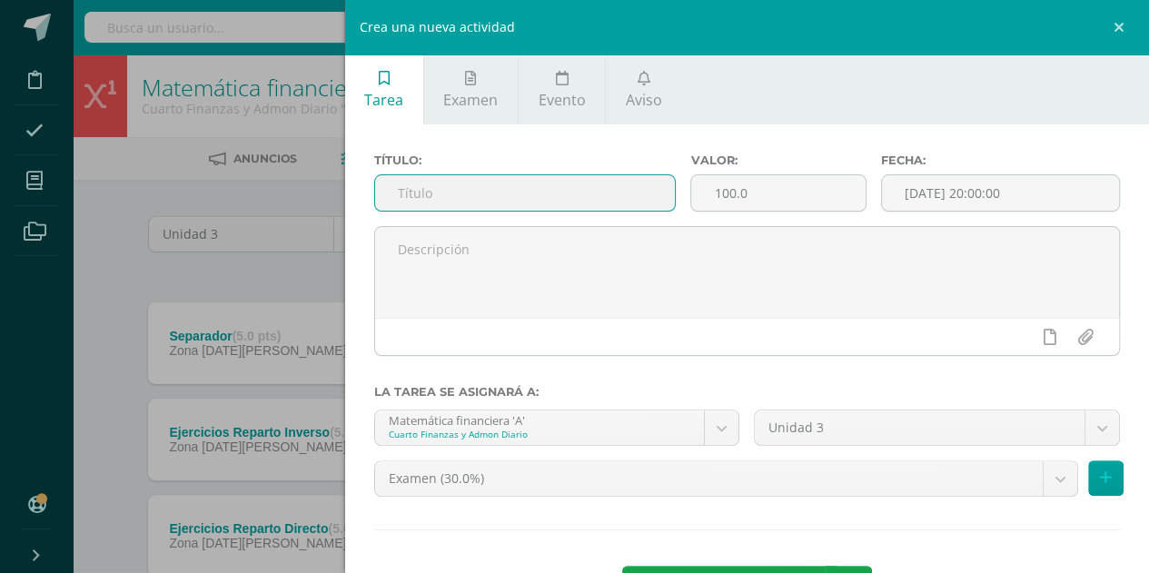
click at [517, 186] on input "text" at bounding box center [525, 192] width 301 height 35
type input "Segunda Hoja de trabajo"
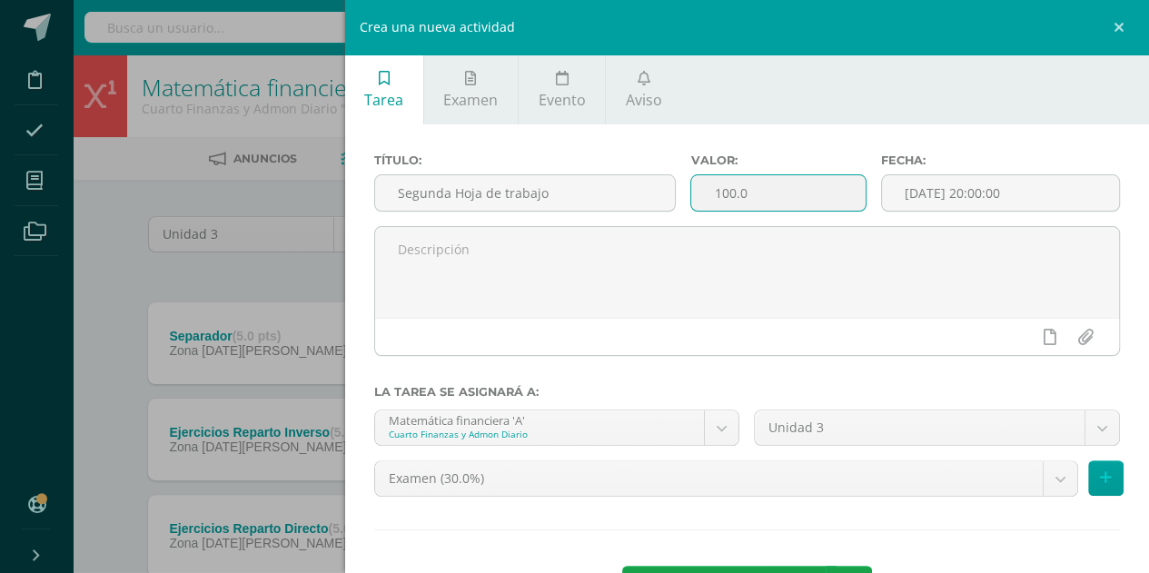
click at [802, 193] on input "100.0" at bounding box center [777, 192] width 173 height 35
type input "1"
type input "5"
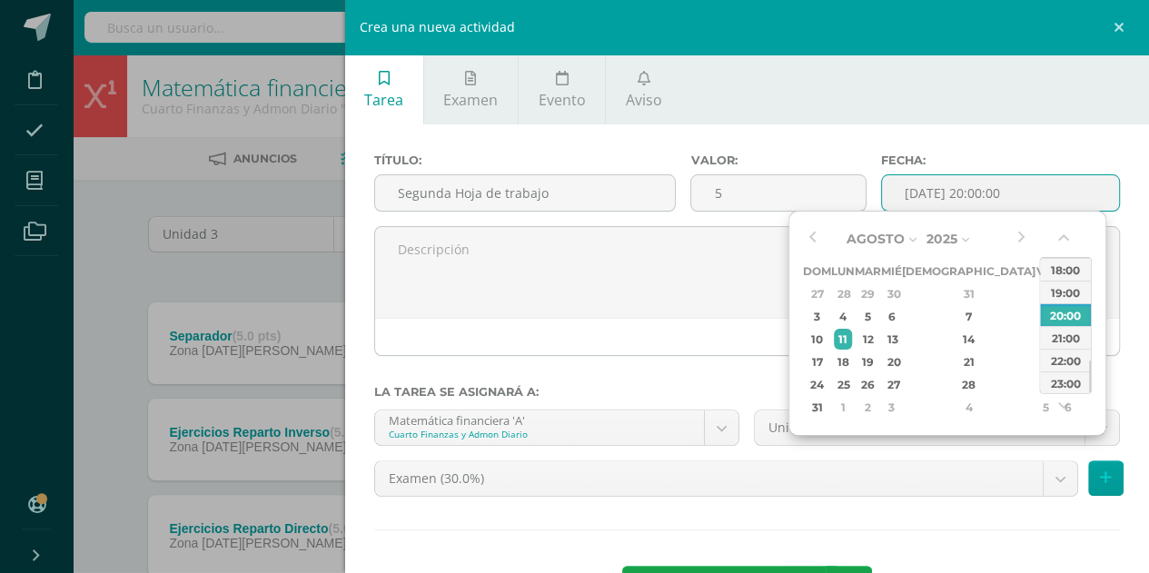
click at [986, 192] on input "[DATE] 20:00:00" at bounding box center [1000, 192] width 237 height 35
click at [819, 355] on div "17" at bounding box center [816, 361] width 23 height 21
click at [1075, 379] on div "23:00" at bounding box center [1065, 382] width 51 height 23
type input "2025-08-17 23:00"
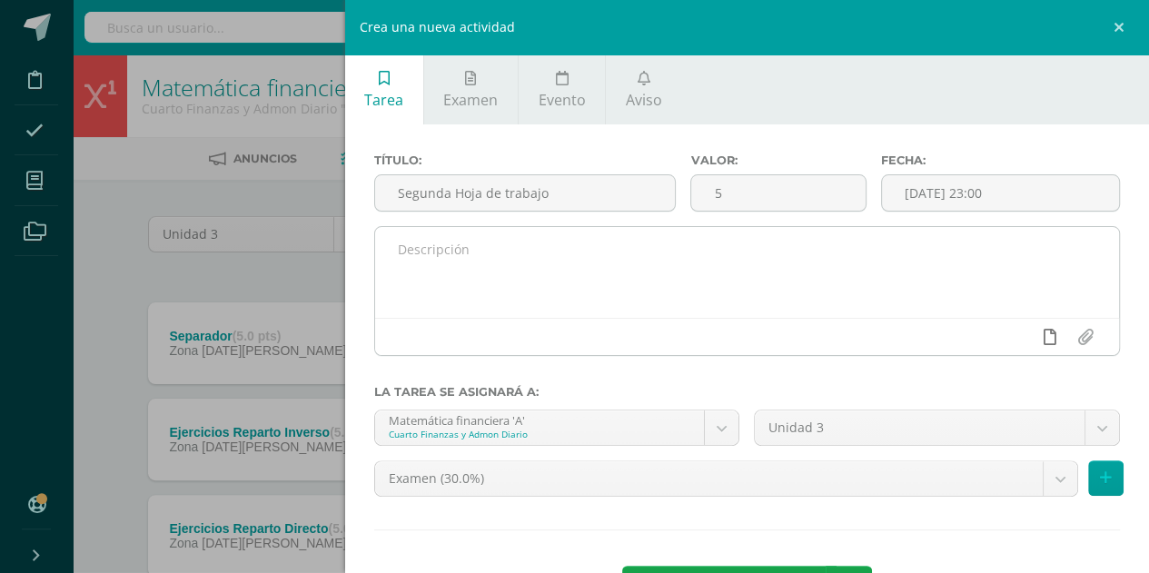
click at [1031, 339] on link at bounding box center [1048, 337] width 35 height 35
click at [1006, 336] on icon at bounding box center [1014, 337] width 16 height 16
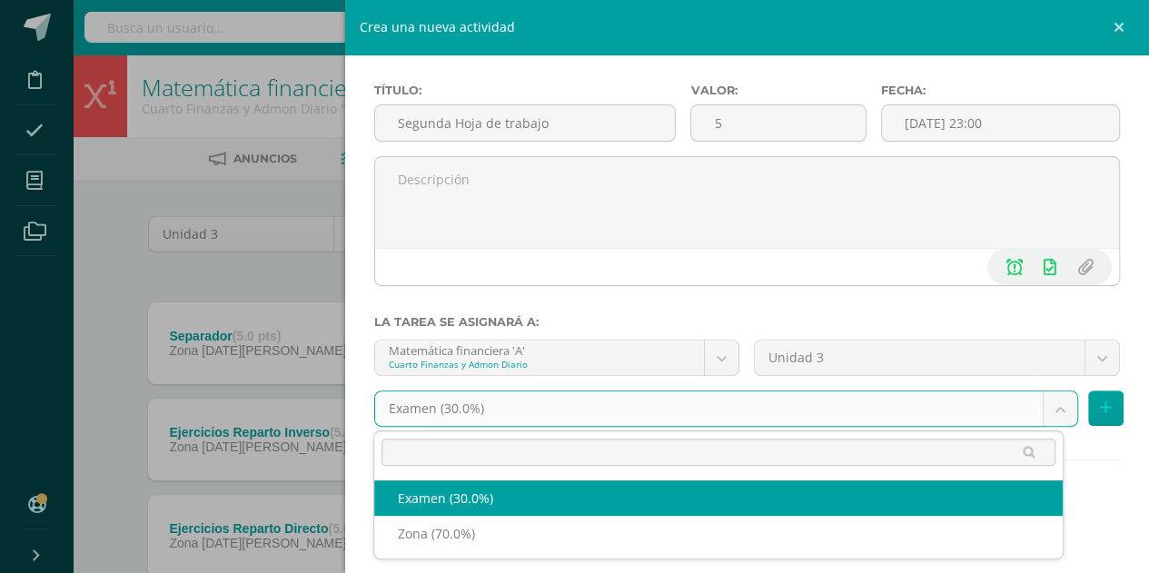
click at [654, 408] on body "Disciplina Asistencia Mis cursos Archivos Soporte Ayuda Reportar un problema Ce…" at bounding box center [574, 541] width 1149 height 1082
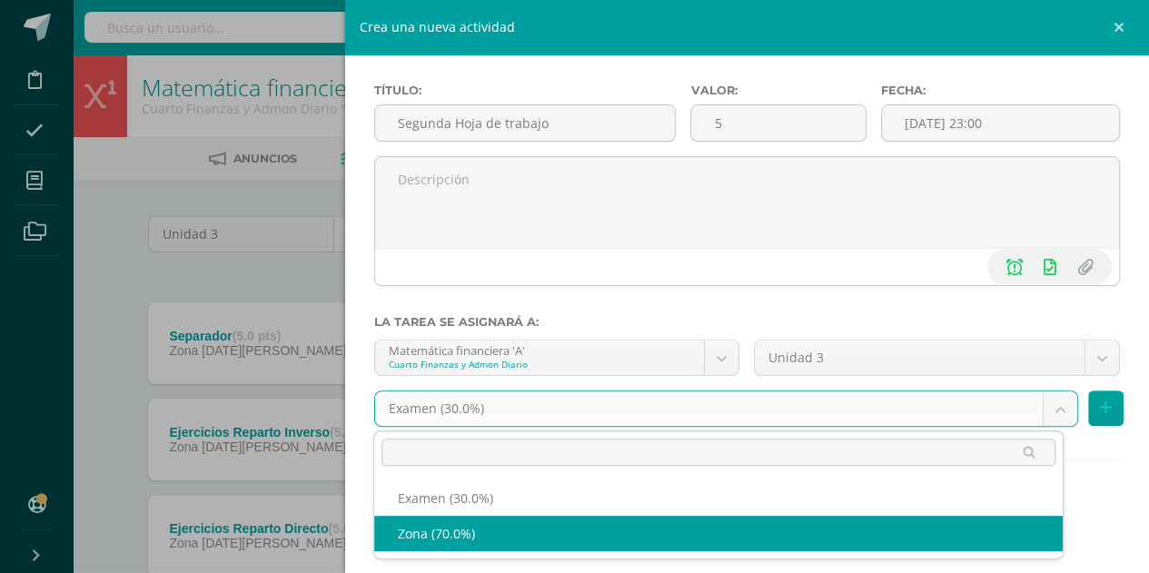
select select "69238"
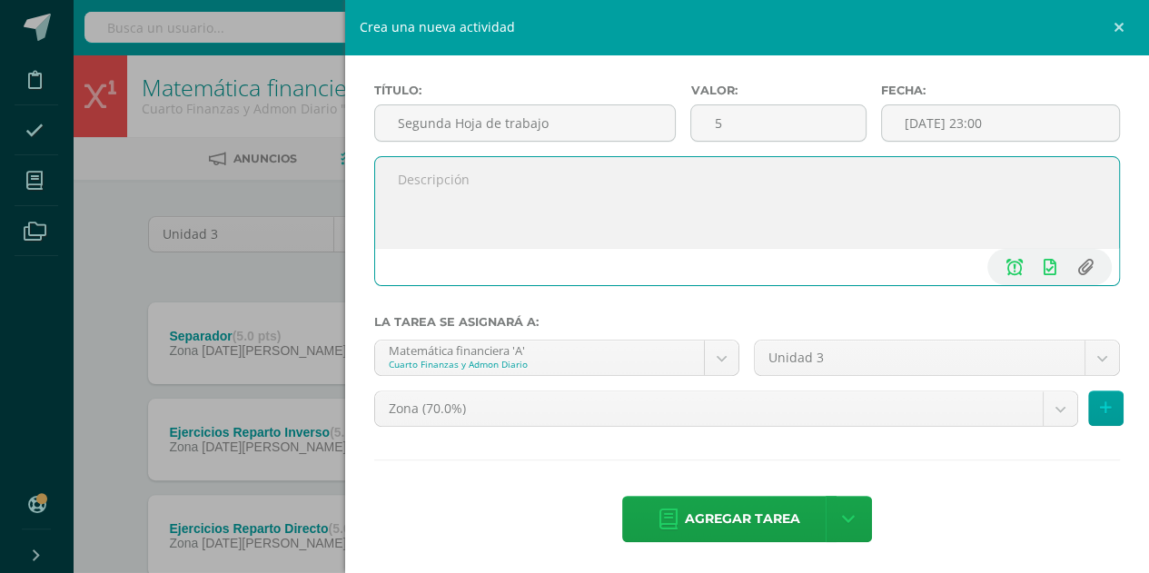
click at [1070, 259] on input "file" at bounding box center [1084, 267] width 35 height 35
type input "C:\fakepath\Hoja de Trabajo 4to finanzas.pdf"
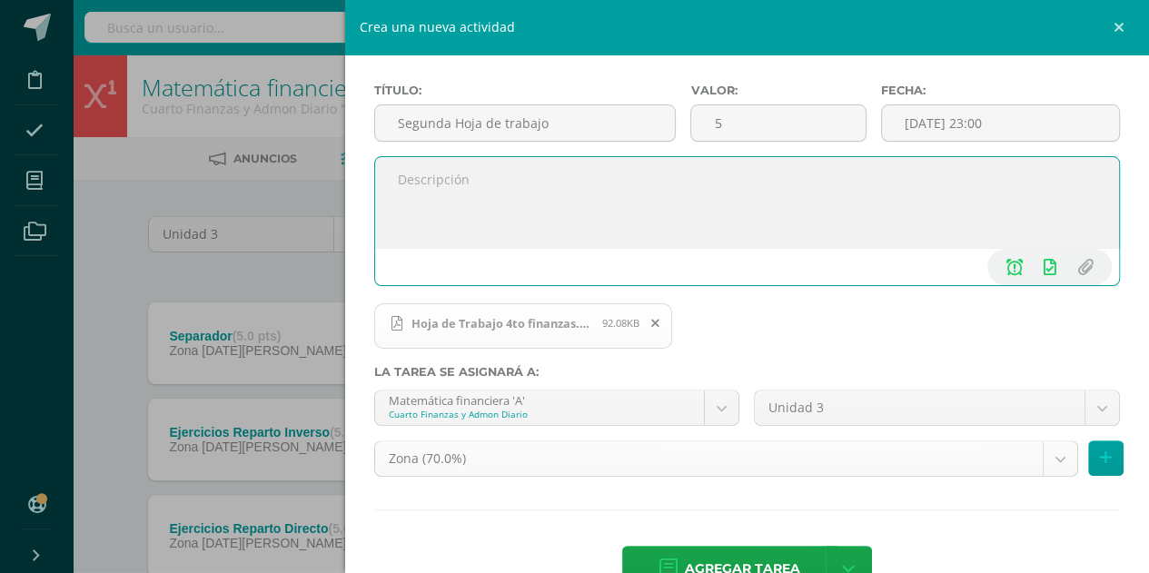
scroll to position [120, 0]
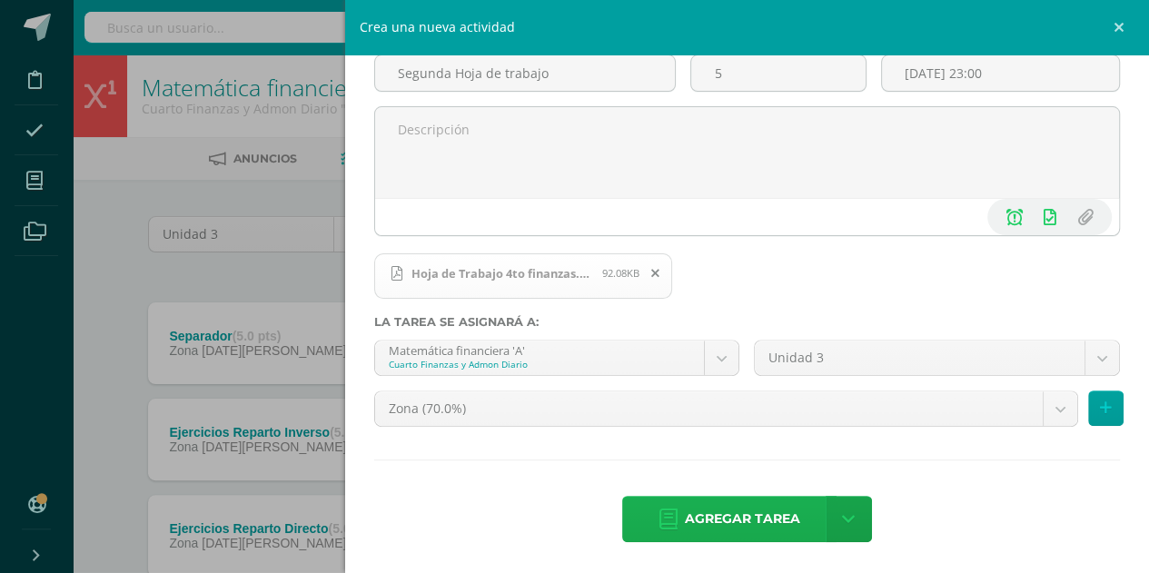
click at [723, 524] on span "Agregar tarea" at bounding box center [742, 519] width 115 height 44
